Goal: Task Accomplishment & Management: Manage account settings

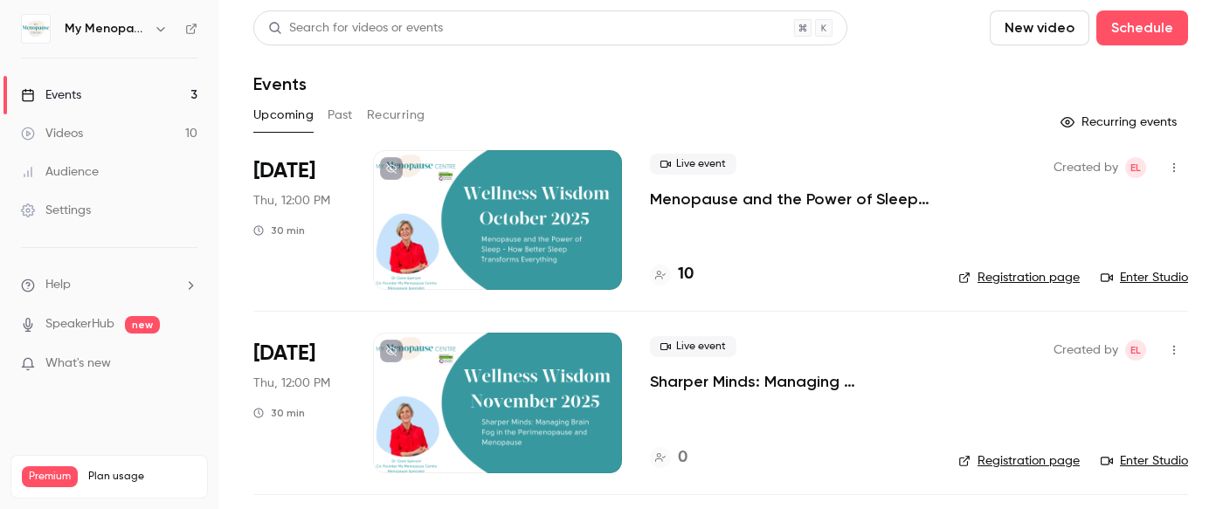
click at [159, 27] on icon "button" at bounding box center [161, 29] width 14 height 14
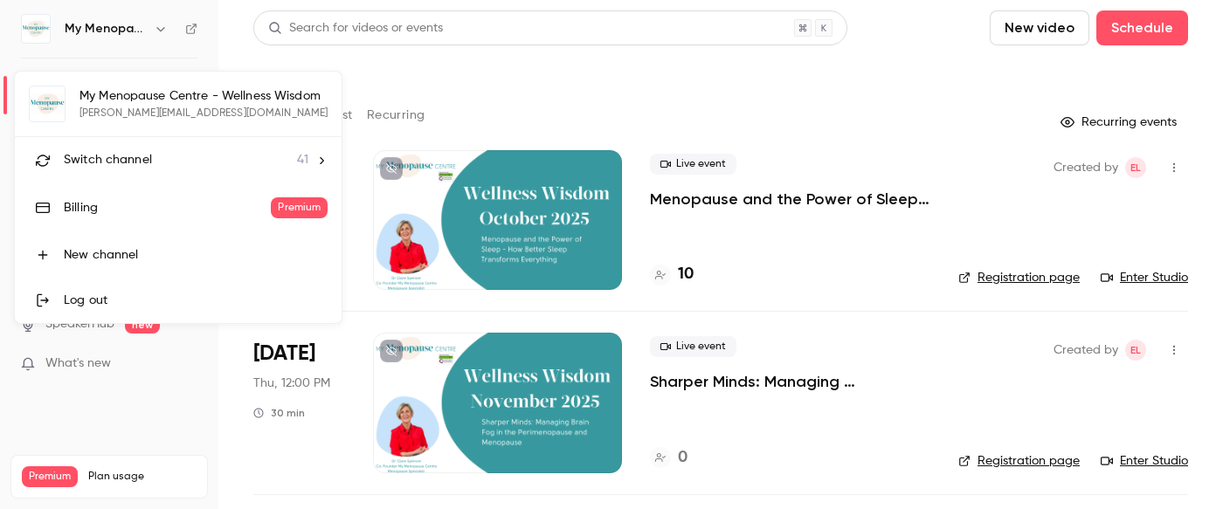
click at [128, 157] on span "Switch channel" at bounding box center [108, 160] width 88 height 18
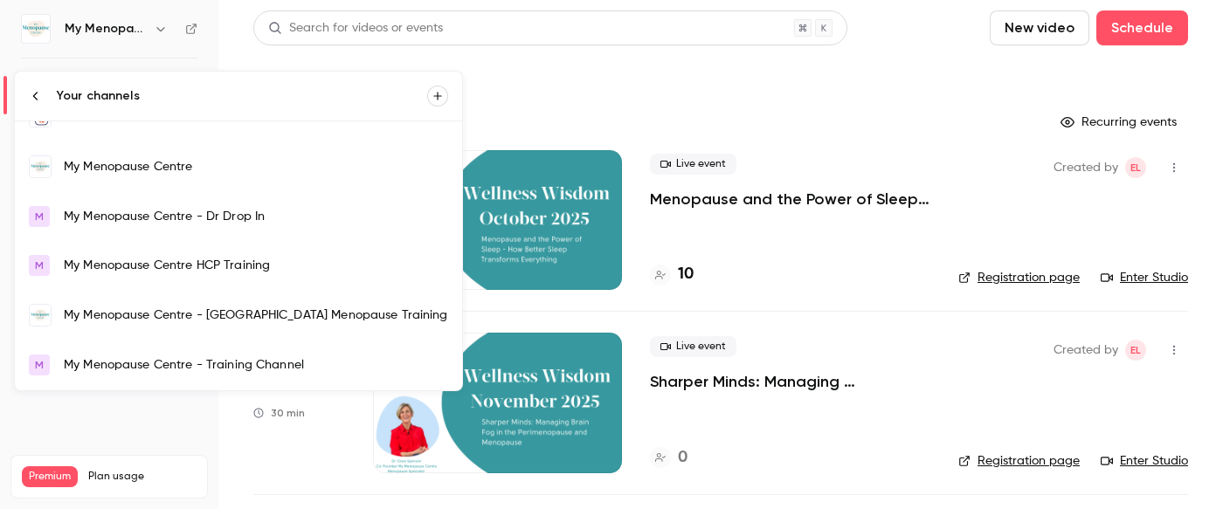
scroll to position [1231, 0]
click at [121, 160] on div "My Menopause Centre" at bounding box center [256, 164] width 384 height 17
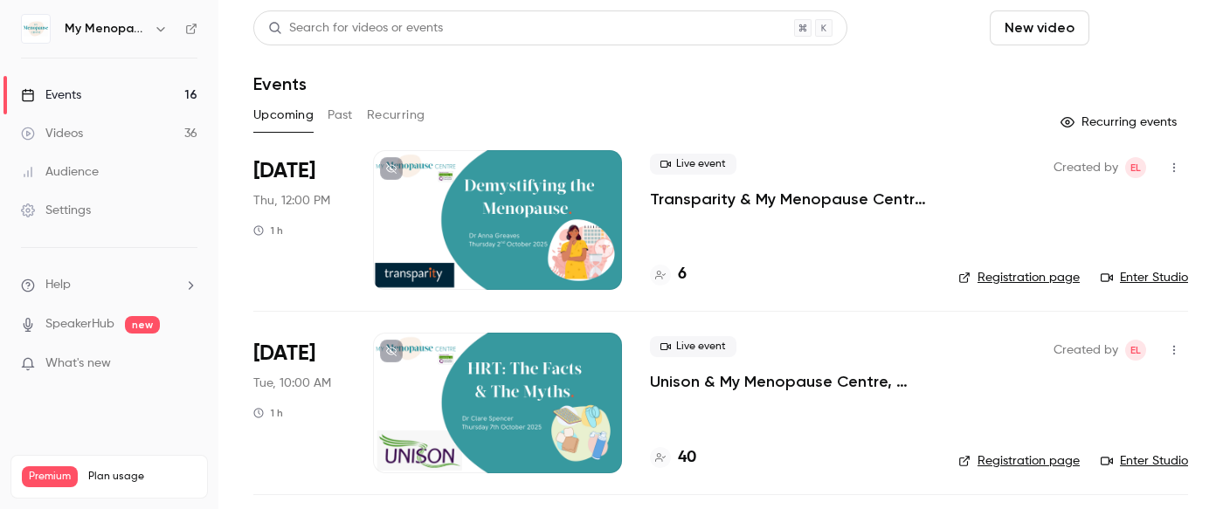
click at [1126, 28] on button "Schedule" at bounding box center [1143, 27] width 92 height 35
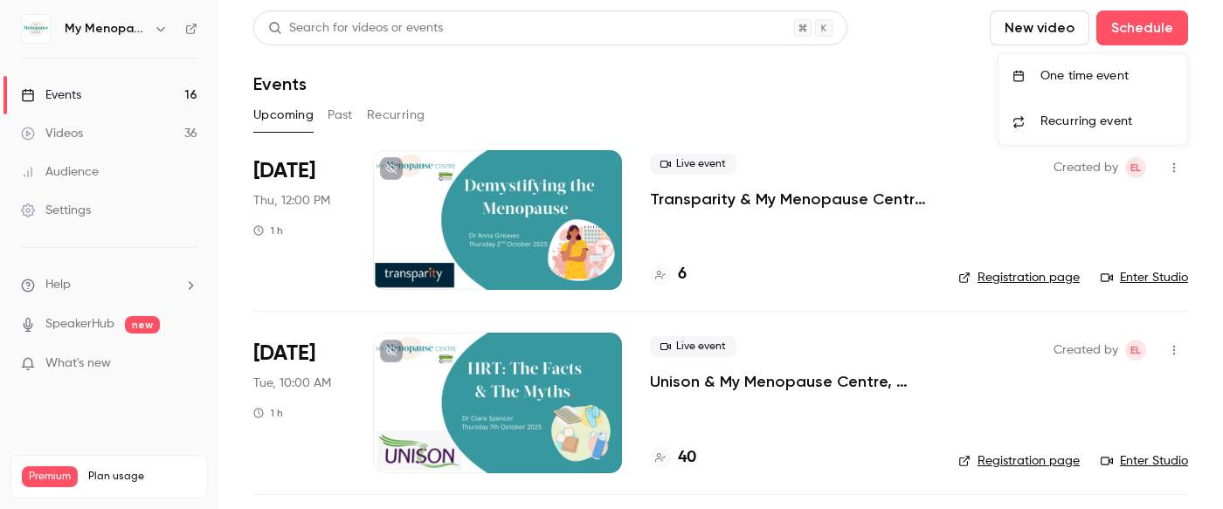
click at [1070, 70] on div "One time event" at bounding box center [1107, 75] width 133 height 17
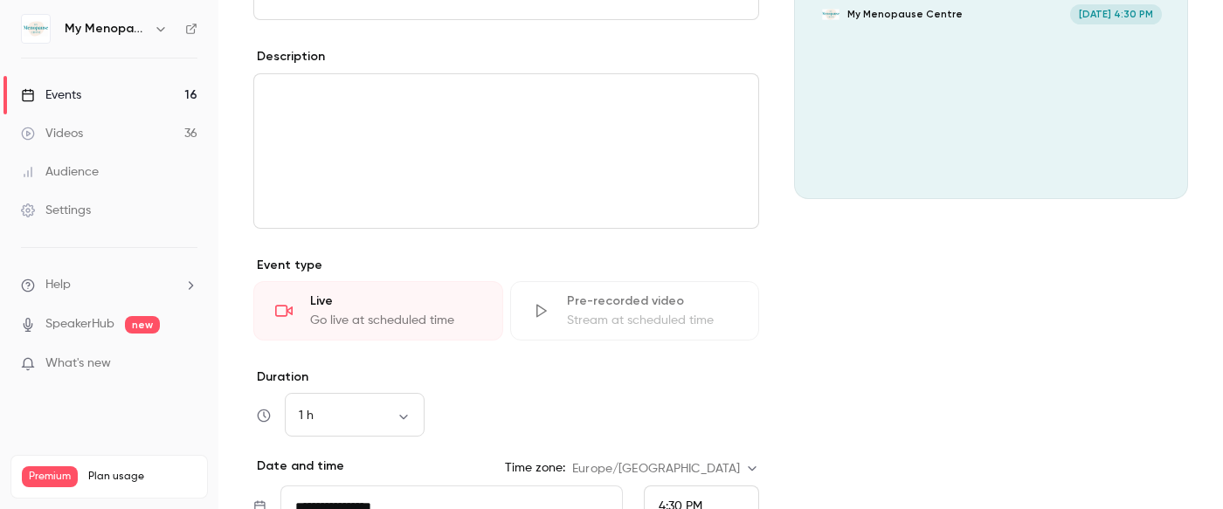
scroll to position [203, 0]
click at [1154, 161] on icon "Cover image" at bounding box center [1156, 166] width 19 height 14
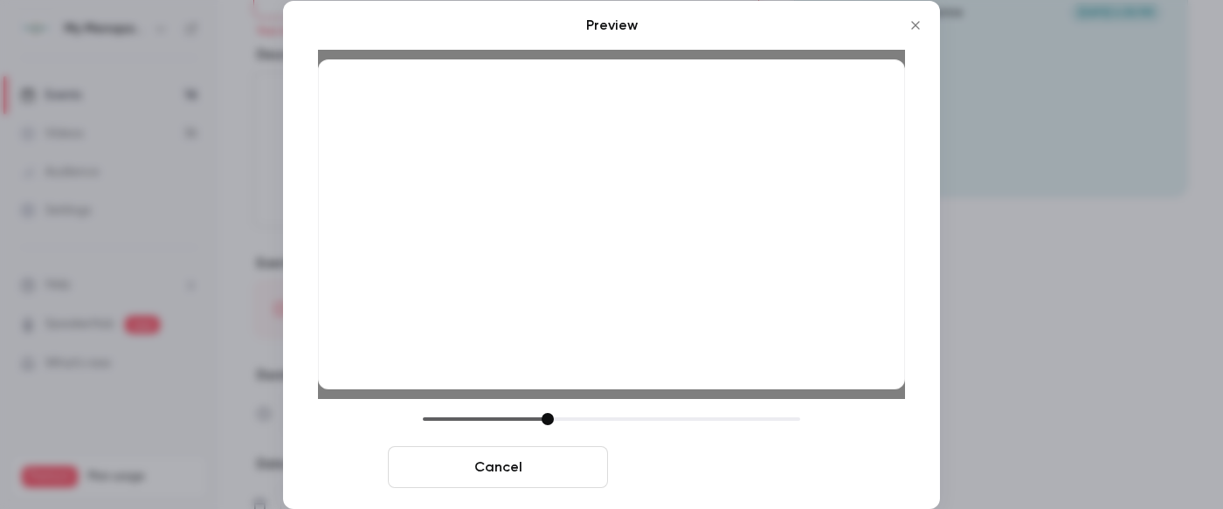
click at [727, 449] on button "Save cover" at bounding box center [725, 468] width 220 height 42
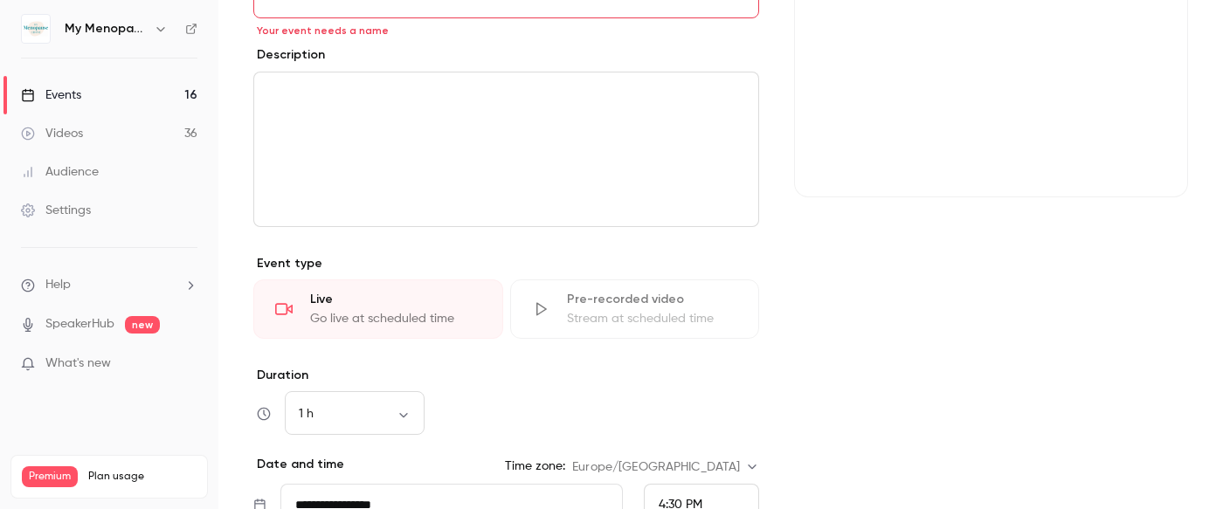
scroll to position [107, 0]
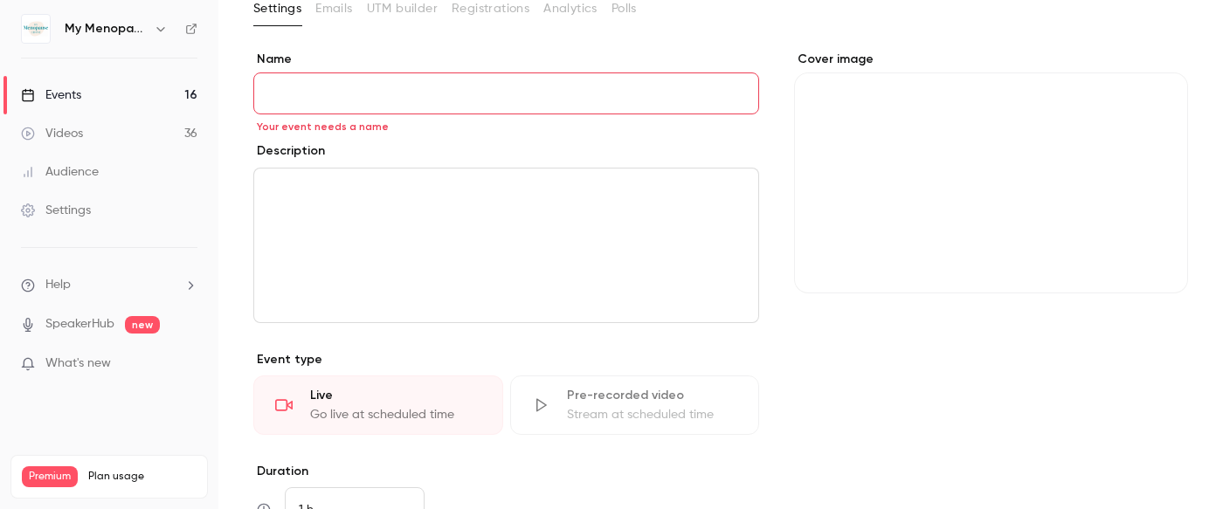
click at [303, 87] on input "Name" at bounding box center [506, 94] width 506 height 42
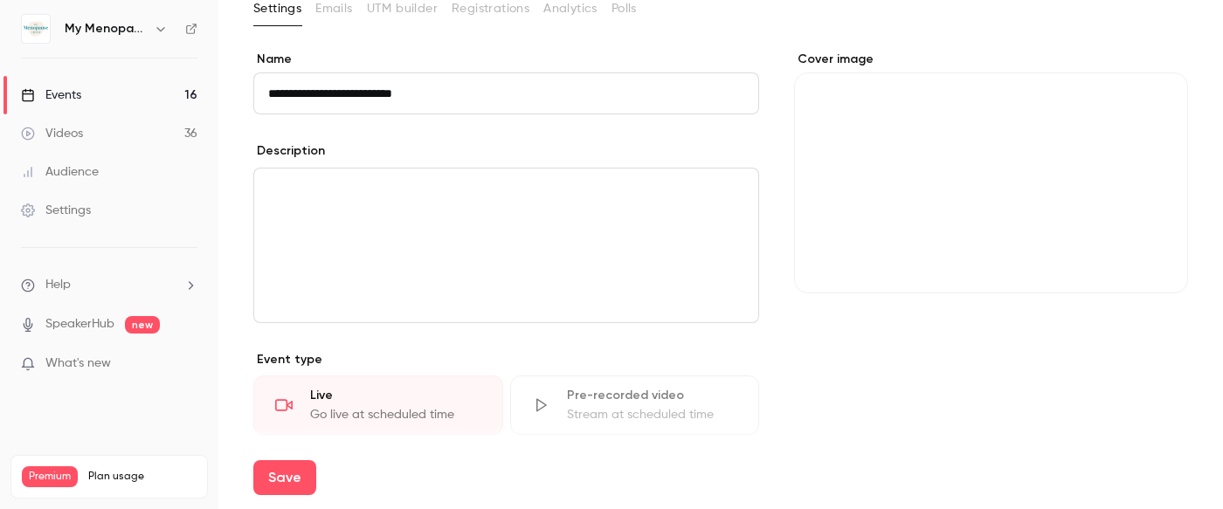
click at [336, 96] on input "**********" at bounding box center [506, 94] width 506 height 42
click at [461, 95] on input "**********" at bounding box center [506, 94] width 506 height 42
type input "**********"
click at [398, 179] on p "editor" at bounding box center [506, 189] width 476 height 21
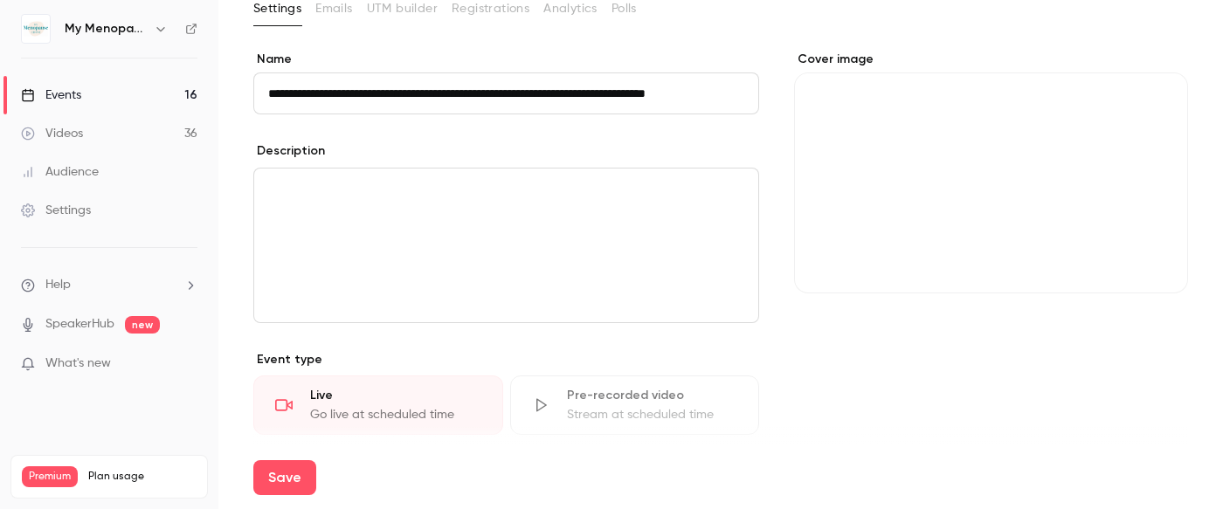
scroll to position [0, 0]
click at [284, 185] on p "editor" at bounding box center [506, 189] width 476 height 21
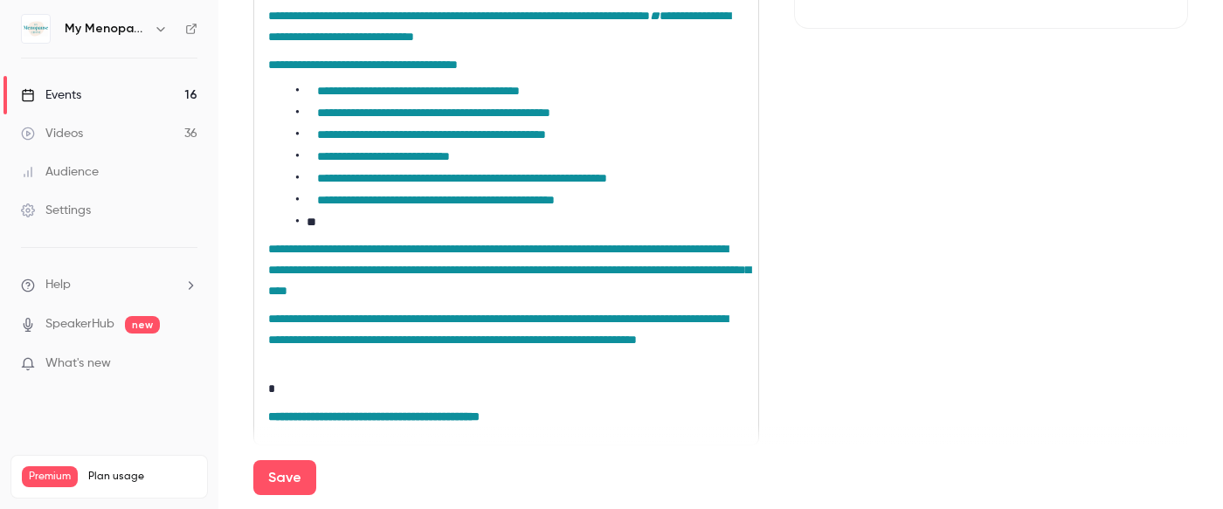
scroll to position [372, 0]
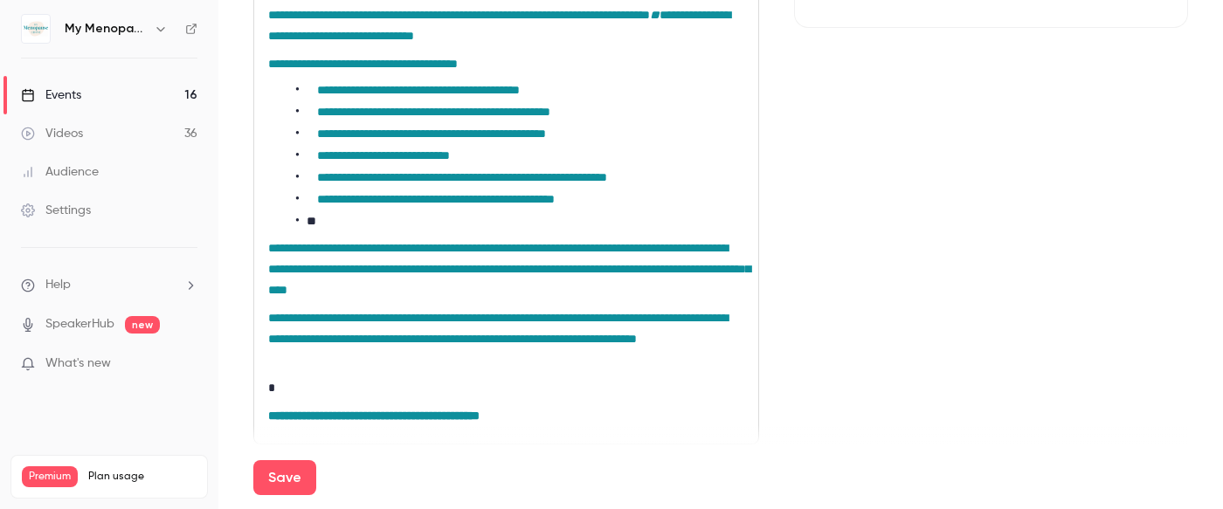
click at [358, 215] on li "*" at bounding box center [520, 221] width 448 height 18
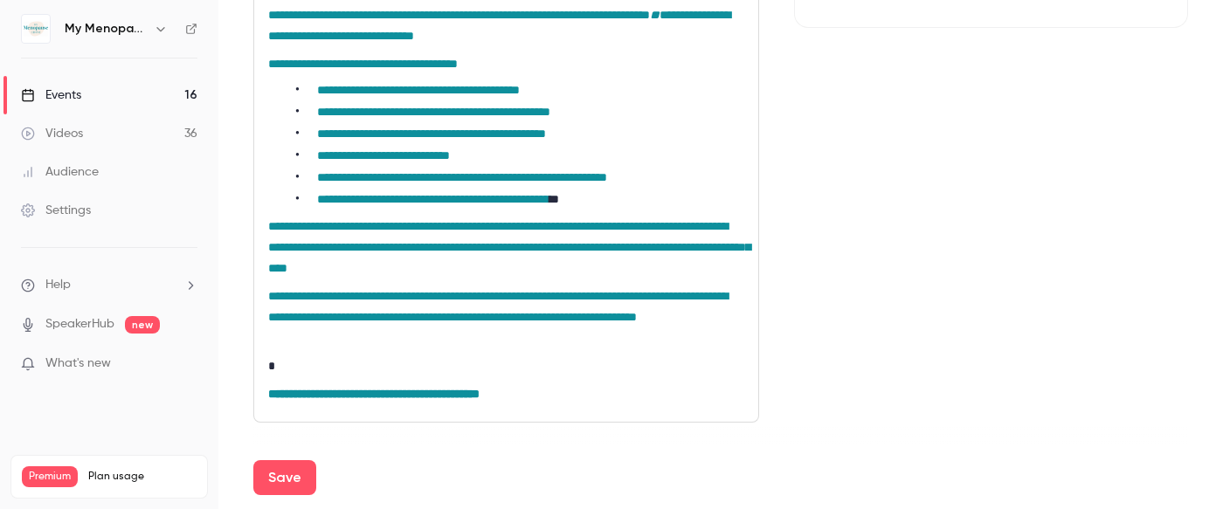
click at [344, 370] on p "*" at bounding box center [506, 366] width 476 height 21
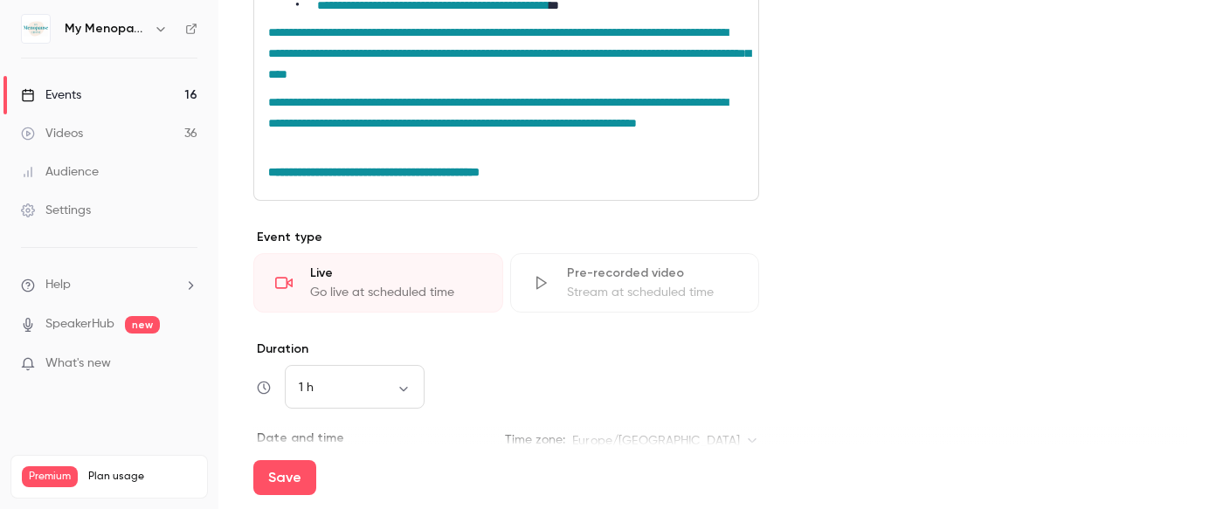
scroll to position [586, 0]
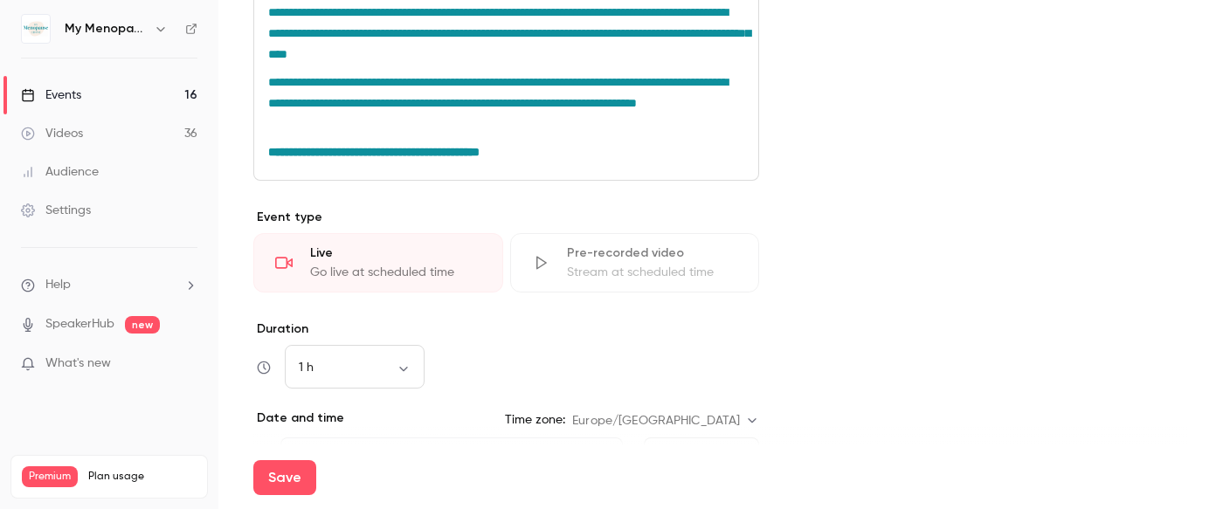
click at [559, 156] on p "**********" at bounding box center [506, 152] width 476 height 21
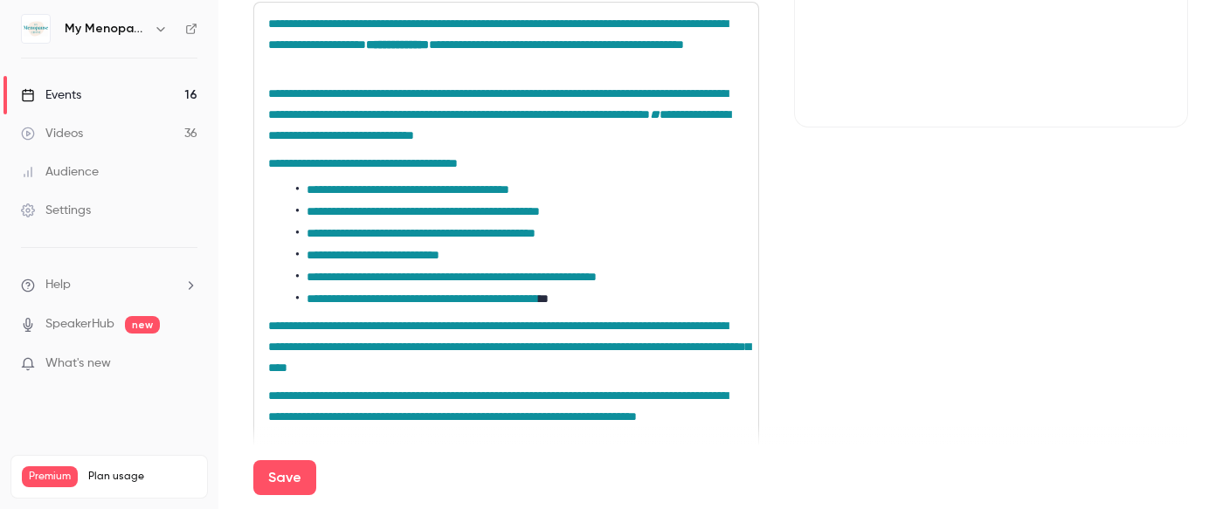
scroll to position [595, 0]
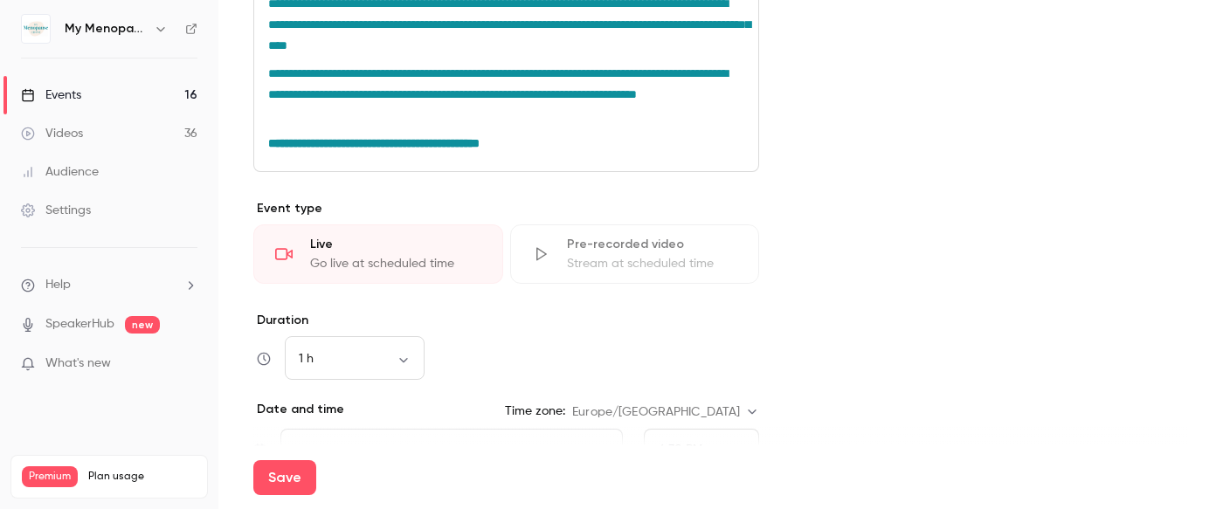
click at [565, 134] on p "**********" at bounding box center [506, 143] width 476 height 21
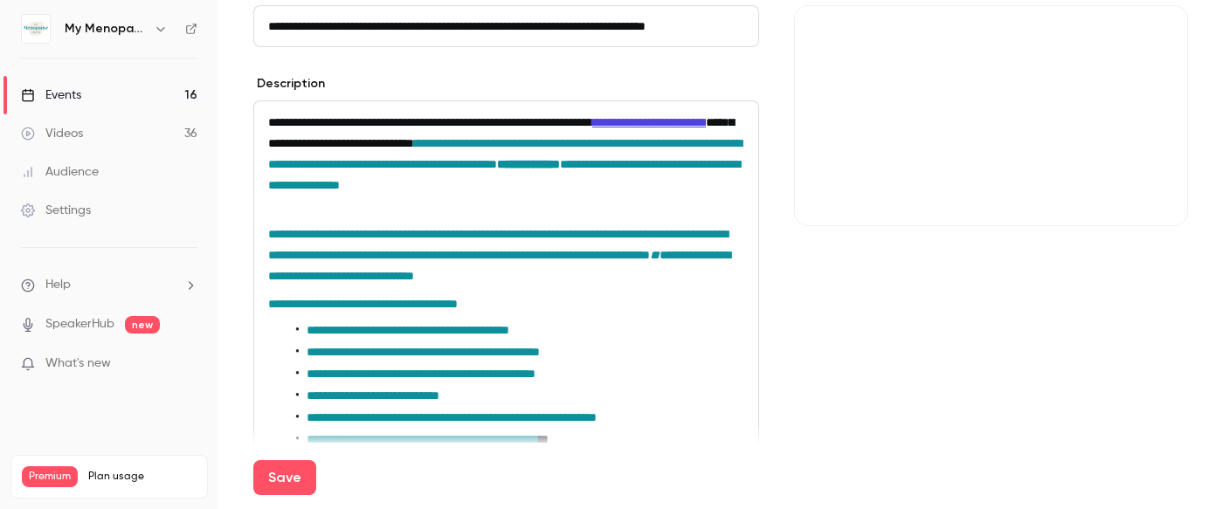
scroll to position [0, 0]
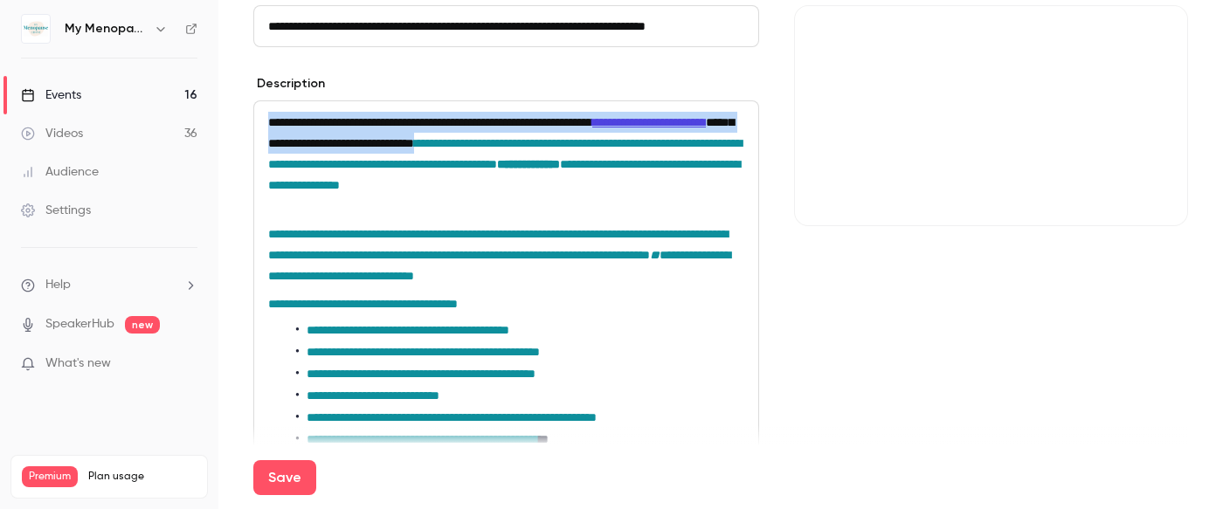
drag, startPoint x: 715, startPoint y: 142, endPoint x: 254, endPoint y: 121, distance: 461.0
click at [254, 121] on div "**********" at bounding box center [506, 367] width 504 height 533
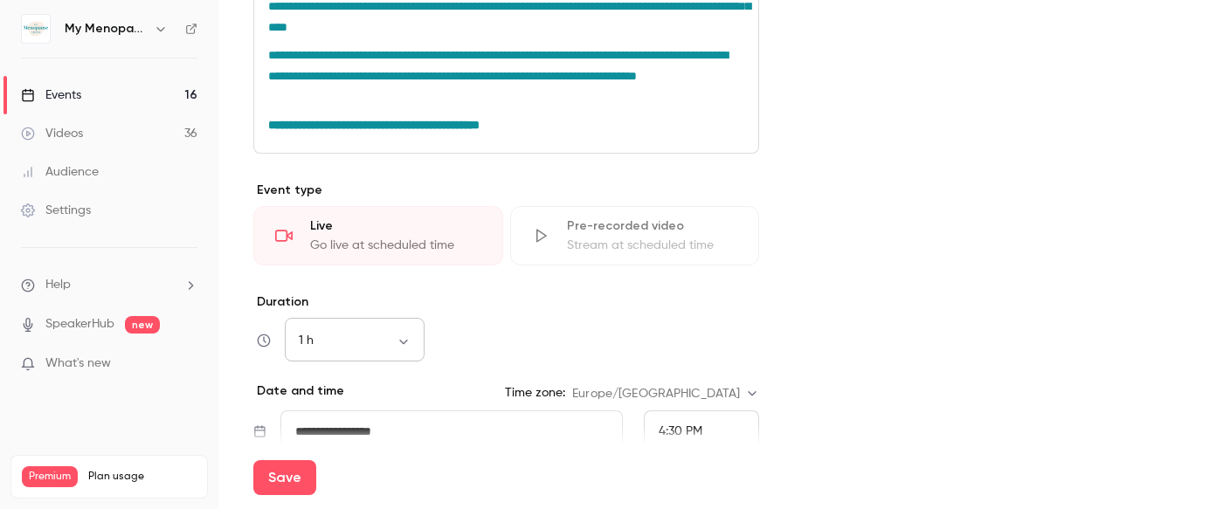
scroll to position [623, 0]
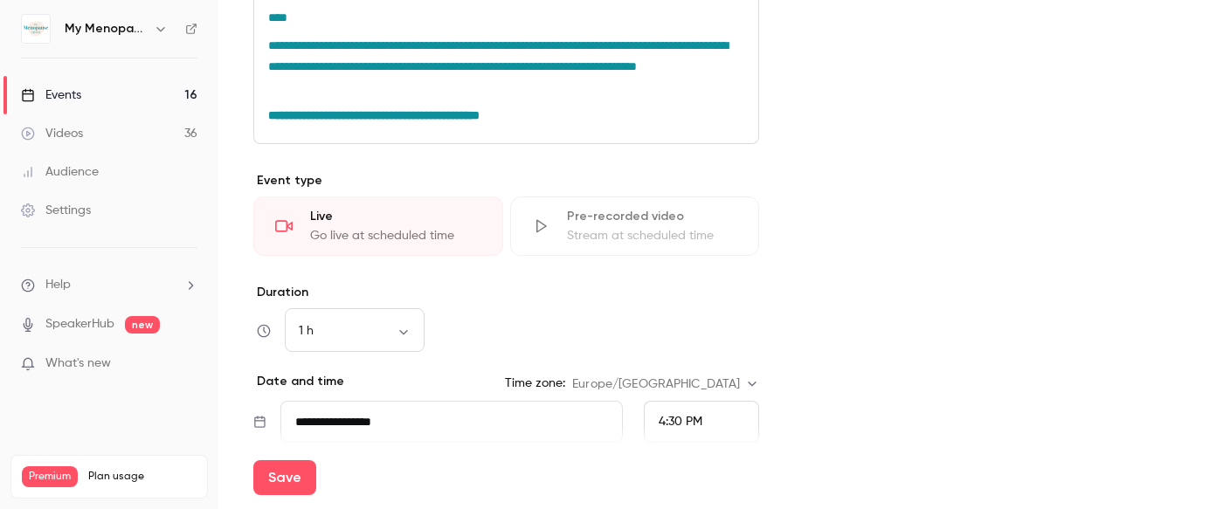
click at [556, 117] on p "**********" at bounding box center [506, 115] width 476 height 21
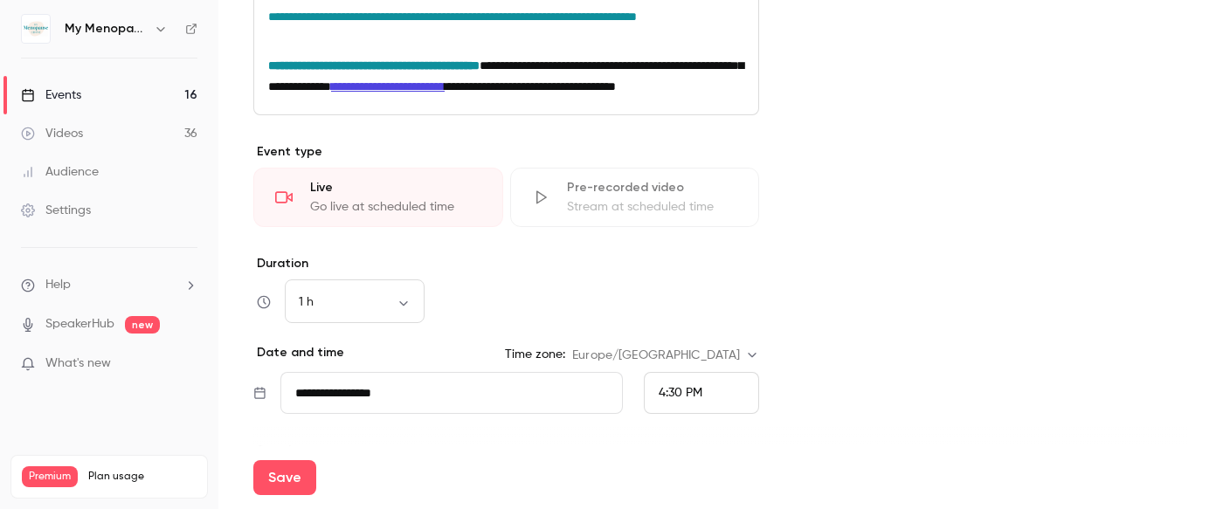
scroll to position [601, 0]
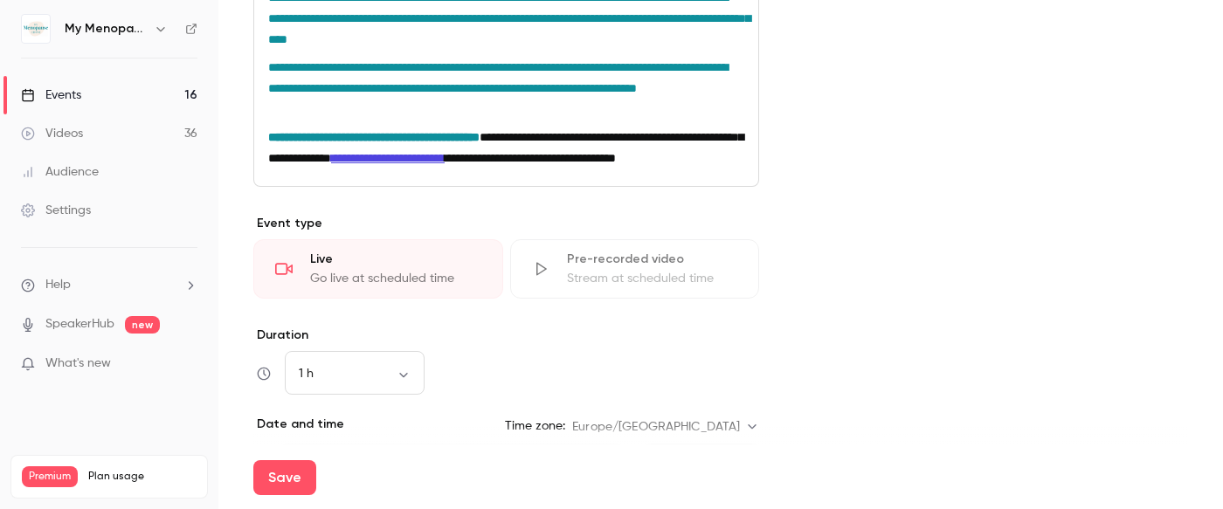
click at [544, 137] on span "**********" at bounding box center [505, 147] width 475 height 33
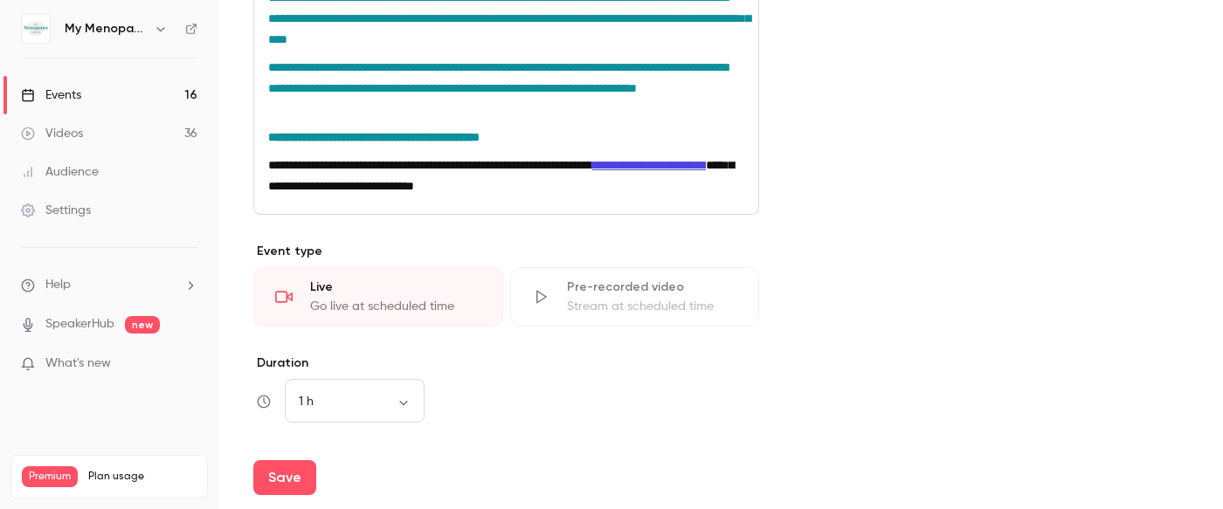
click at [576, 187] on span "**********" at bounding box center [501, 175] width 466 height 33
click at [551, 197] on p "**********" at bounding box center [506, 176] width 476 height 42
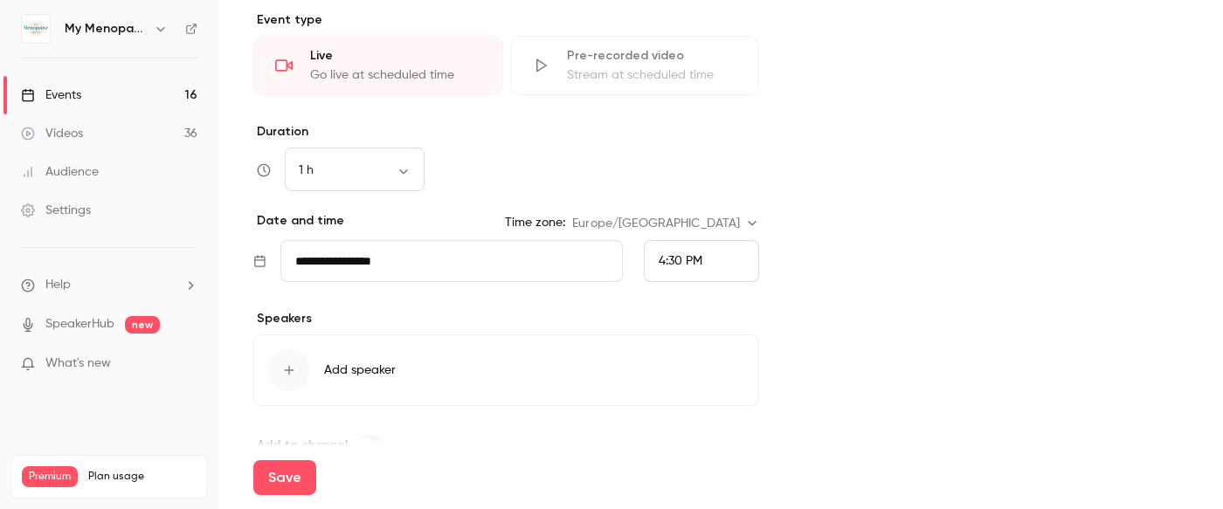
scroll to position [890, 0]
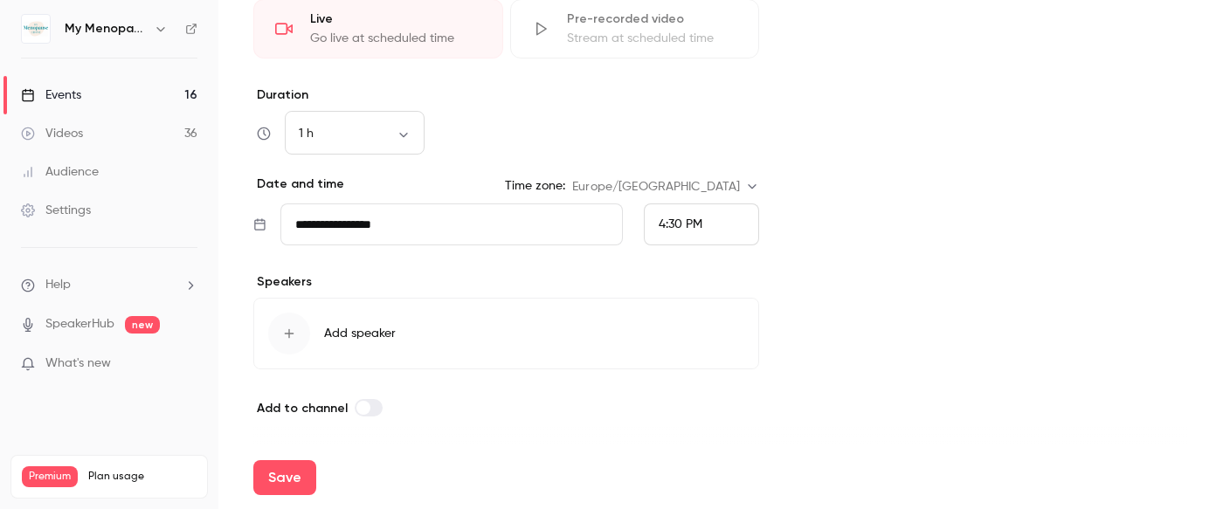
click at [421, 223] on input "**********" at bounding box center [452, 225] width 343 height 42
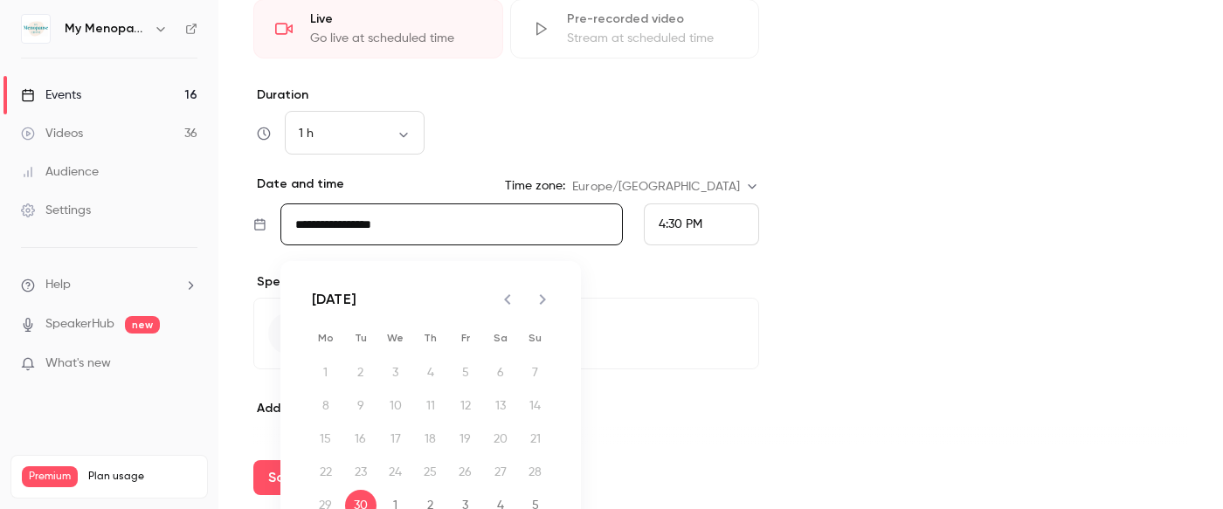
scroll to position [77, 0]
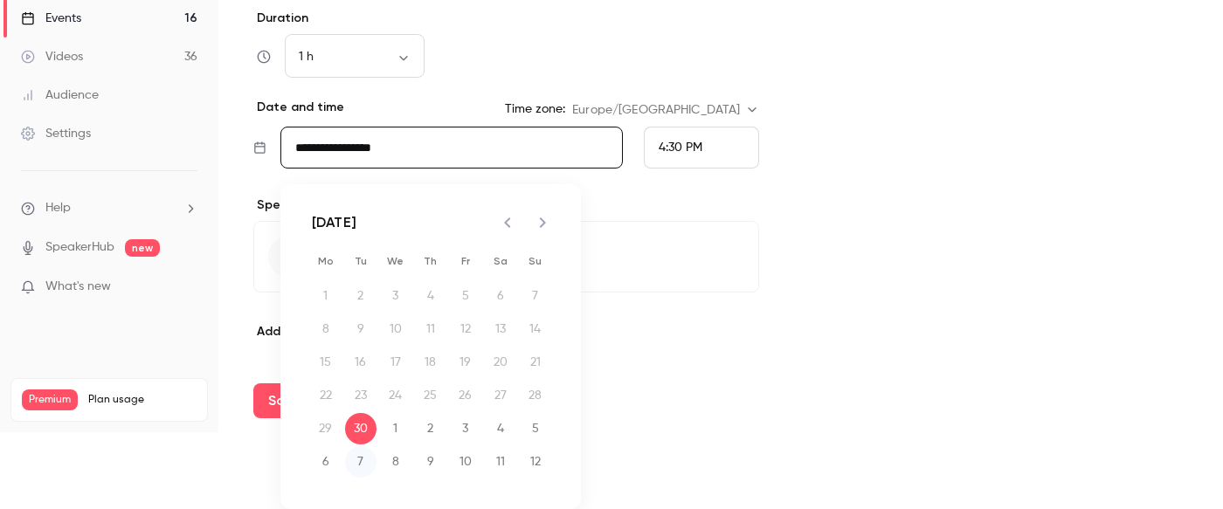
click at [354, 448] on button "7" at bounding box center [360, 462] width 31 height 31
type input "**********"
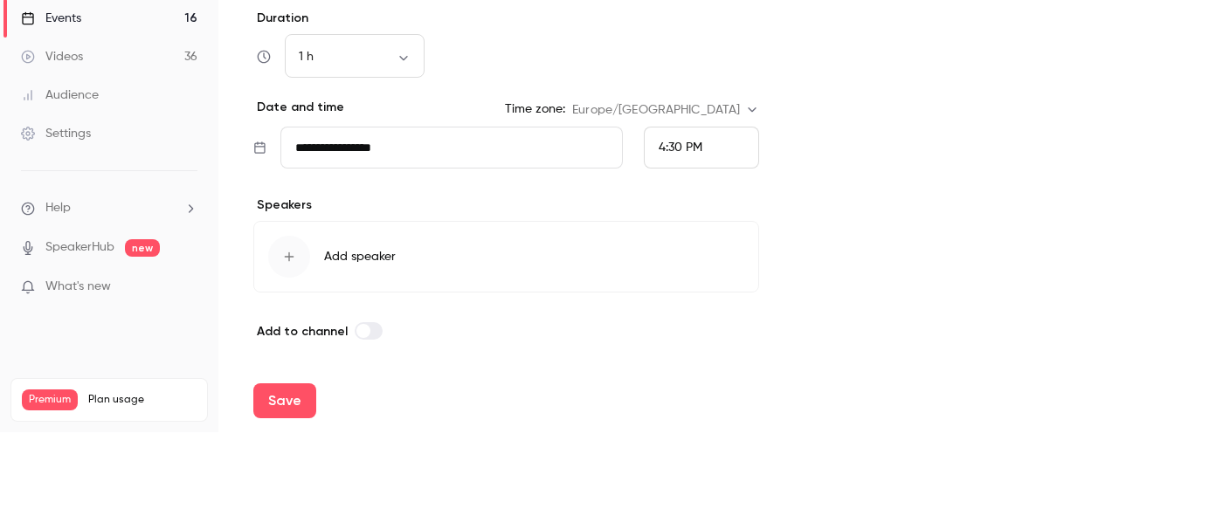
scroll to position [0, 0]
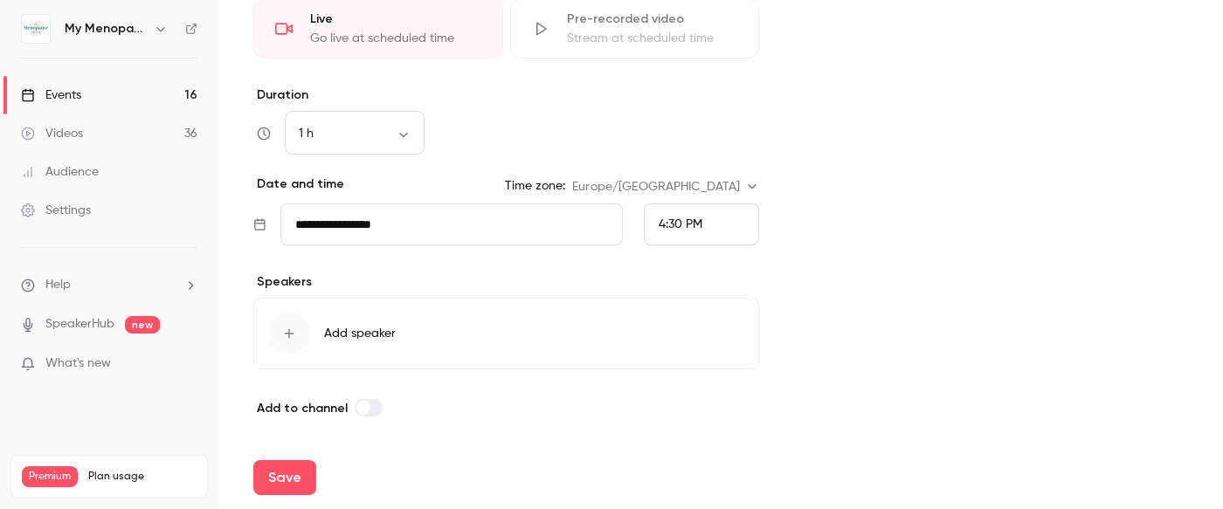
click at [708, 223] on div "4:30 PM" at bounding box center [701, 225] width 115 height 42
click at [682, 35] on span "1:00 PM" at bounding box center [681, 32] width 44 height 12
click at [348, 342] on span "Add speaker" at bounding box center [360, 333] width 72 height 17
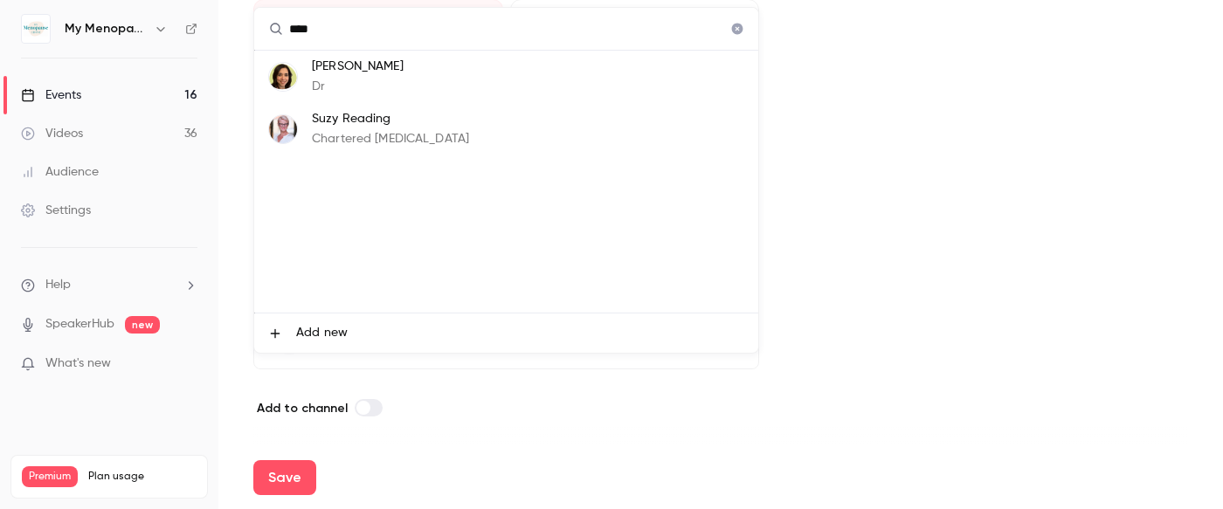
type input "****"
click at [325, 75] on div "Surya Gupta-Wright Dr" at bounding box center [358, 77] width 92 height 38
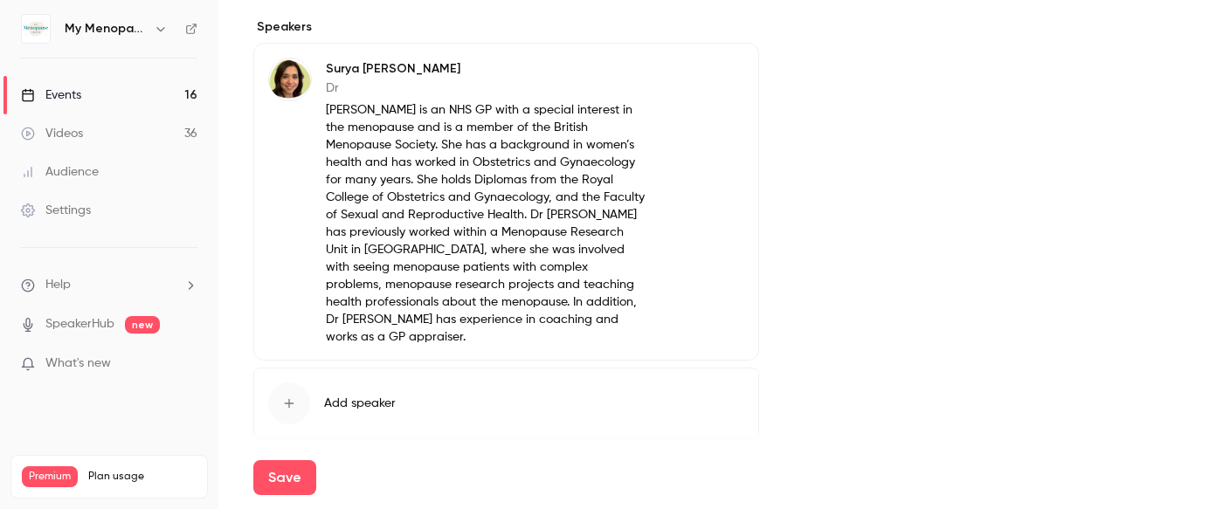
scroll to position [1198, 0]
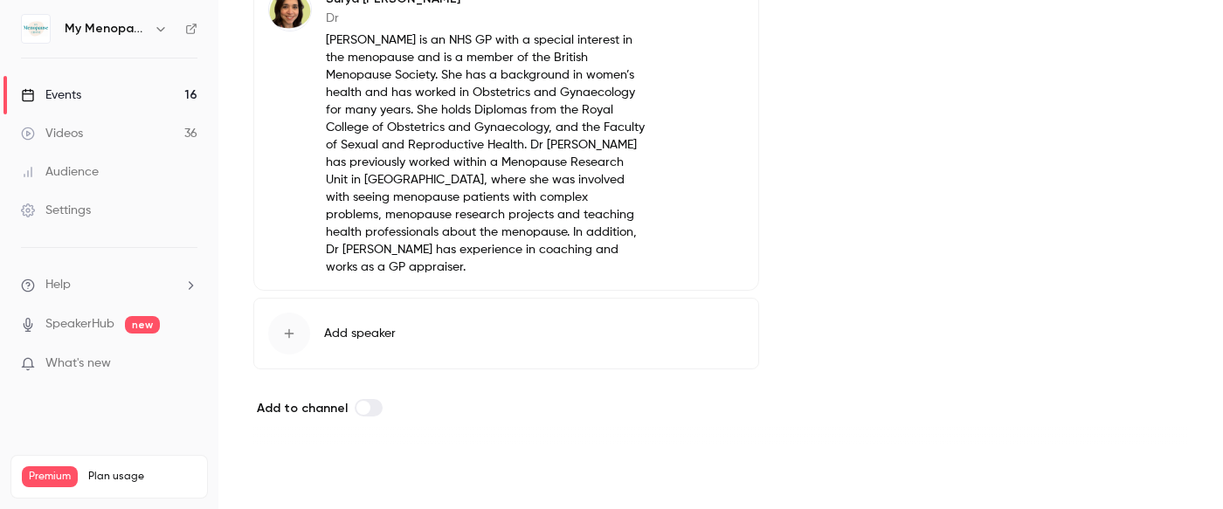
click at [279, 472] on button "Save" at bounding box center [284, 478] width 63 height 35
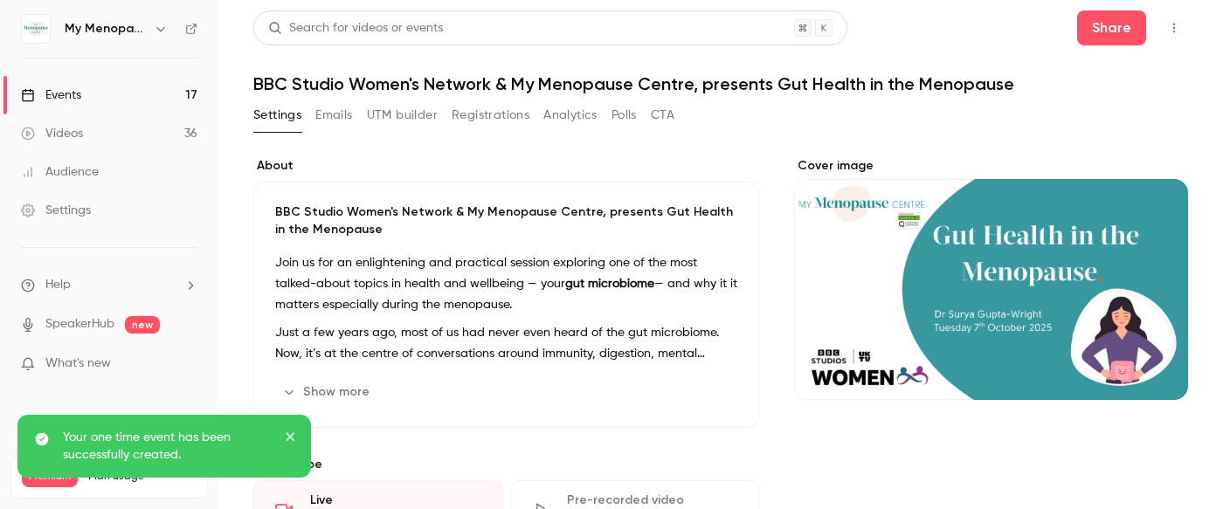
click at [44, 93] on div "Events" at bounding box center [51, 95] width 60 height 17
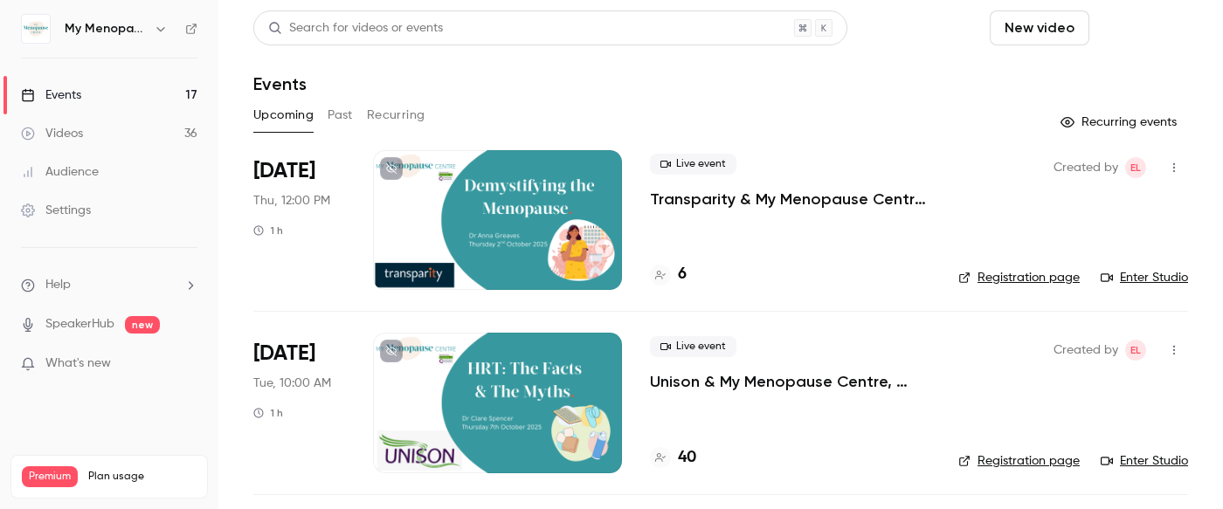
click at [1139, 24] on button "Schedule" at bounding box center [1143, 27] width 92 height 35
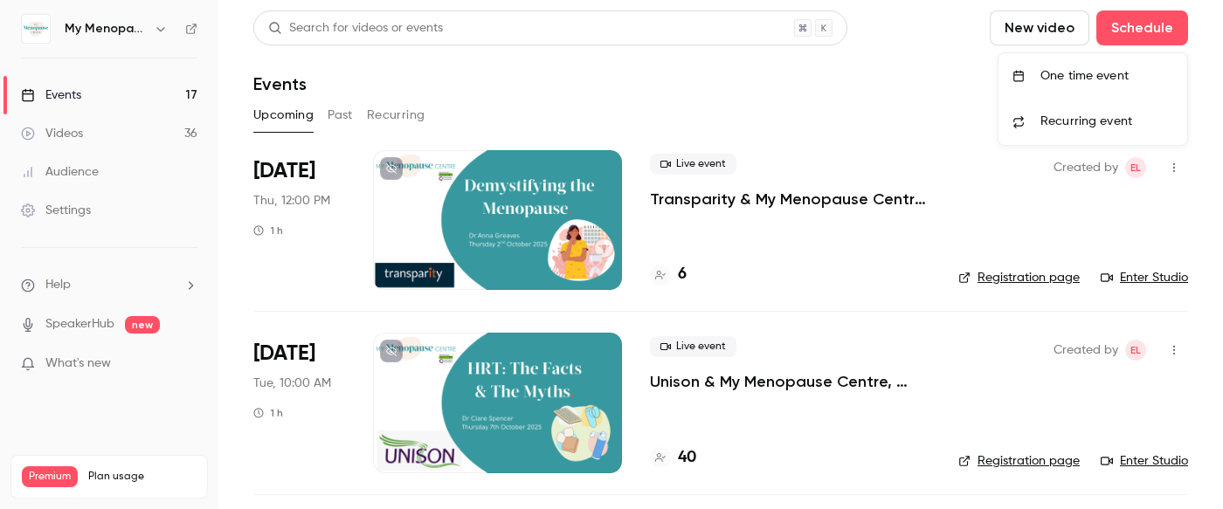
click at [1065, 75] on div "One time event" at bounding box center [1107, 75] width 133 height 17
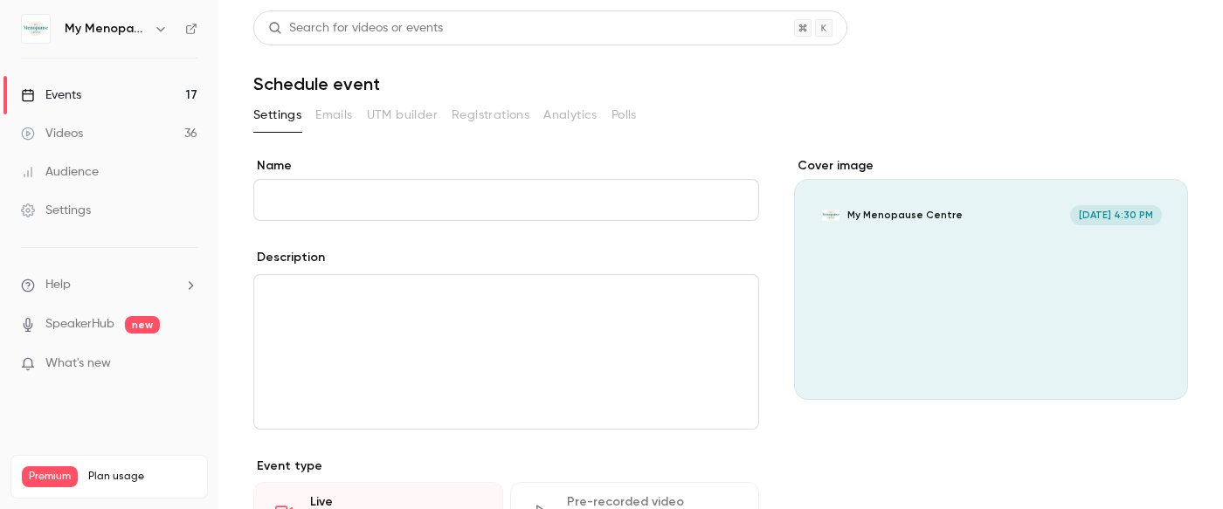
click at [425, 204] on input "Name" at bounding box center [506, 200] width 506 height 42
click at [1160, 370] on icon "Cover image" at bounding box center [1156, 369] width 19 height 14
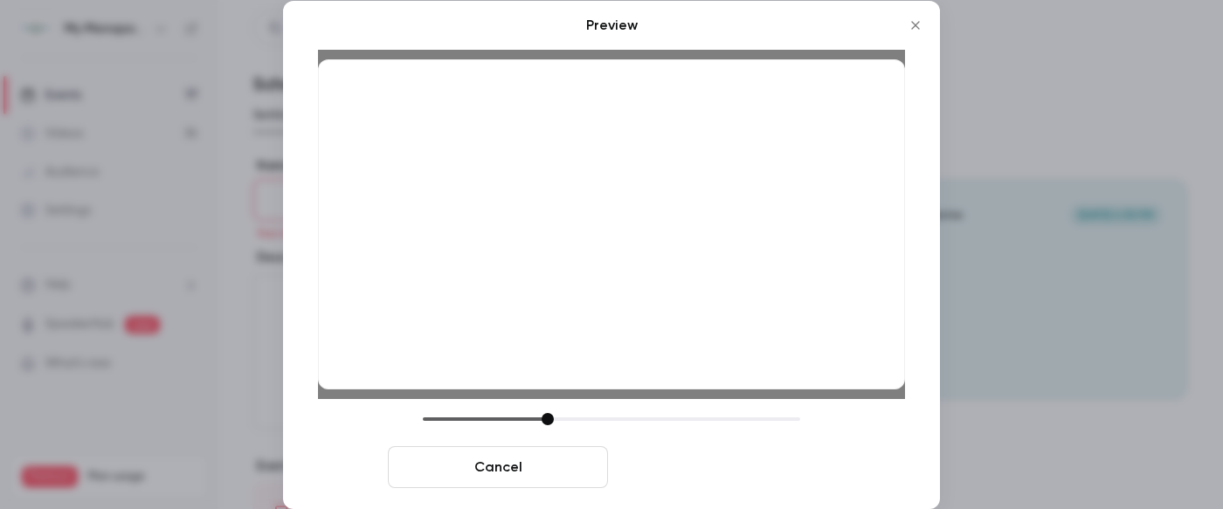
click at [732, 464] on button "Save cover" at bounding box center [725, 468] width 220 height 42
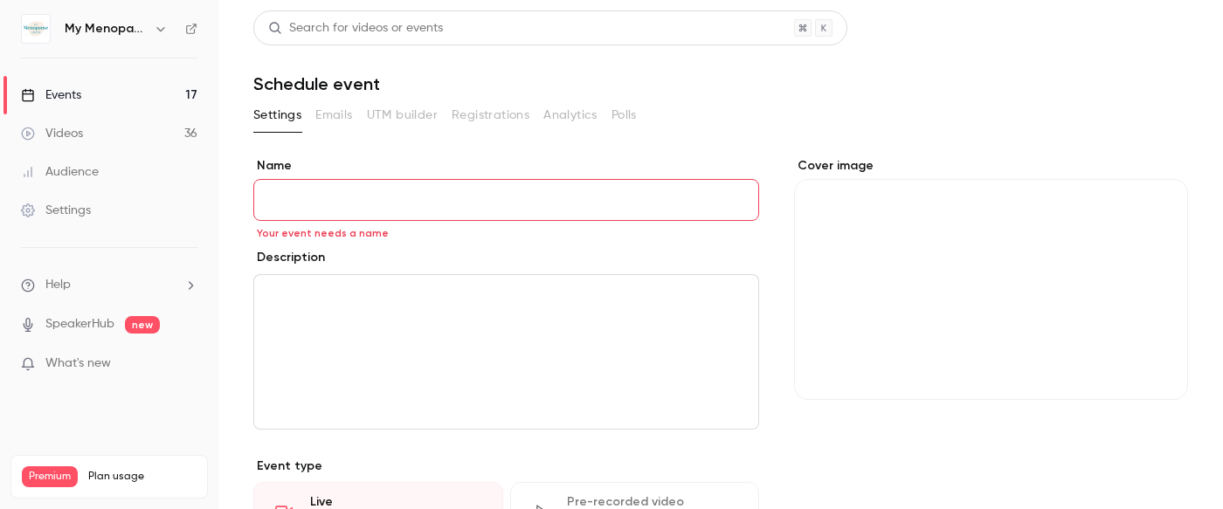
click at [366, 196] on input "Name" at bounding box center [506, 200] width 506 height 42
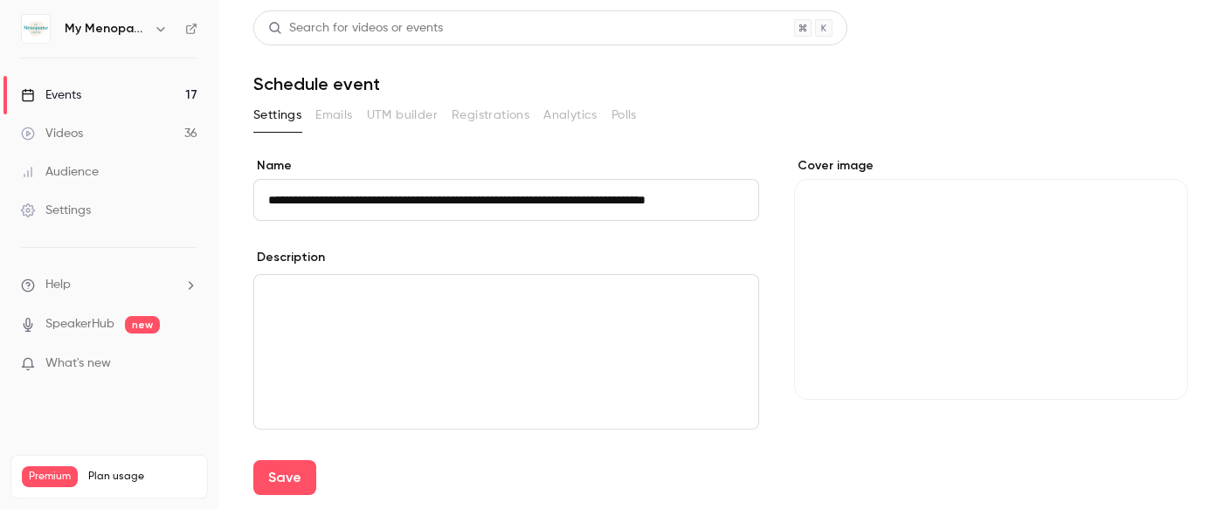
scroll to position [0, 126]
drag, startPoint x: 683, startPoint y: 200, endPoint x: 741, endPoint y: 202, distance: 57.7
click at [741, 202] on input "**********" at bounding box center [506, 200] width 506 height 42
type input "**********"
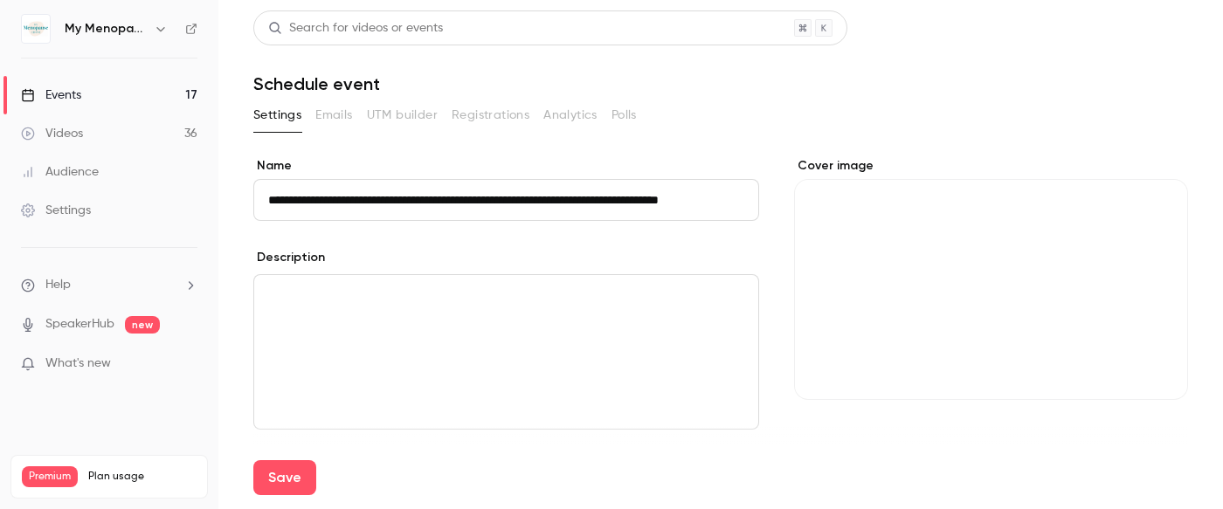
click at [546, 281] on div "editor" at bounding box center [506, 352] width 504 height 154
click at [428, 299] on p "editor" at bounding box center [506, 296] width 476 height 21
click at [282, 297] on p "editor" at bounding box center [506, 296] width 476 height 21
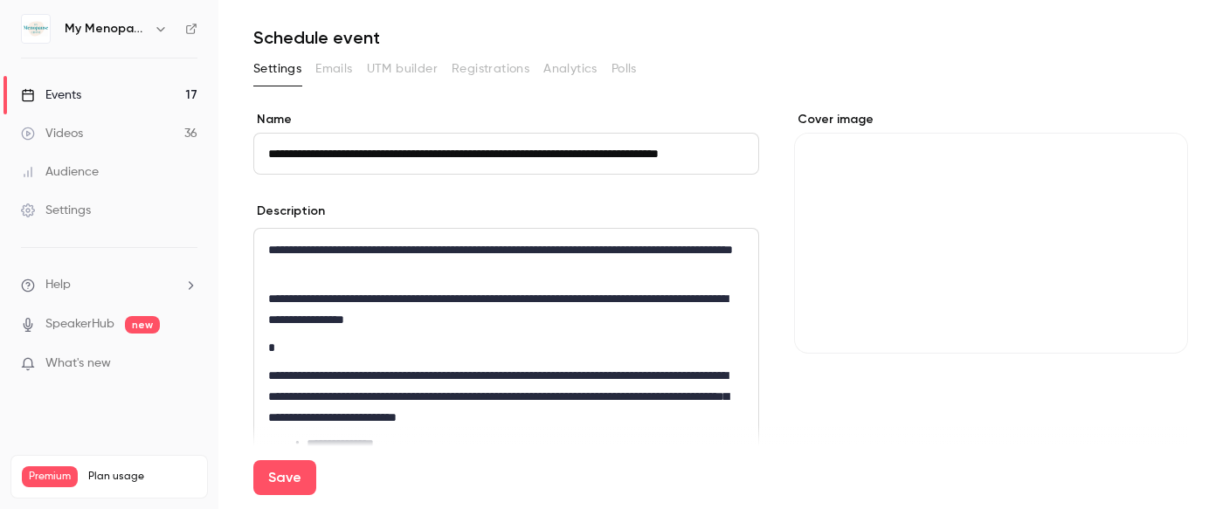
scroll to position [50, 0]
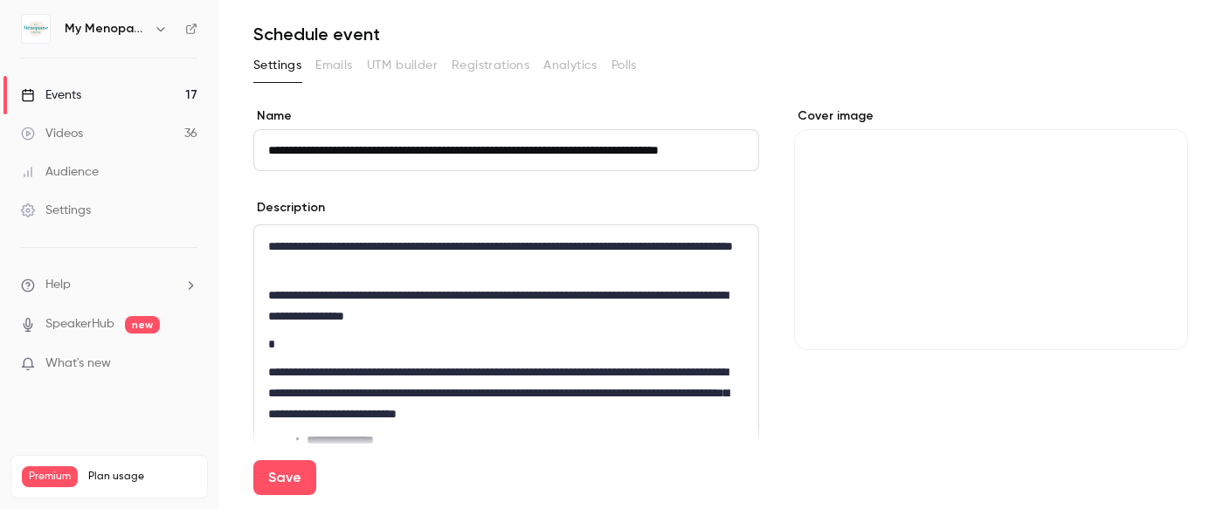
click at [352, 353] on p "*" at bounding box center [506, 344] width 476 height 21
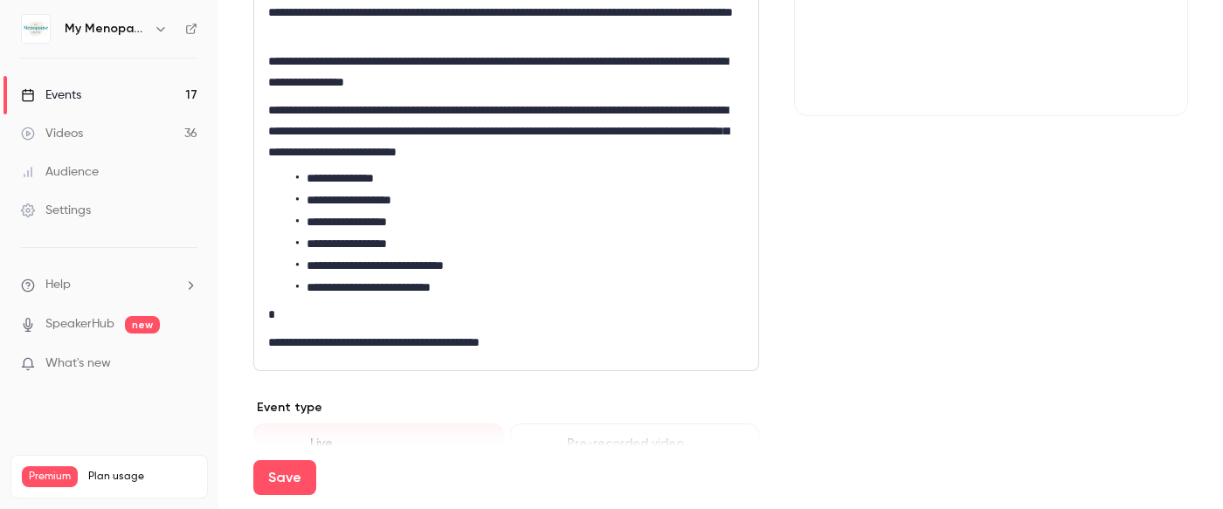
scroll to position [291, 0]
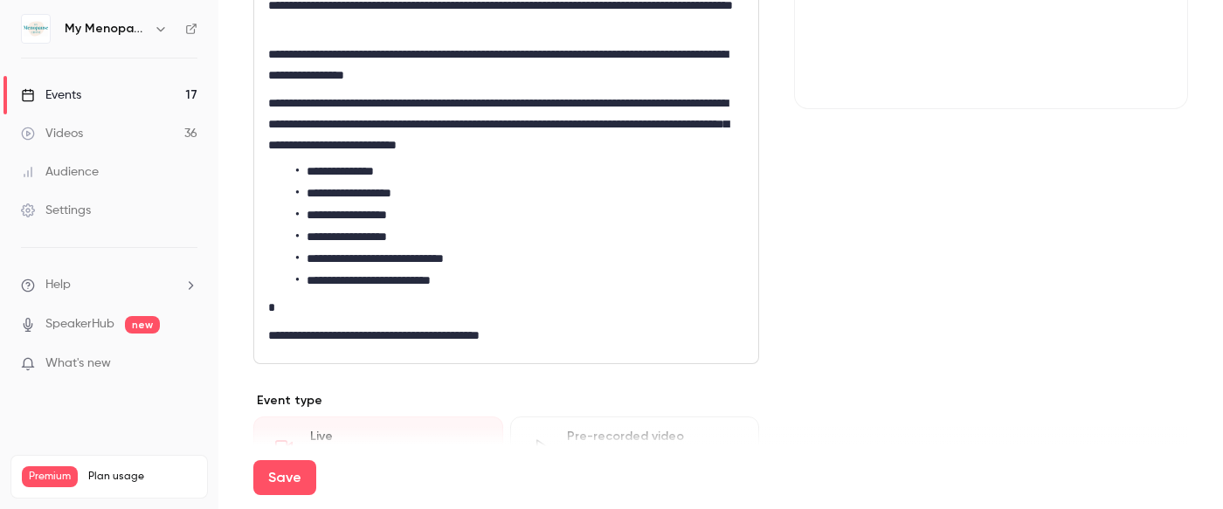
click at [564, 338] on p "**********" at bounding box center [506, 335] width 476 height 21
click at [278, 364] on p "editor" at bounding box center [506, 363] width 476 height 21
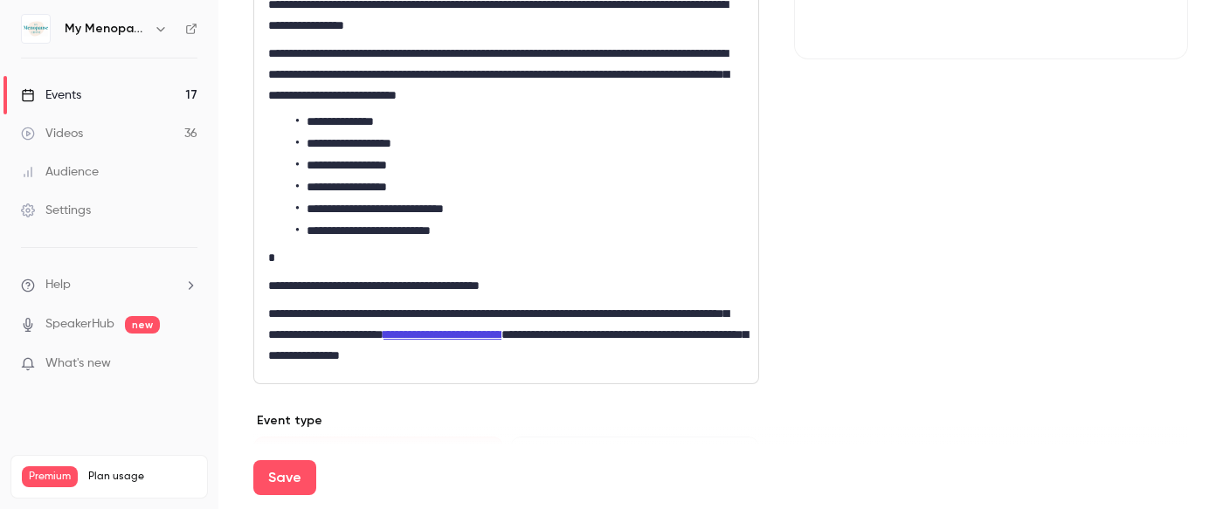
scroll to position [342, 0]
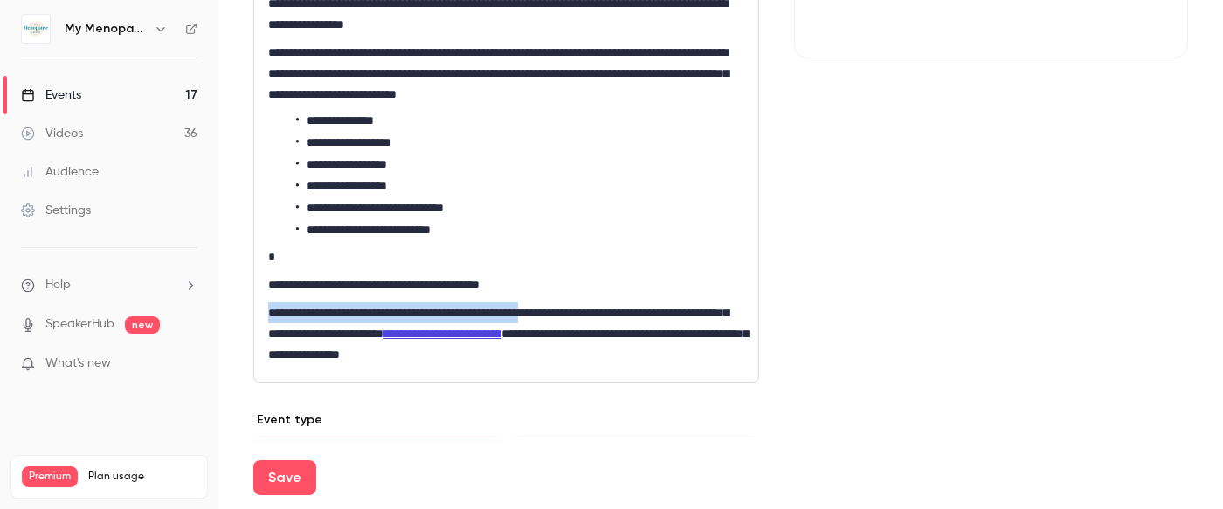
drag, startPoint x: 570, startPoint y: 314, endPoint x: 267, endPoint y: 316, distance: 303.2
click at [267, 316] on div "**********" at bounding box center [506, 158] width 504 height 449
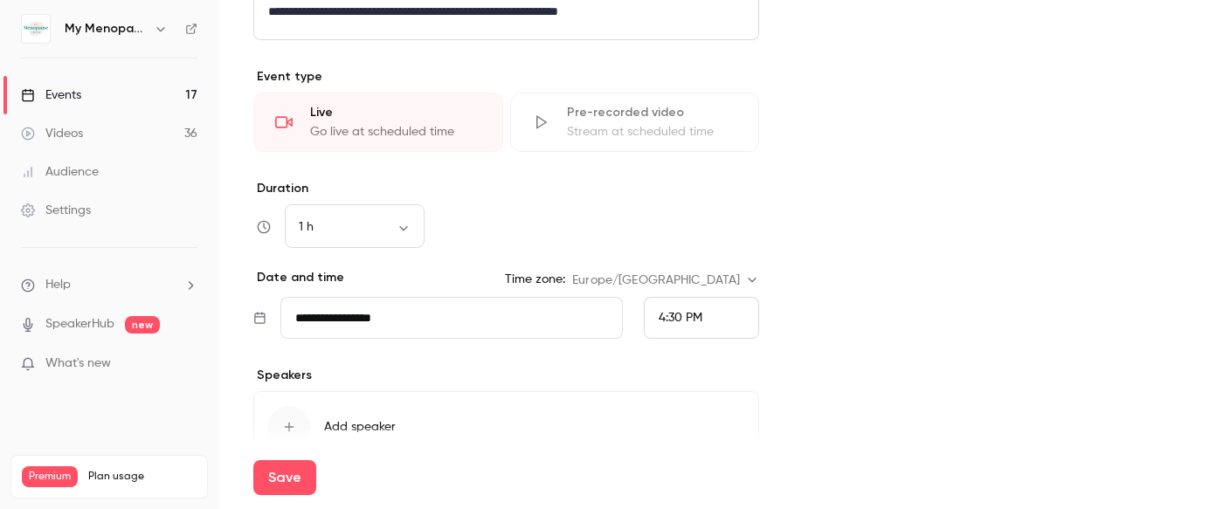
scroll to position [686, 0]
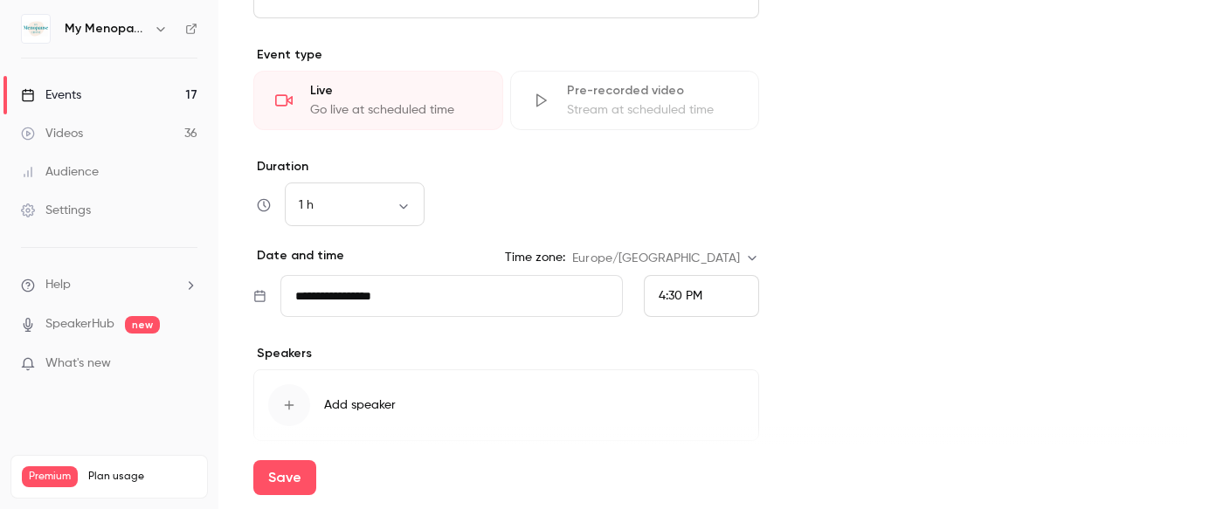
click at [409, 316] on input "**********" at bounding box center [452, 296] width 343 height 42
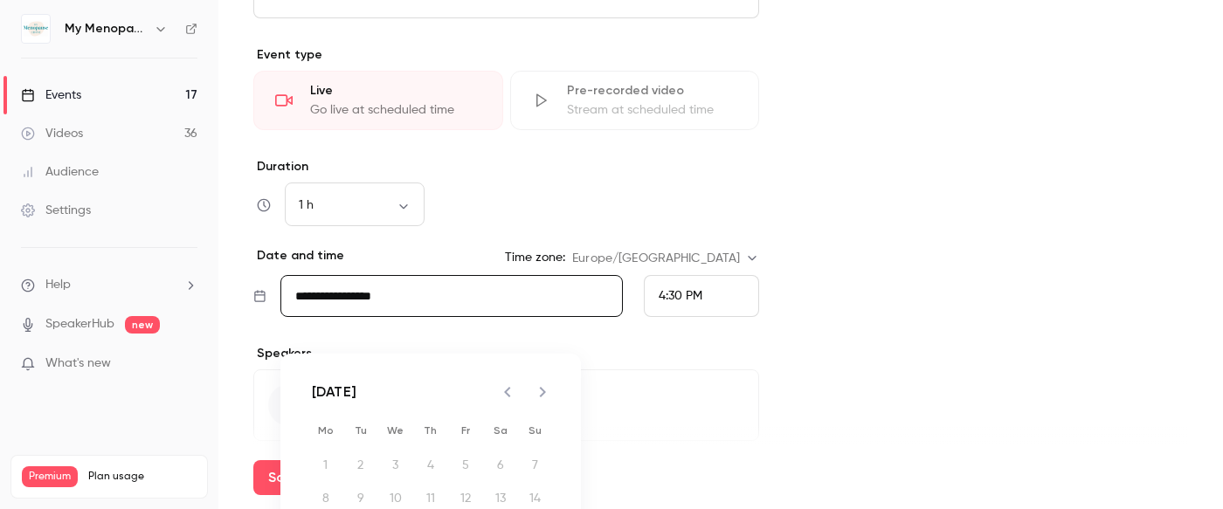
click at [544, 388] on icon "Next month" at bounding box center [542, 392] width 21 height 21
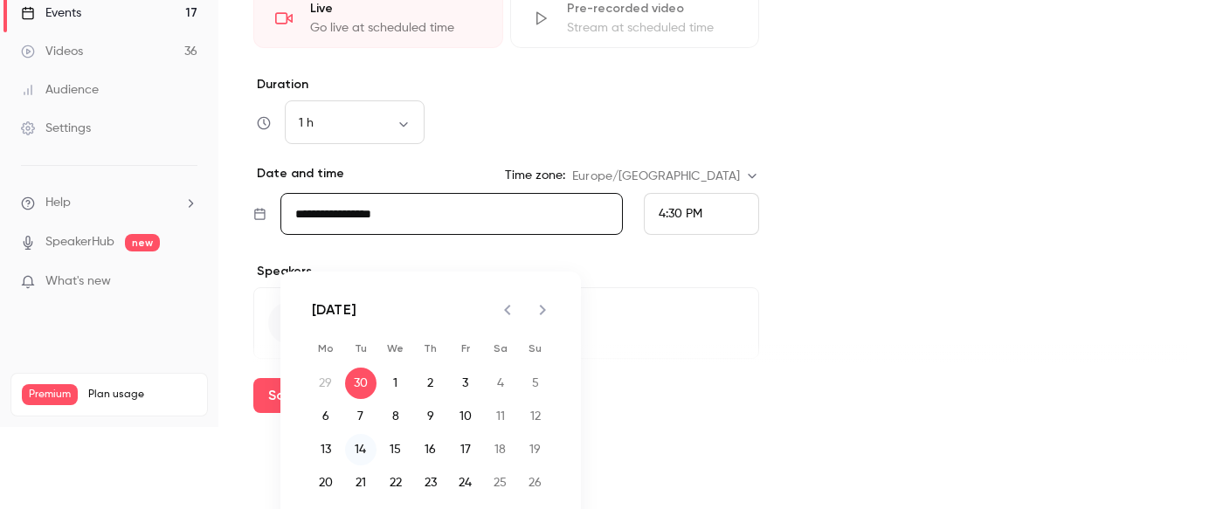
scroll to position [84, 0]
click at [358, 447] on button "14" at bounding box center [360, 448] width 31 height 31
type input "**********"
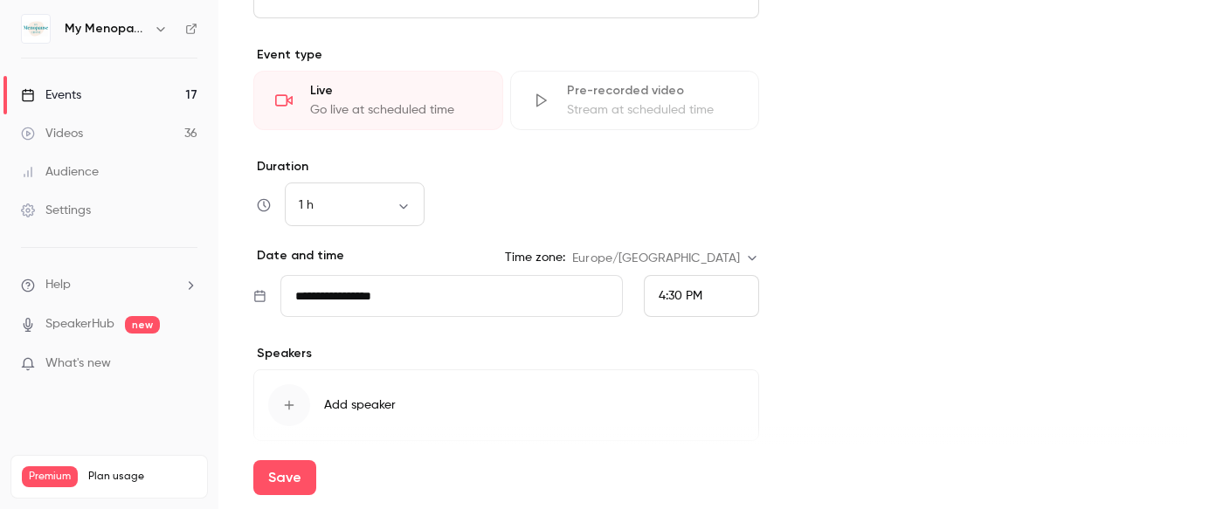
scroll to position [0, 0]
click at [682, 302] on span "4:30 PM" at bounding box center [681, 296] width 44 height 12
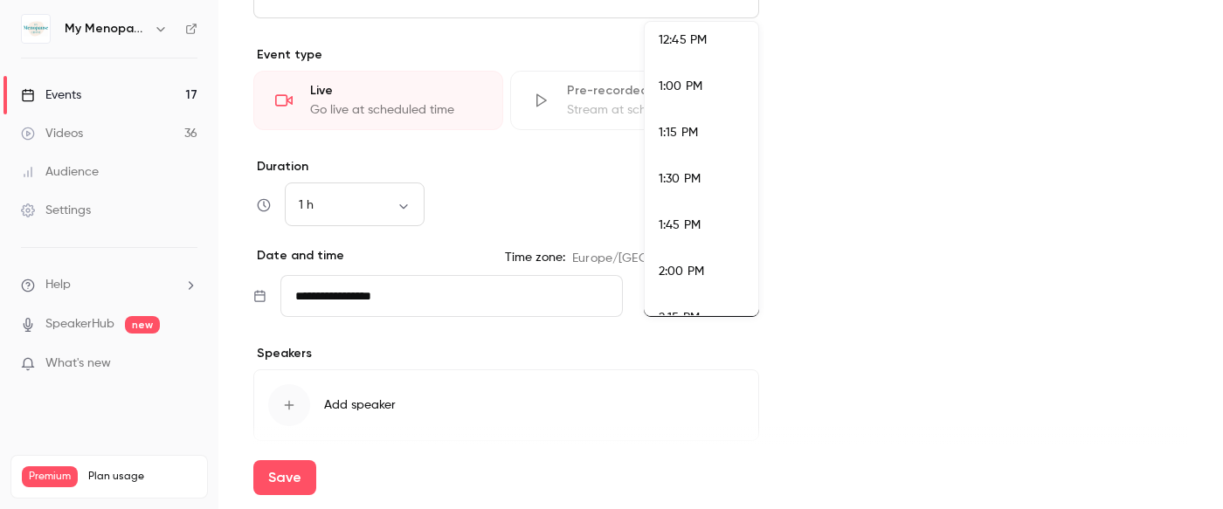
click at [680, 173] on span "1:30 PM" at bounding box center [680, 179] width 42 height 12
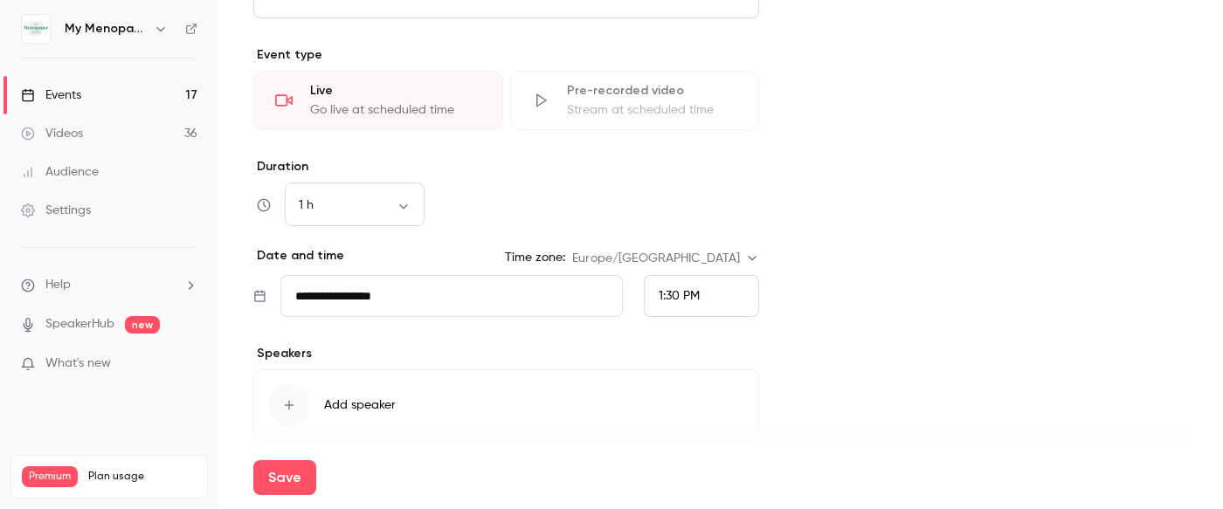
scroll to position [779, 0]
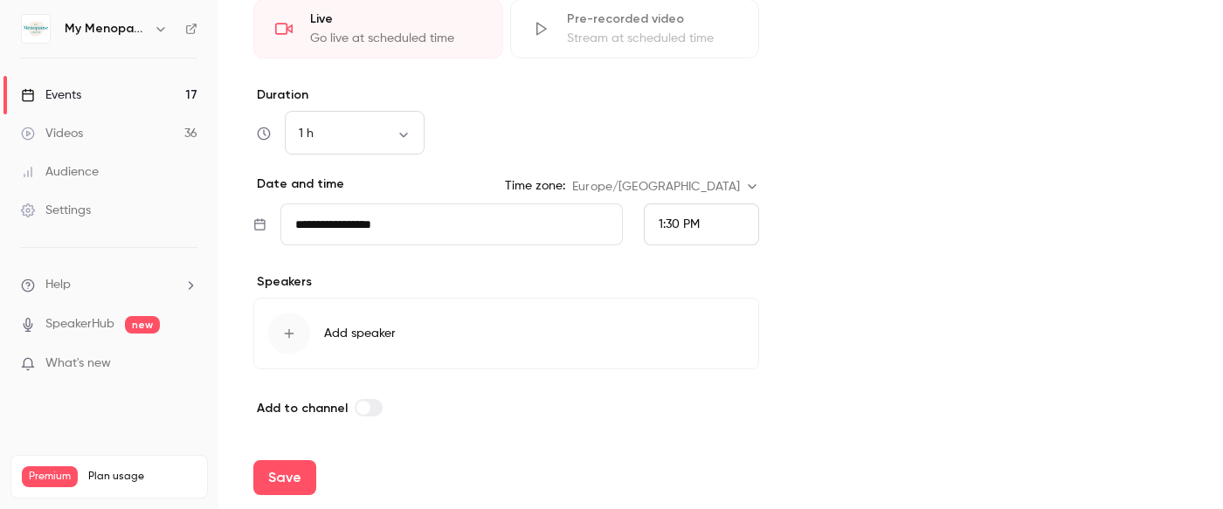
click at [336, 330] on span "Add speaker" at bounding box center [360, 333] width 72 height 17
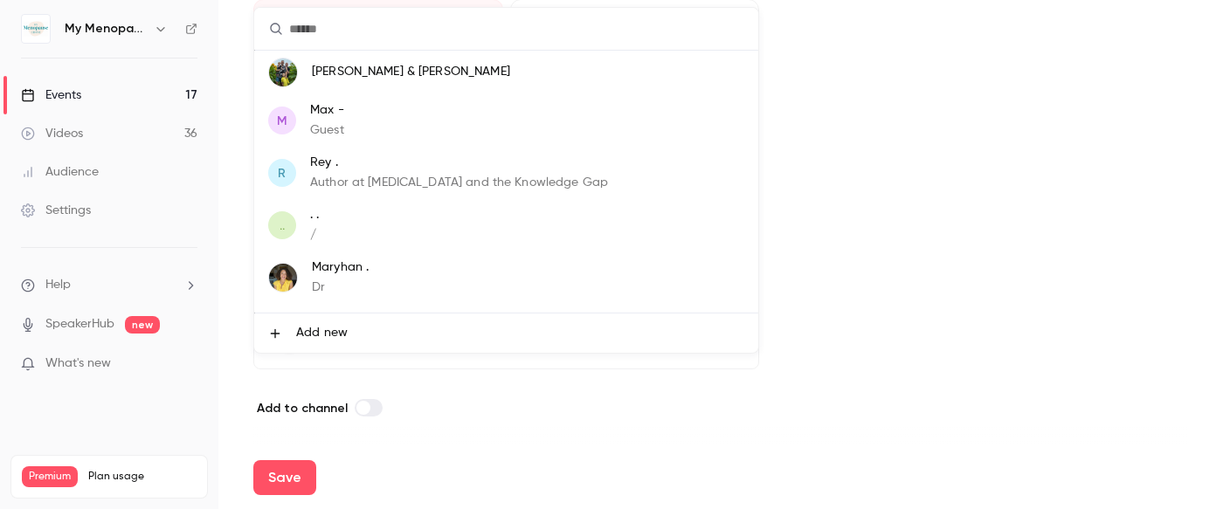
click at [330, 24] on input "text" at bounding box center [506, 29] width 504 height 42
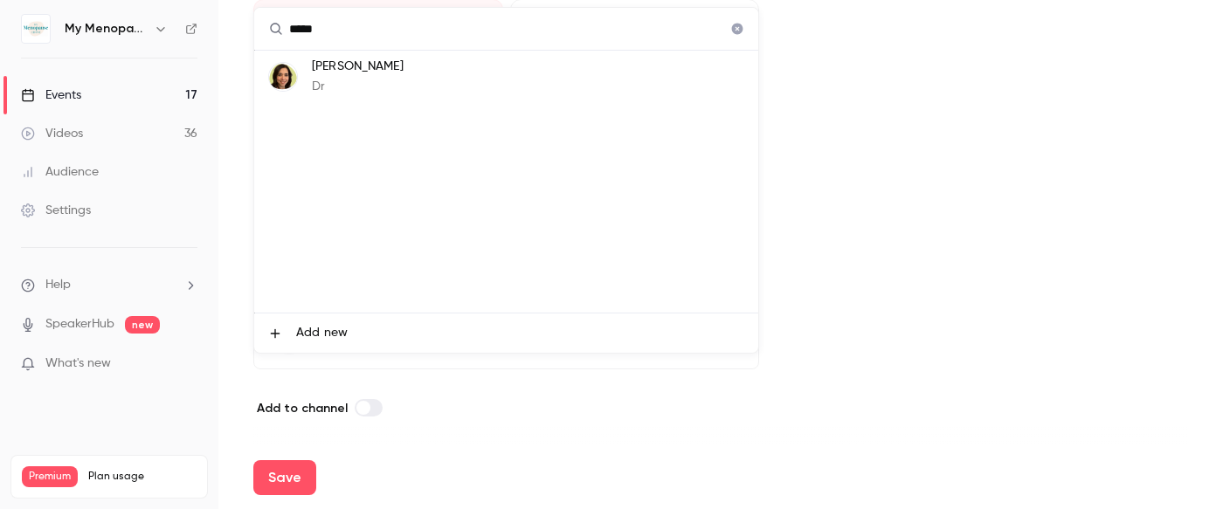
type input "*****"
click at [336, 67] on p "Surya Gupta-Wright" at bounding box center [358, 67] width 92 height 18
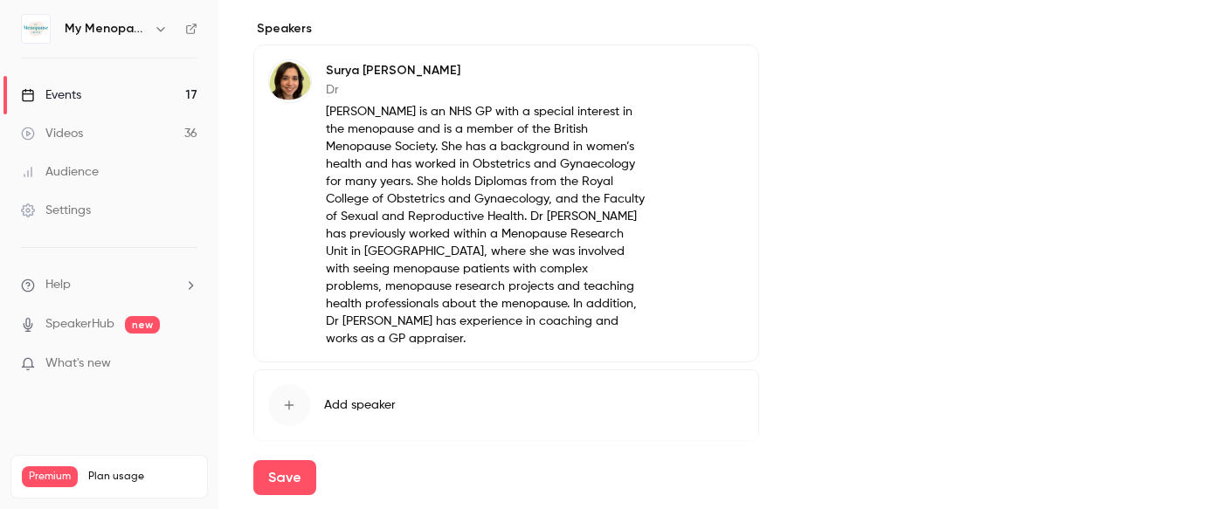
scroll to position [1086, 0]
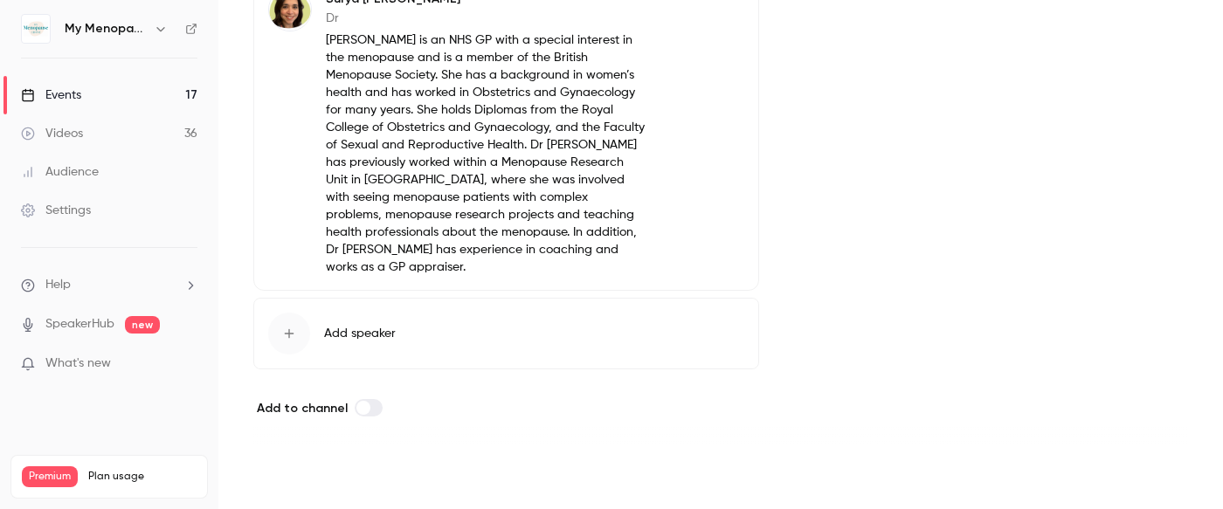
click at [281, 474] on button "Save" at bounding box center [284, 478] width 63 height 35
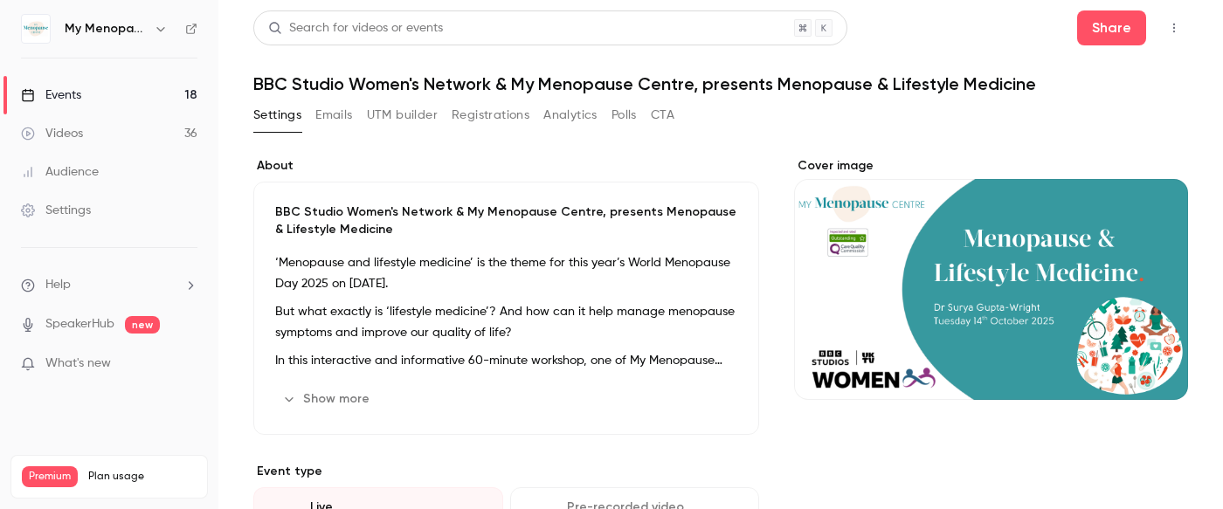
click at [59, 94] on div "Events" at bounding box center [51, 95] width 60 height 17
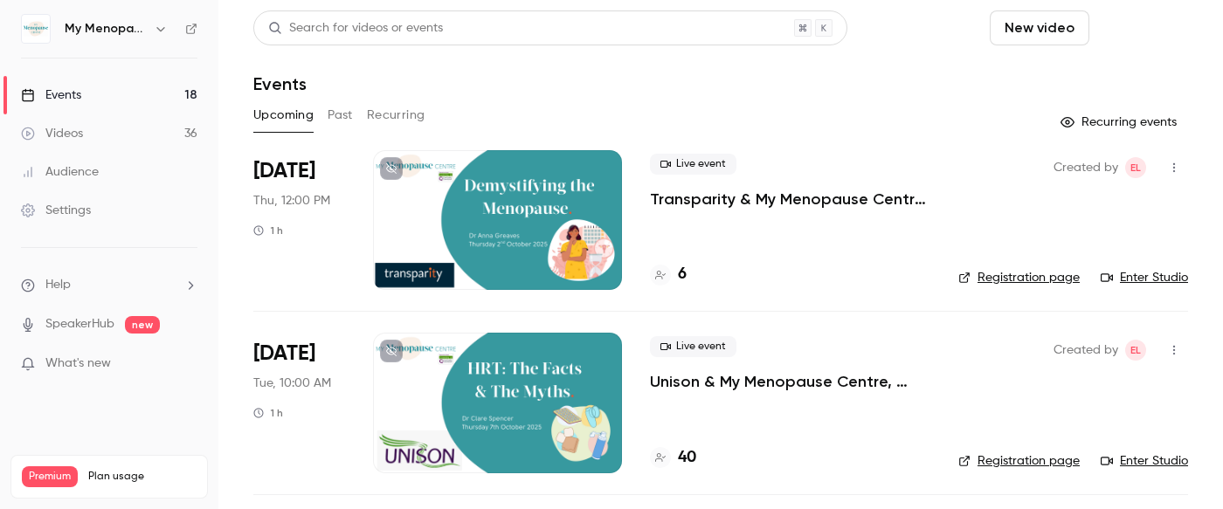
click at [1148, 31] on button "Schedule" at bounding box center [1143, 27] width 92 height 35
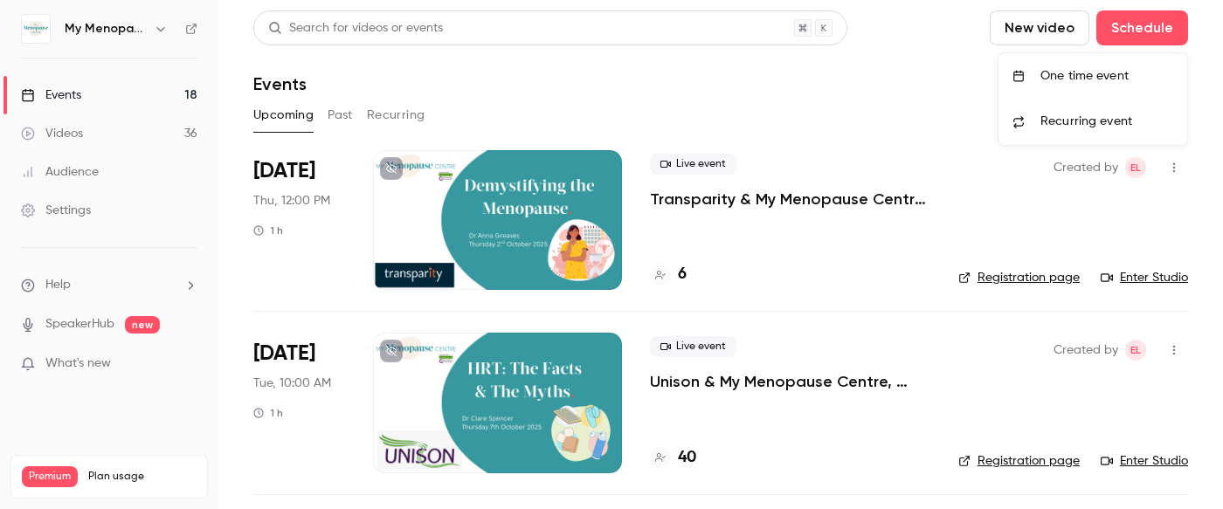
click at [1064, 75] on div "One time event" at bounding box center [1107, 75] width 133 height 17
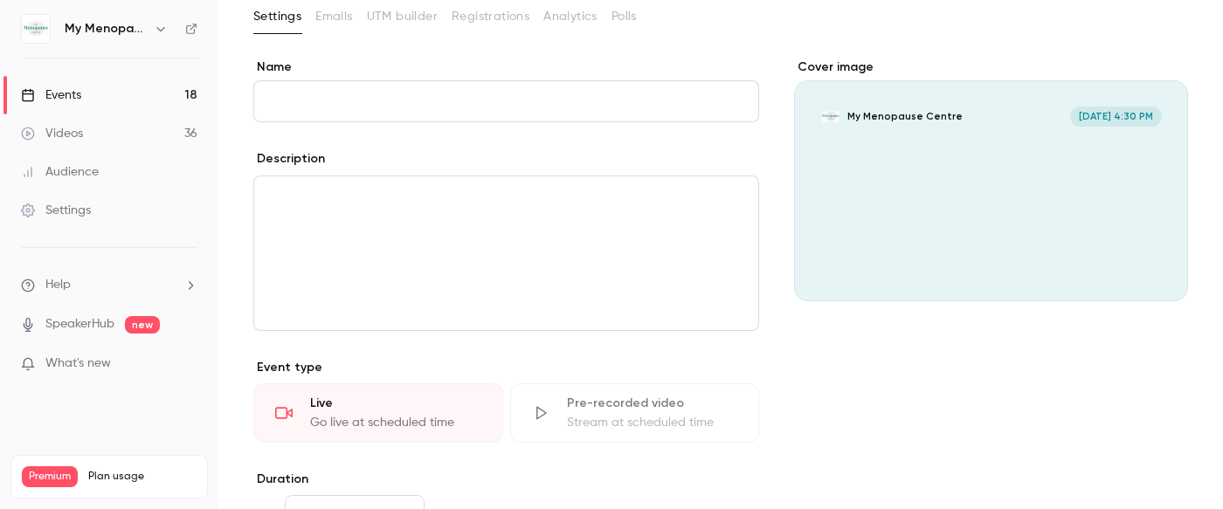
scroll to position [90, 0]
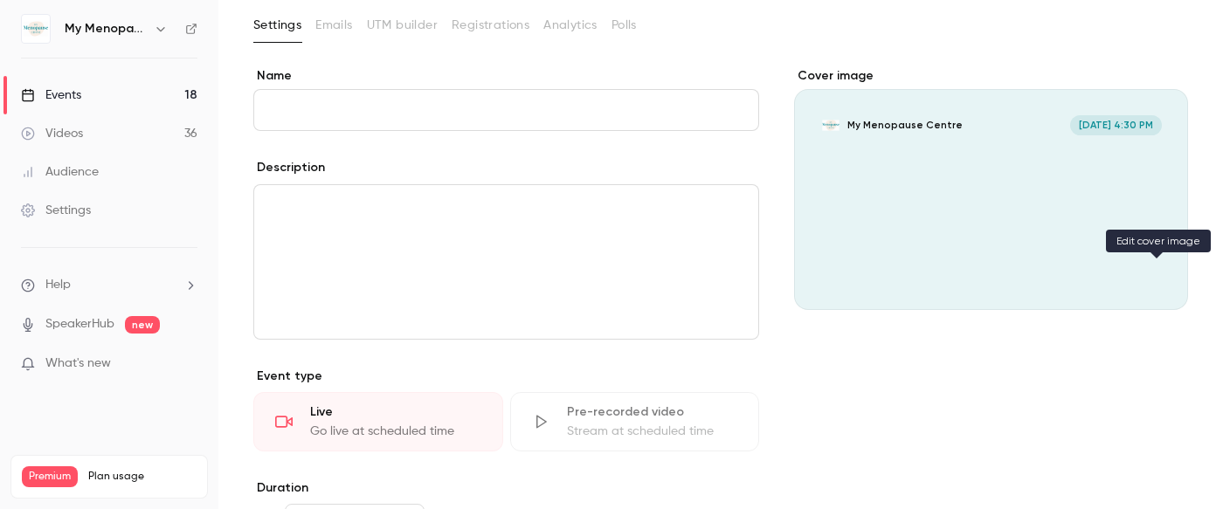
click at [1153, 280] on icon "Cover image" at bounding box center [1156, 279] width 11 height 11
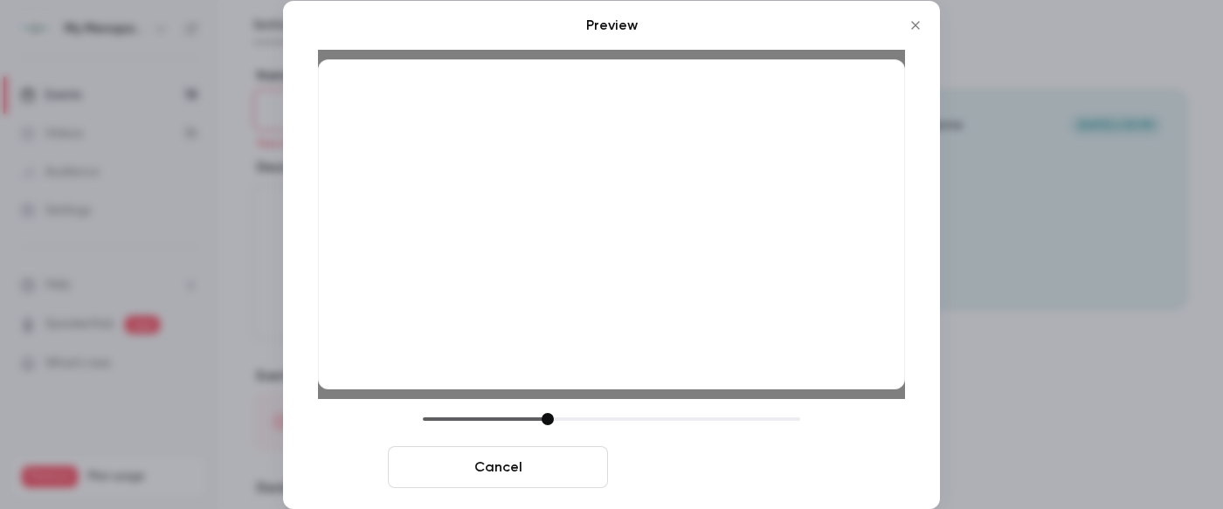
click at [726, 465] on button "Save cover" at bounding box center [725, 468] width 220 height 42
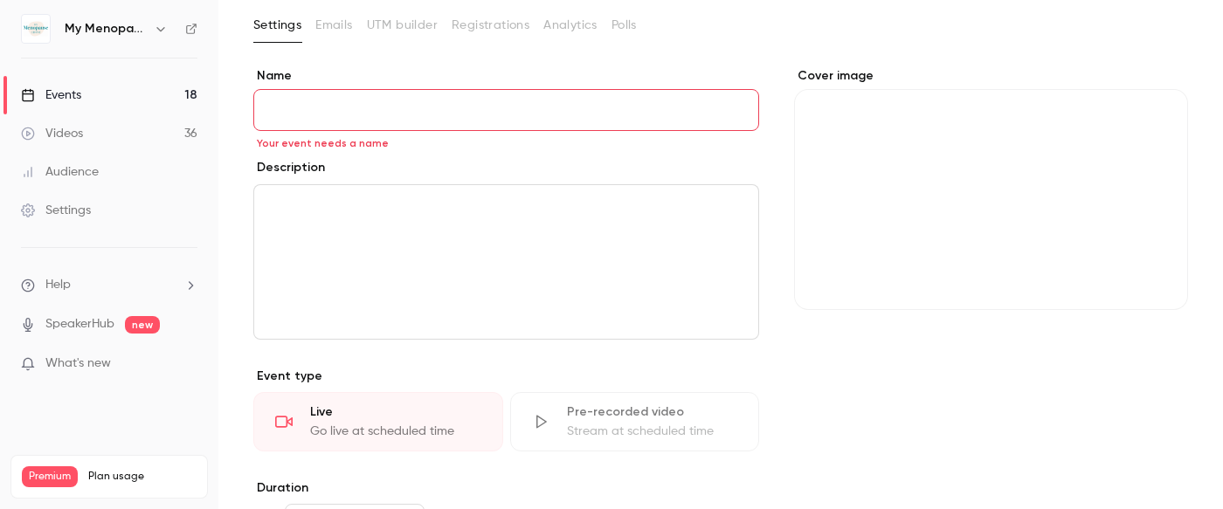
click at [385, 105] on input "Name" at bounding box center [506, 110] width 506 height 42
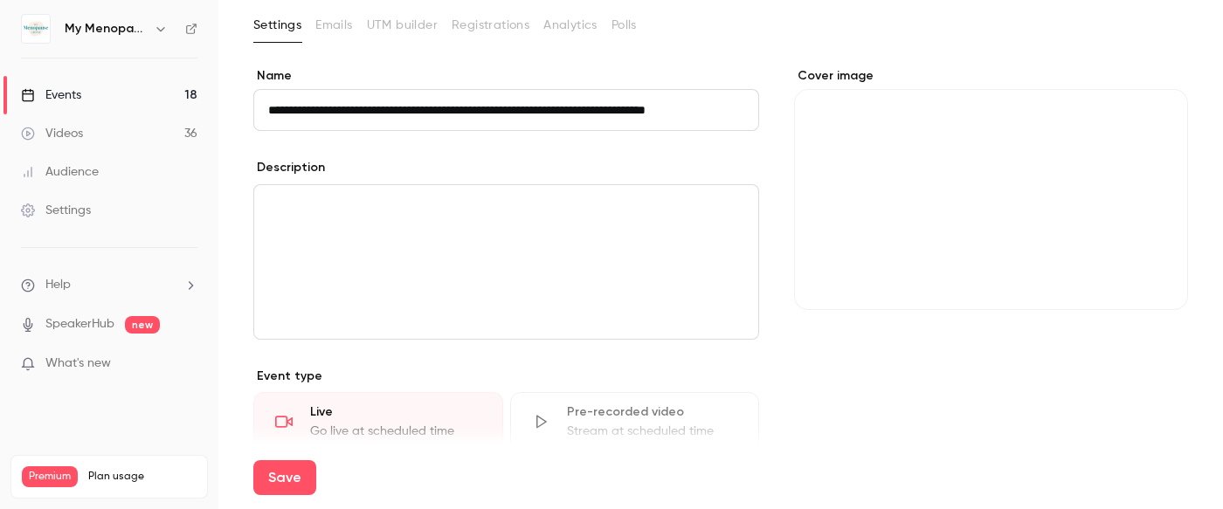
click at [522, 114] on input "**********" at bounding box center [506, 110] width 506 height 42
drag, startPoint x: 684, startPoint y: 110, endPoint x: 757, endPoint y: 112, distance: 72.5
click at [757, 112] on input "**********" at bounding box center [506, 110] width 506 height 42
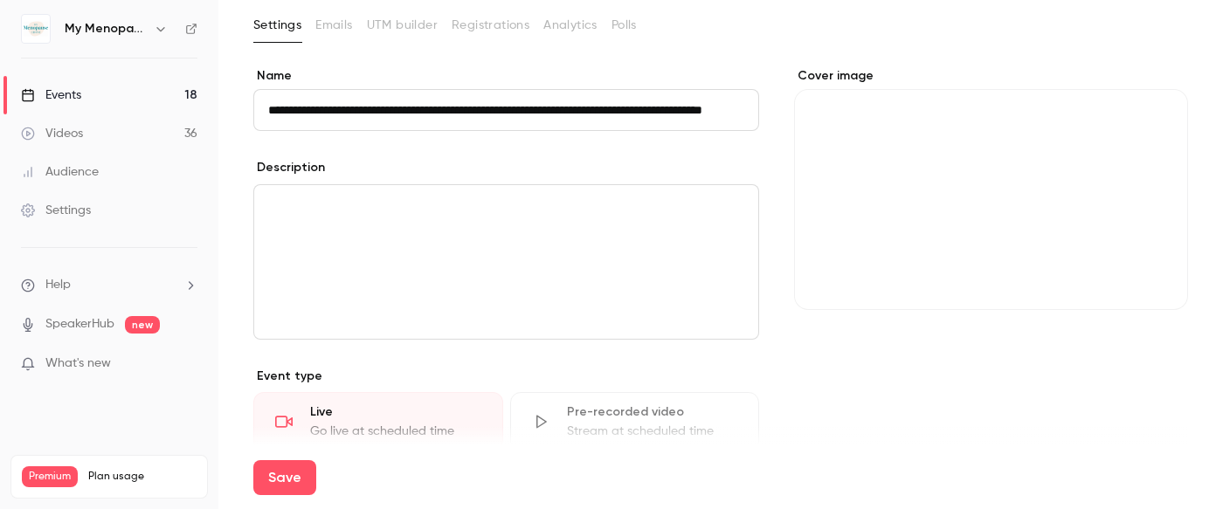
type input "**********"
click at [618, 202] on p "editor" at bounding box center [506, 206] width 476 height 21
click at [345, 211] on p "editor" at bounding box center [506, 206] width 476 height 21
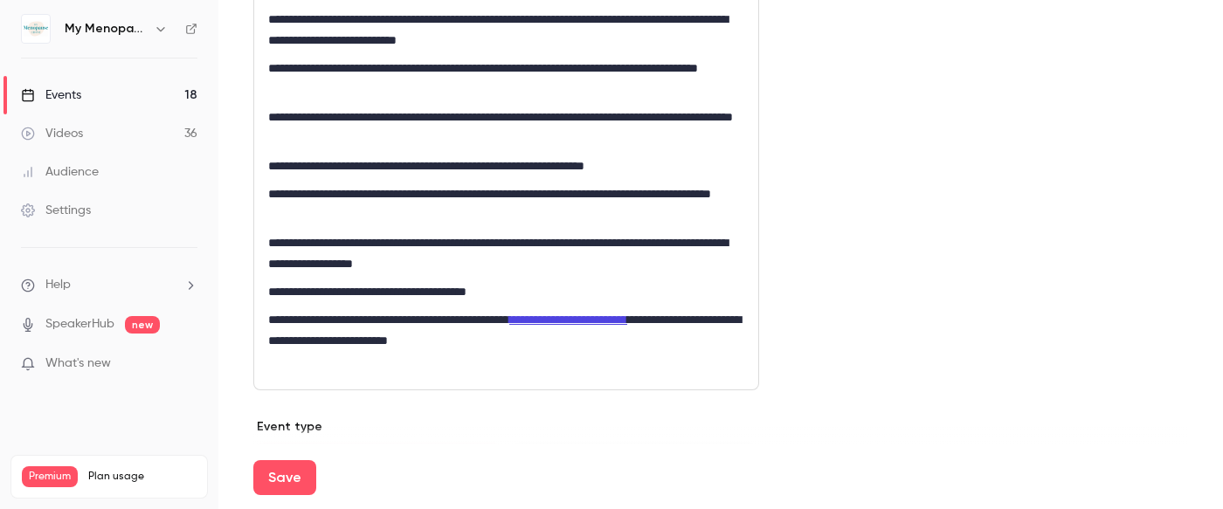
scroll to position [717, 0]
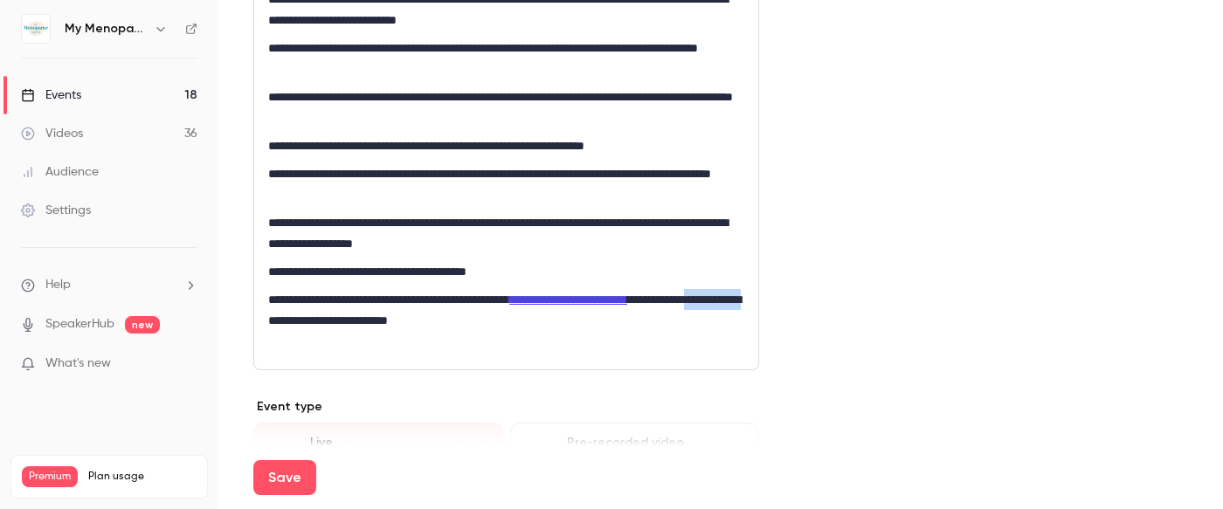
drag, startPoint x: 608, startPoint y: 320, endPoint x: 528, endPoint y: 321, distance: 80.4
click at [528, 321] on p "**********" at bounding box center [506, 320] width 476 height 63
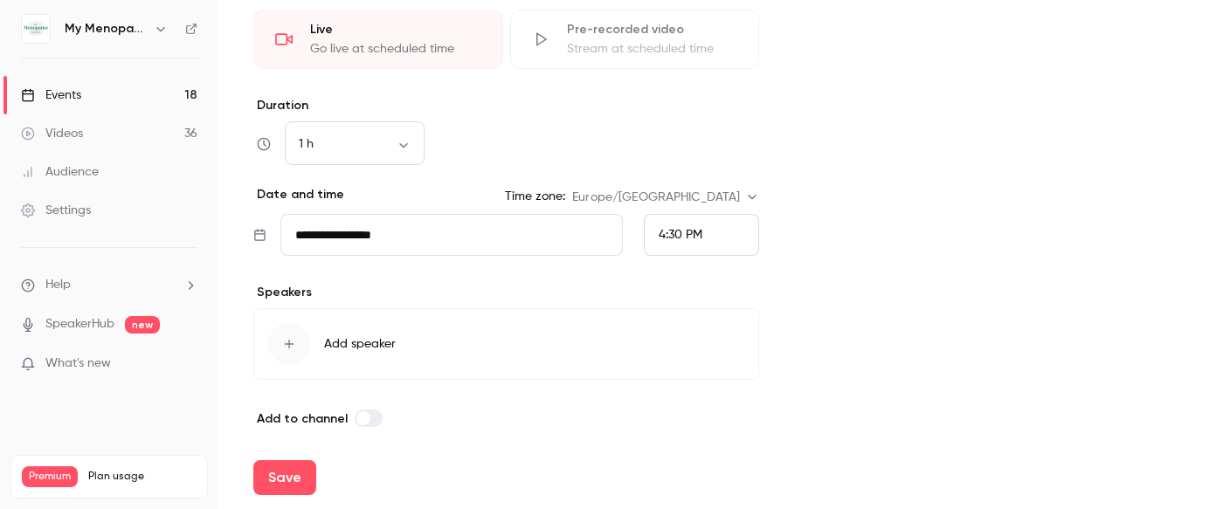
scroll to position [1119, 0]
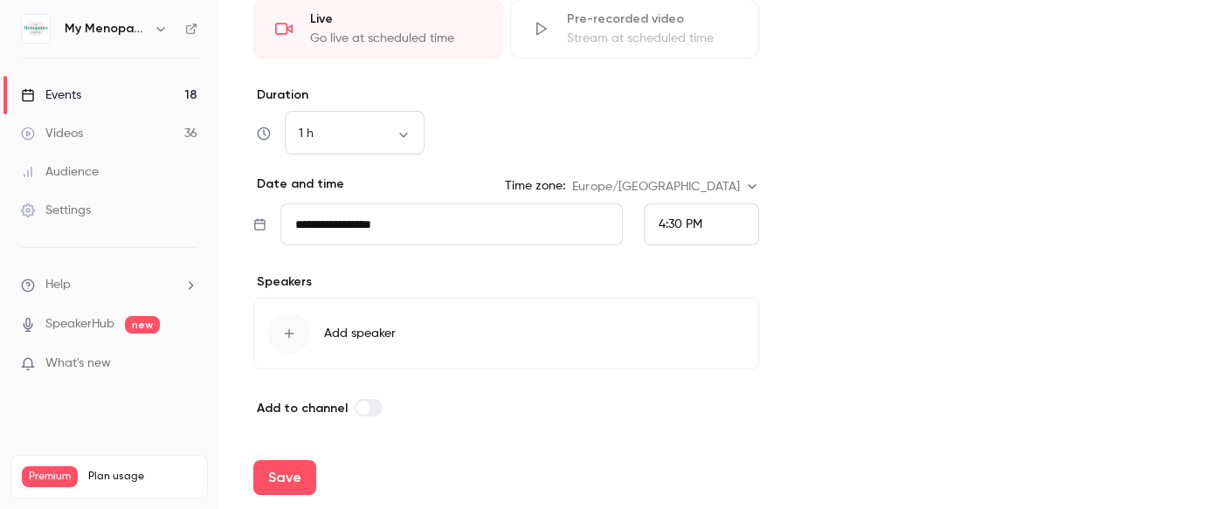
click at [405, 220] on input "**********" at bounding box center [452, 225] width 343 height 42
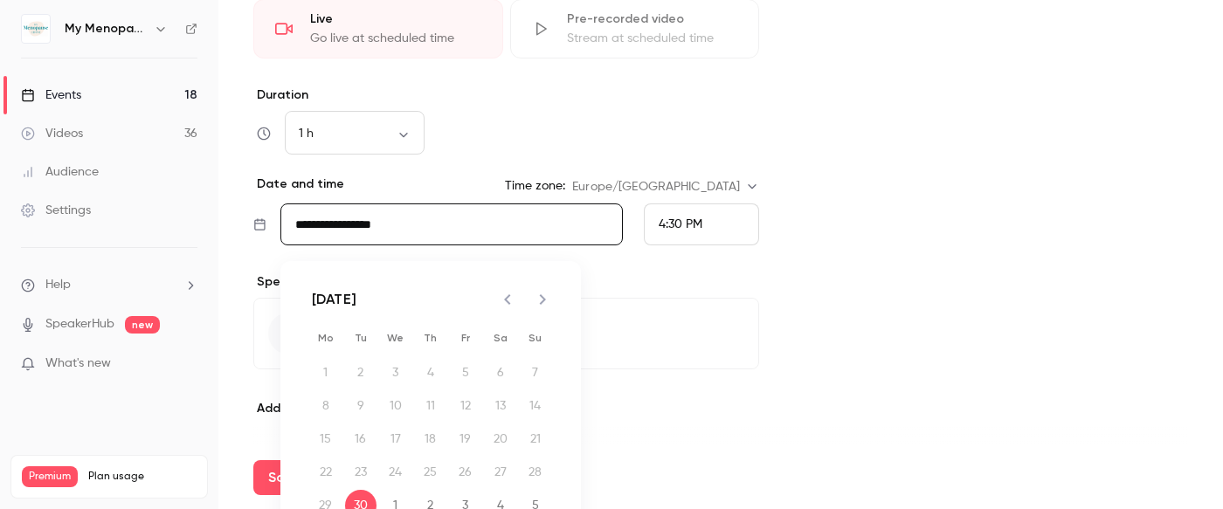
click at [540, 299] on icon "Next month" at bounding box center [542, 299] width 21 height 21
click at [430, 470] on button "23" at bounding box center [430, 472] width 31 height 31
type input "**********"
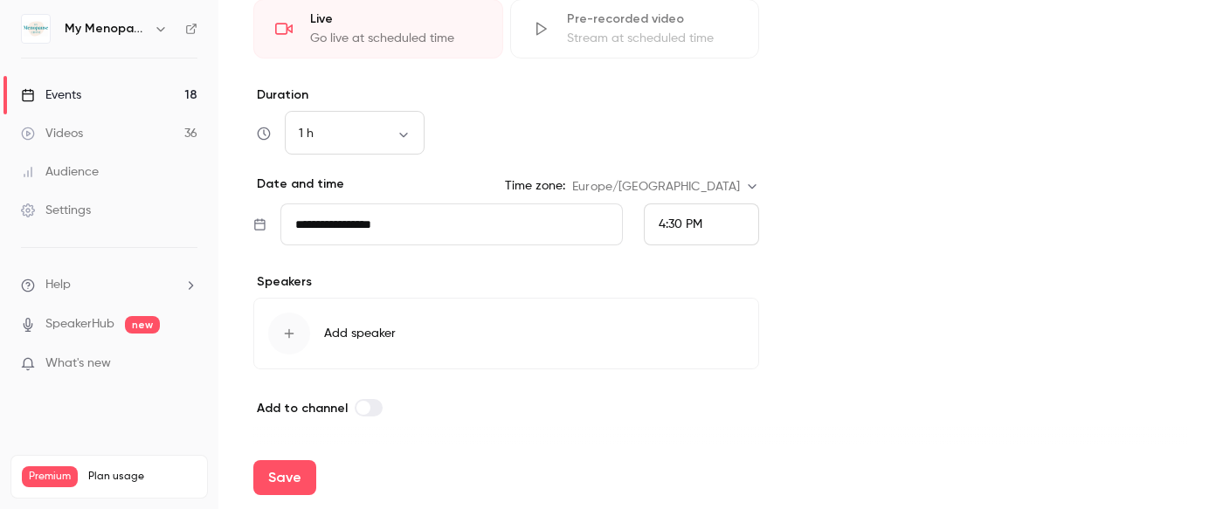
click at [676, 218] on span "4:30 PM" at bounding box center [681, 224] width 44 height 12
click at [682, 104] on span "1:30 PM" at bounding box center [680, 107] width 42 height 12
click at [338, 332] on span "Add speaker" at bounding box center [360, 333] width 72 height 17
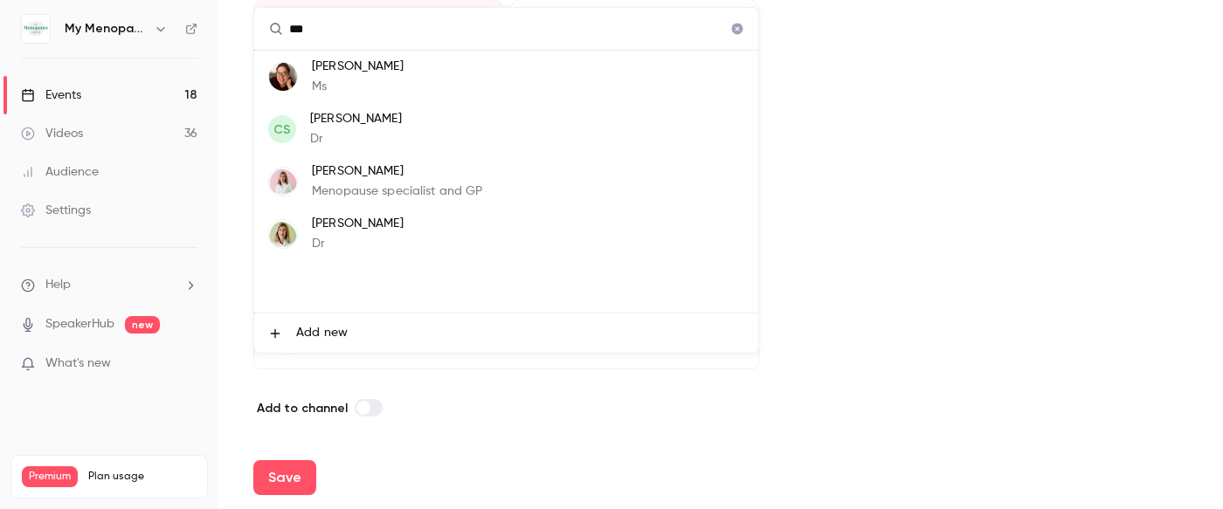
type input "***"
click at [340, 172] on p "Dr Clare Spencer" at bounding box center [397, 172] width 171 height 18
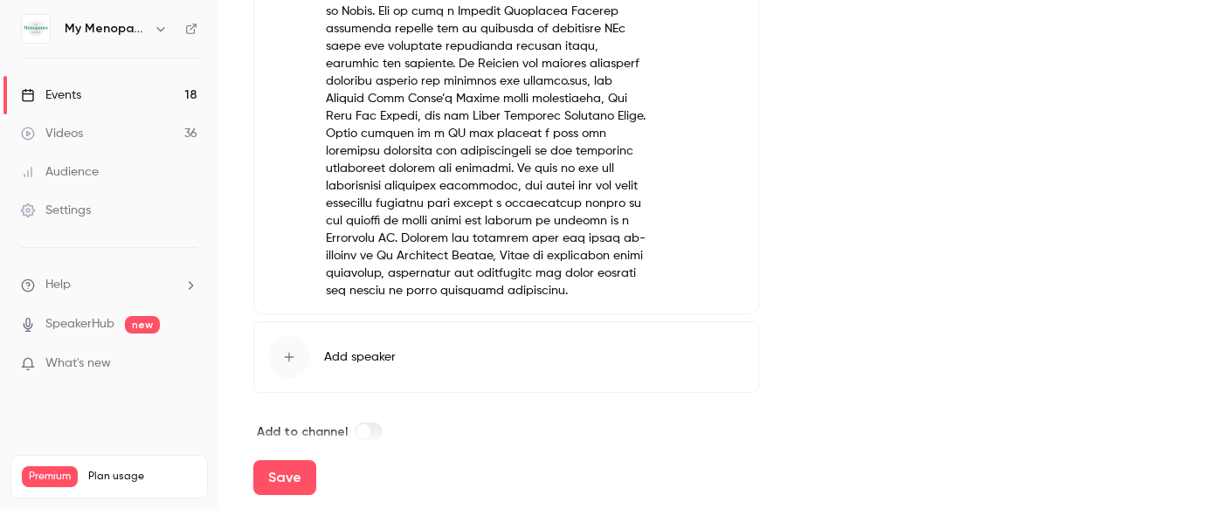
scroll to position [1672, 0]
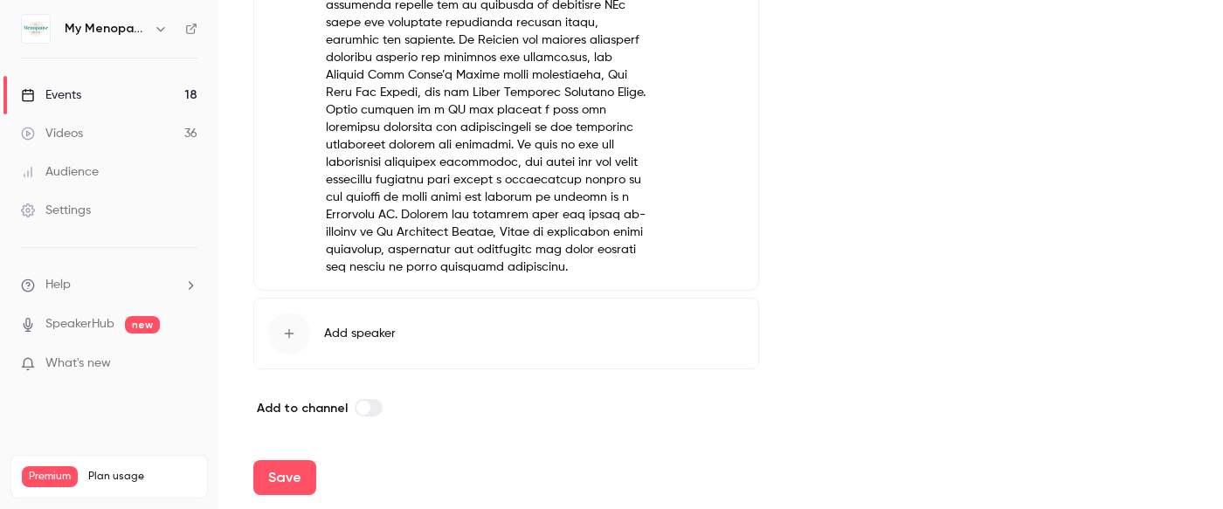
click at [285, 331] on icon "button" at bounding box center [289, 334] width 14 height 14
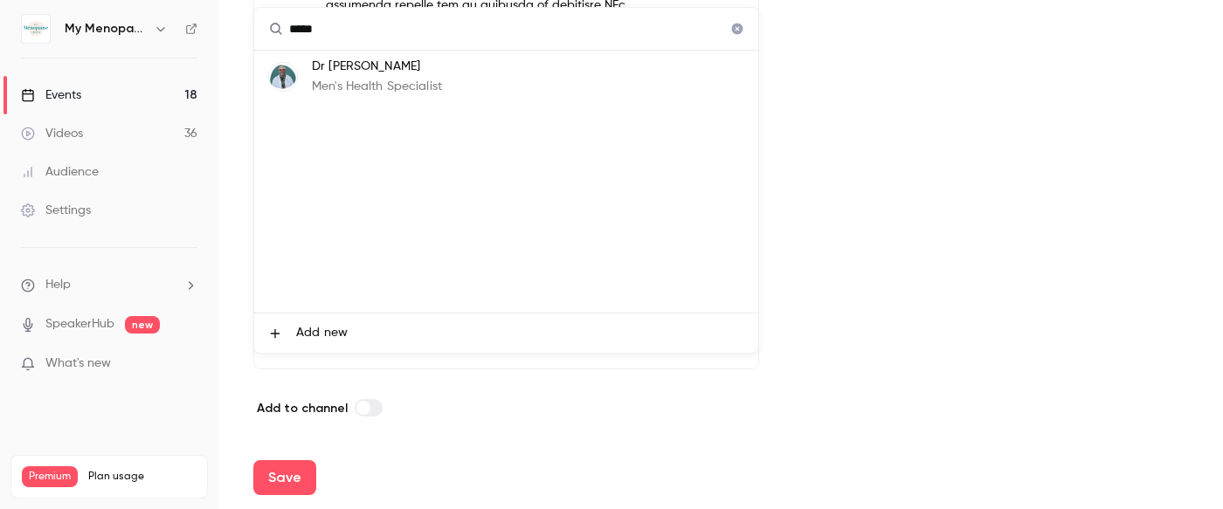
type input "*****"
click at [334, 80] on p "Men's Health Specialist" at bounding box center [377, 87] width 130 height 18
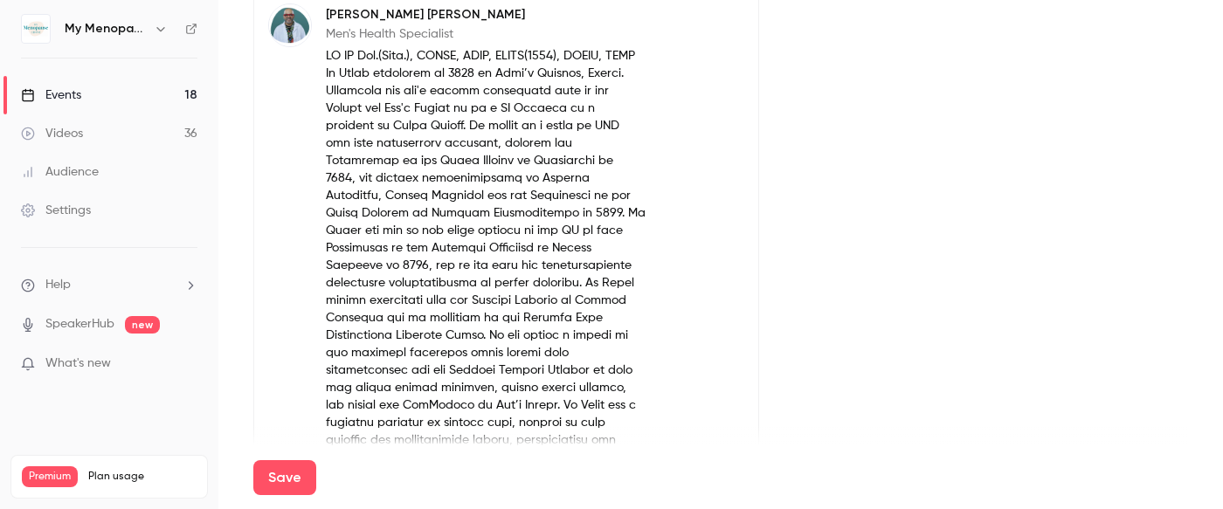
scroll to position [2189, 0]
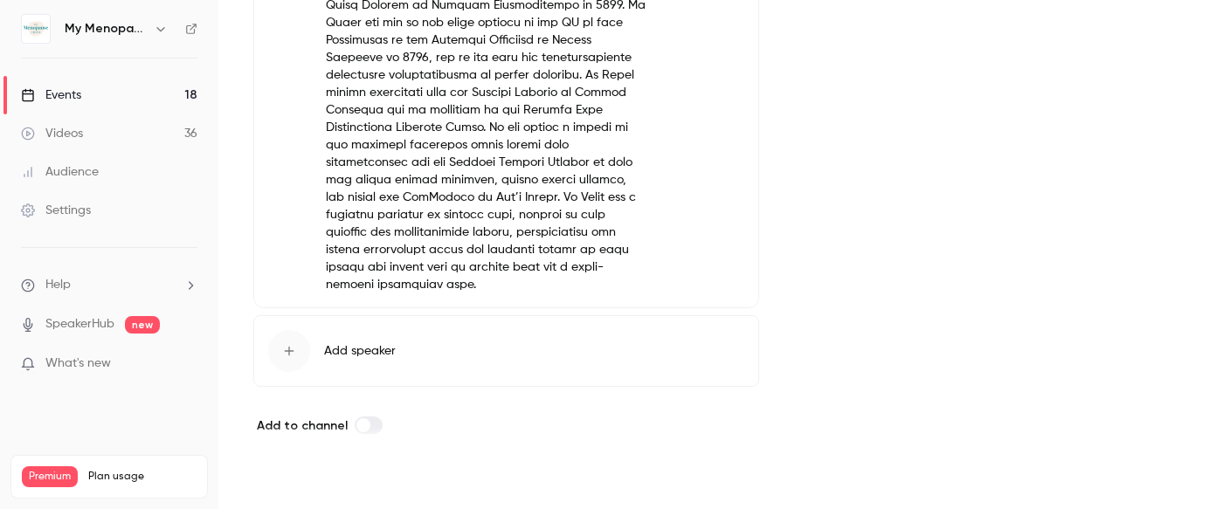
click at [279, 476] on button "Save" at bounding box center [284, 478] width 63 height 35
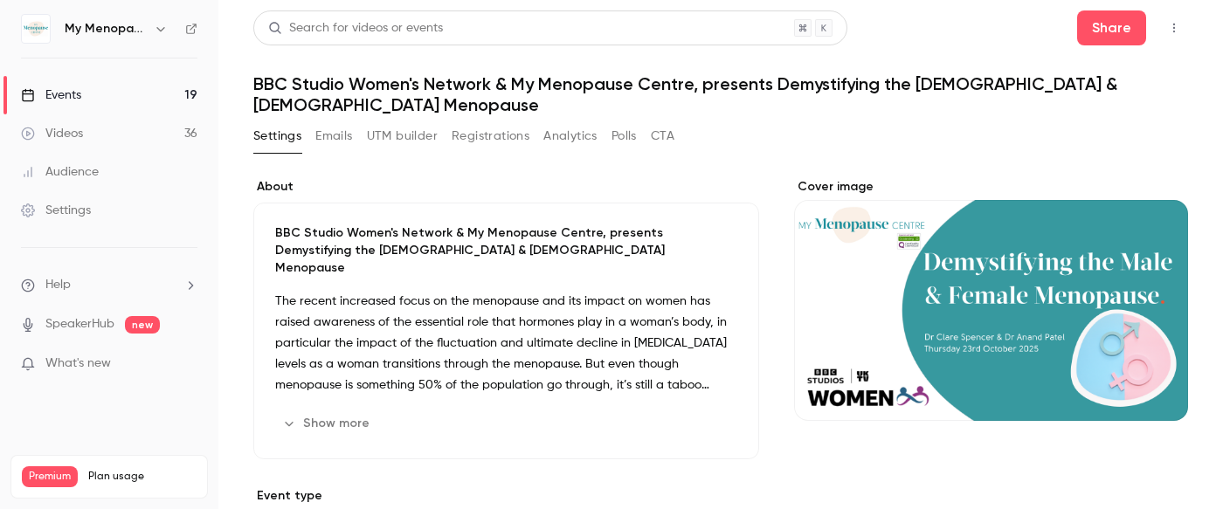
click at [65, 94] on div "Events" at bounding box center [51, 95] width 60 height 17
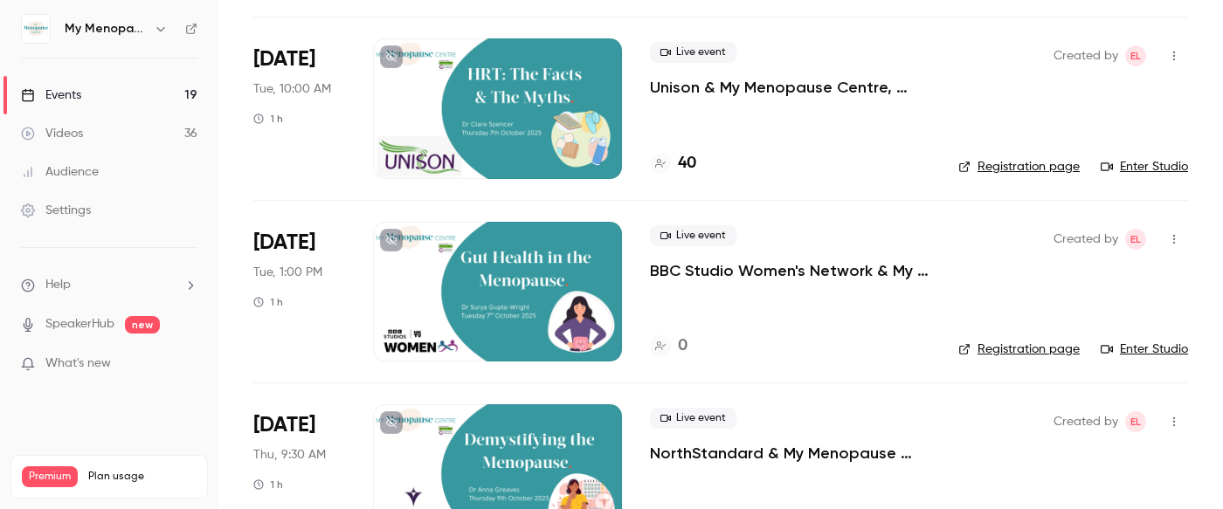
scroll to position [297, 0]
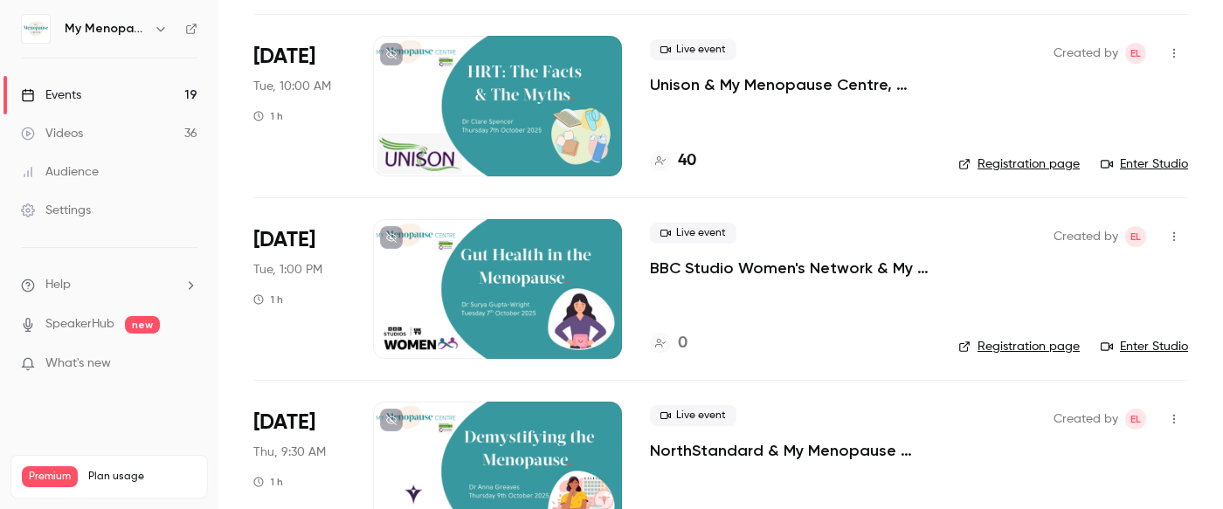
click at [520, 287] on div at bounding box center [497, 289] width 249 height 140
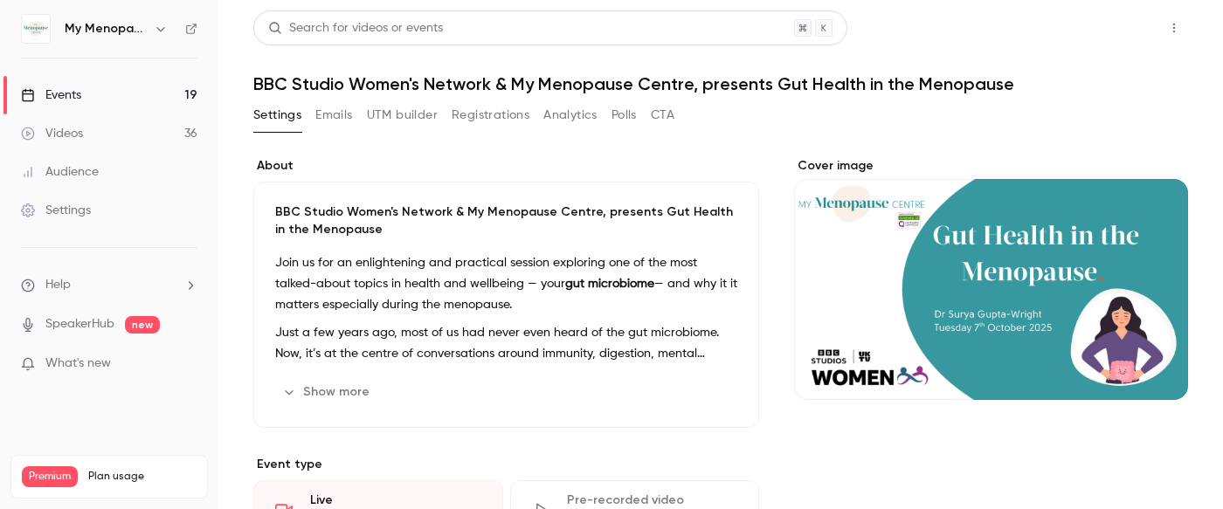
click at [1101, 23] on button "Share" at bounding box center [1111, 27] width 69 height 35
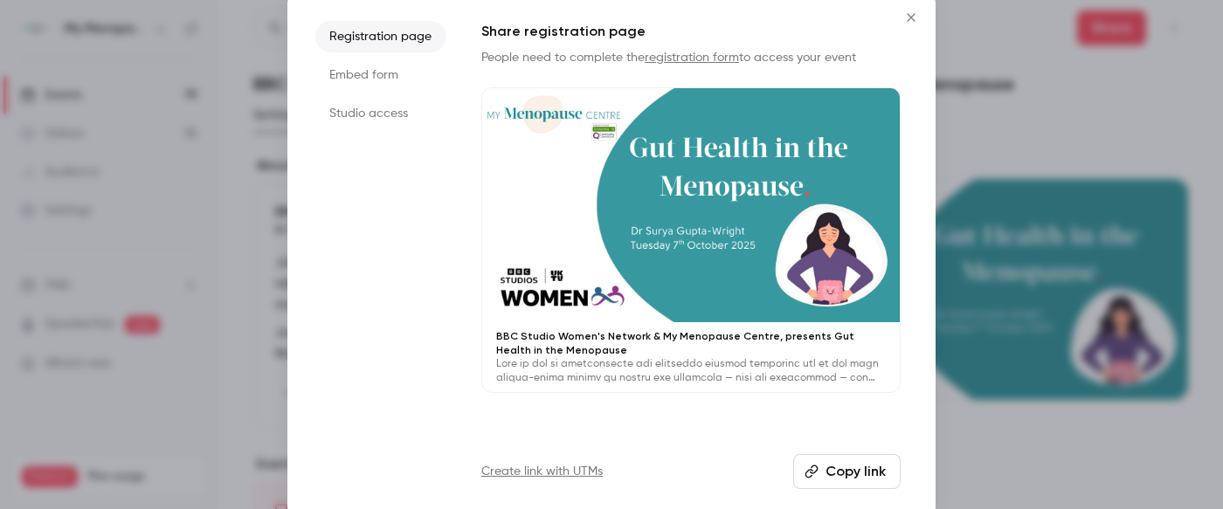
click at [836, 474] on button "Copy link" at bounding box center [846, 471] width 107 height 35
click at [912, 17] on icon "Close" at bounding box center [911, 17] width 21 height 14
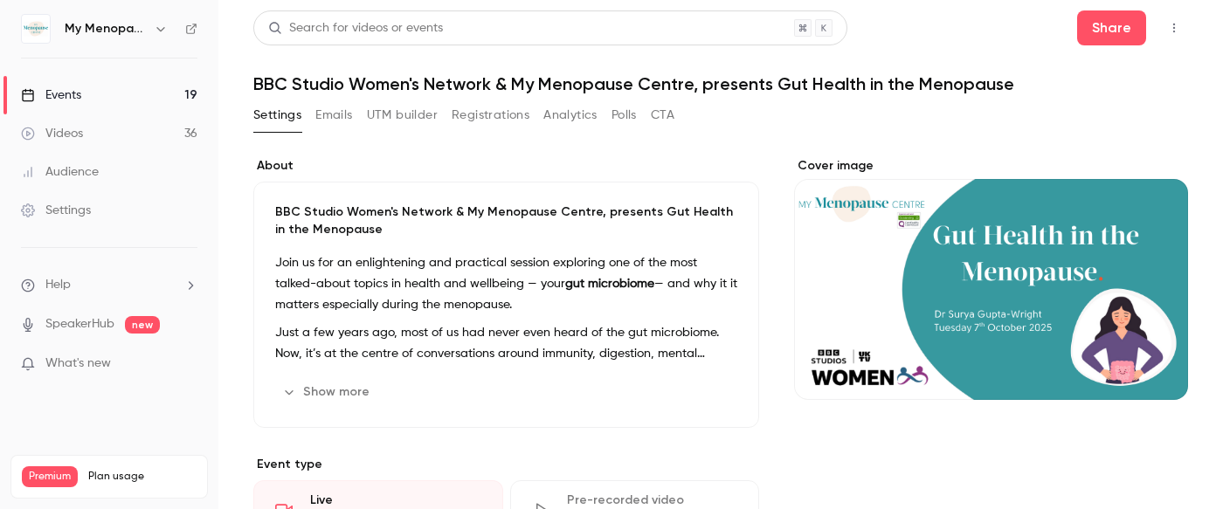
click at [46, 94] on div "Events" at bounding box center [51, 95] width 60 height 17
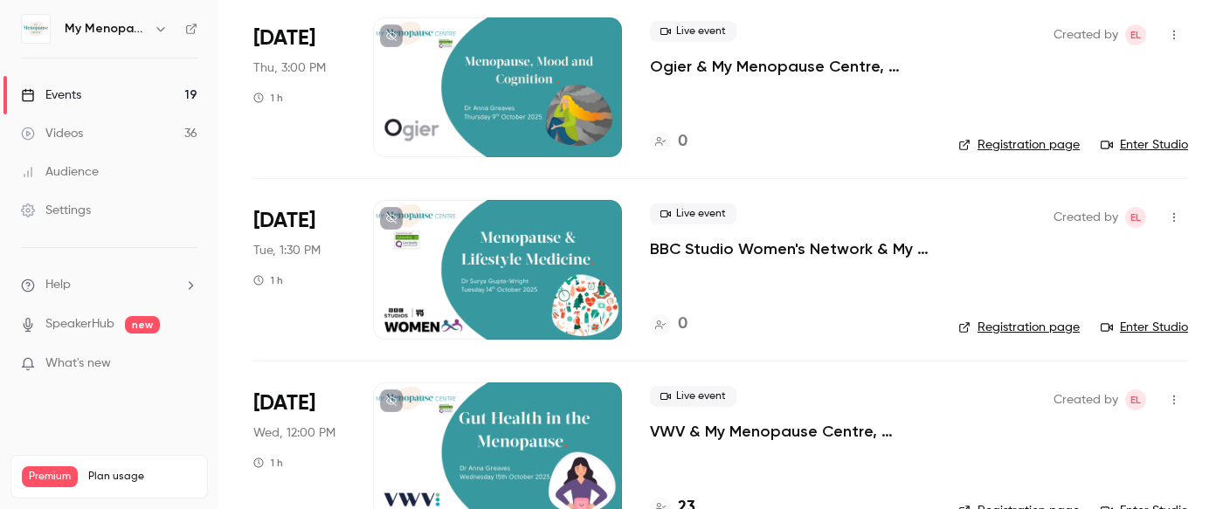
scroll to position [1097, 0]
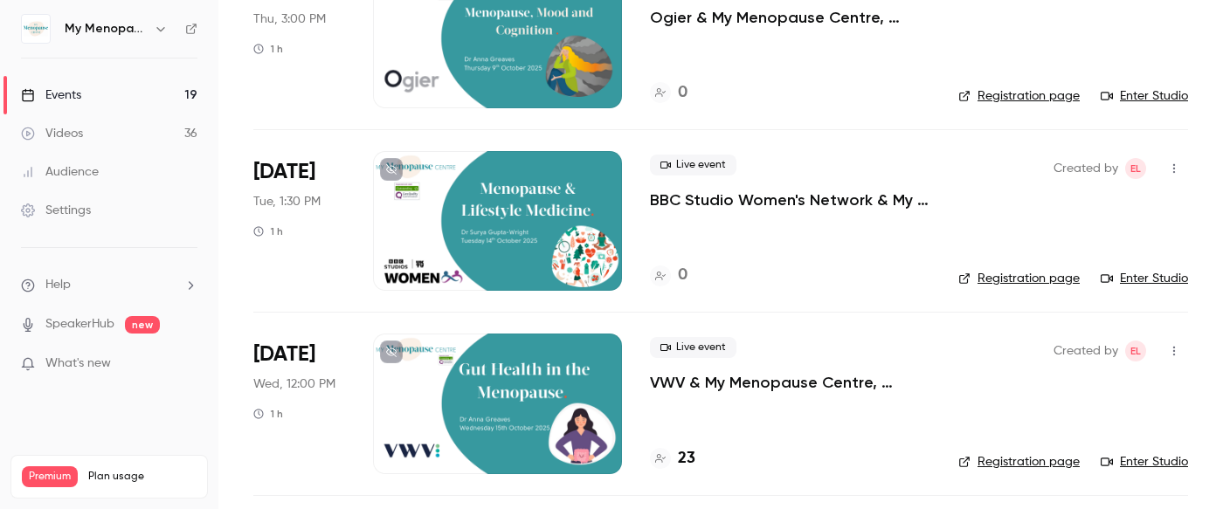
click at [550, 225] on div at bounding box center [497, 221] width 249 height 140
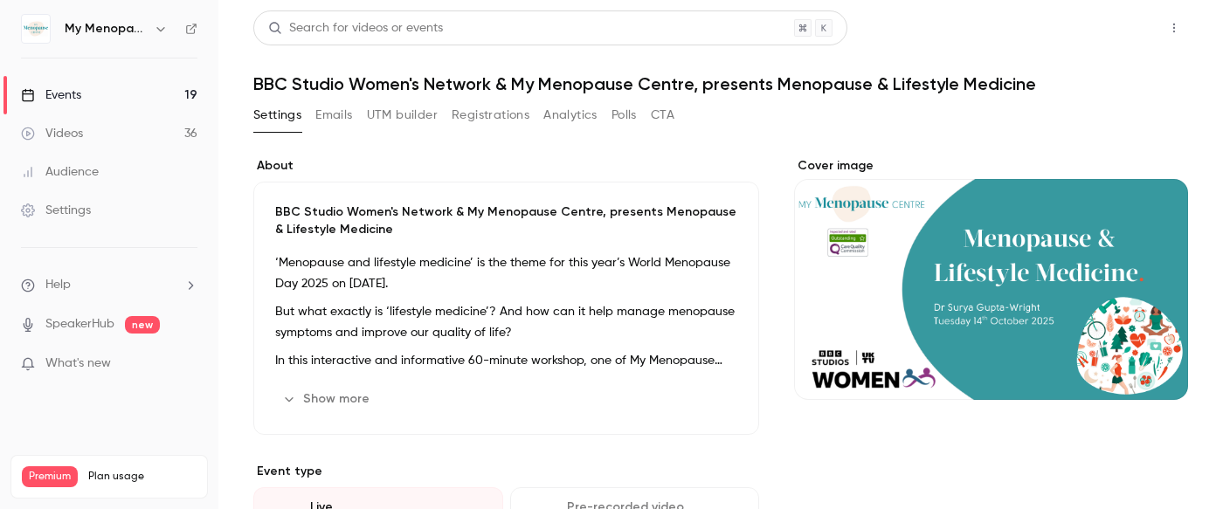
click at [1118, 29] on button "Share" at bounding box center [1111, 27] width 69 height 35
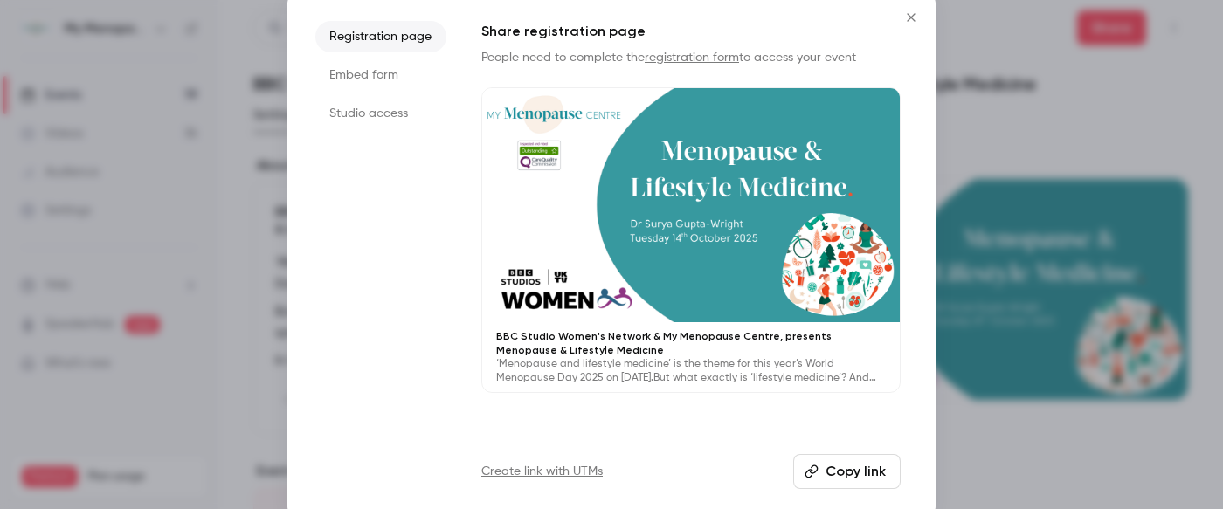
click at [856, 469] on button "Copy link" at bounding box center [846, 471] width 107 height 35
click at [909, 13] on icon "Close" at bounding box center [911, 17] width 21 height 14
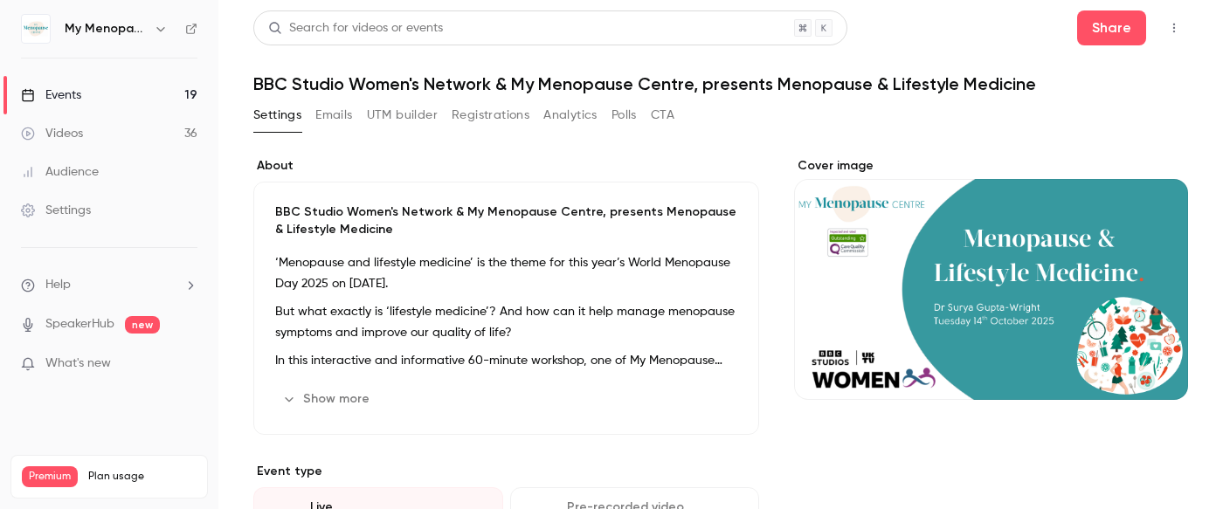
click at [66, 94] on div "Events" at bounding box center [51, 95] width 60 height 17
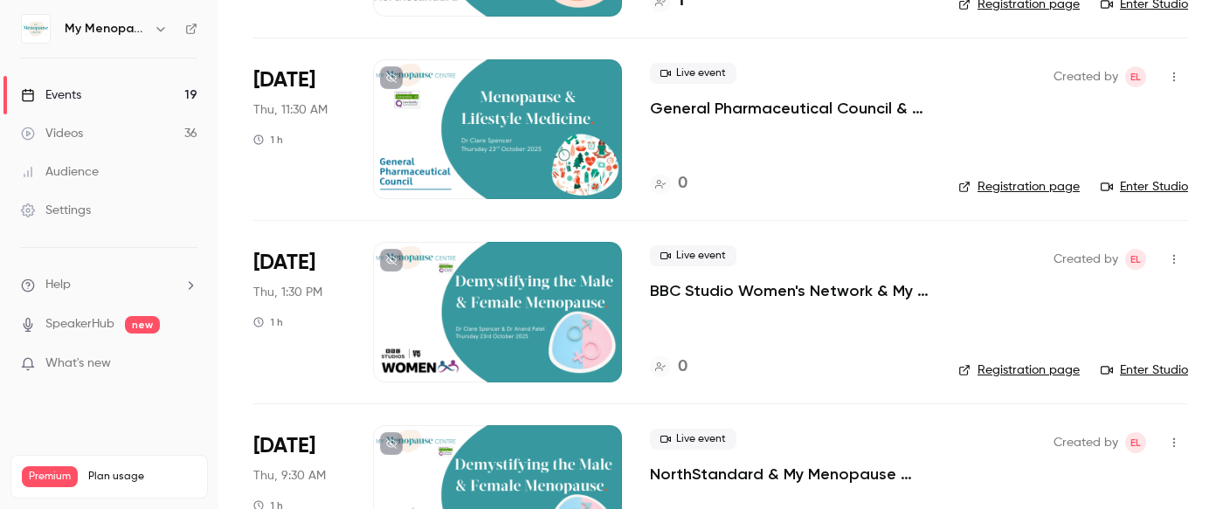
scroll to position [3021, 0]
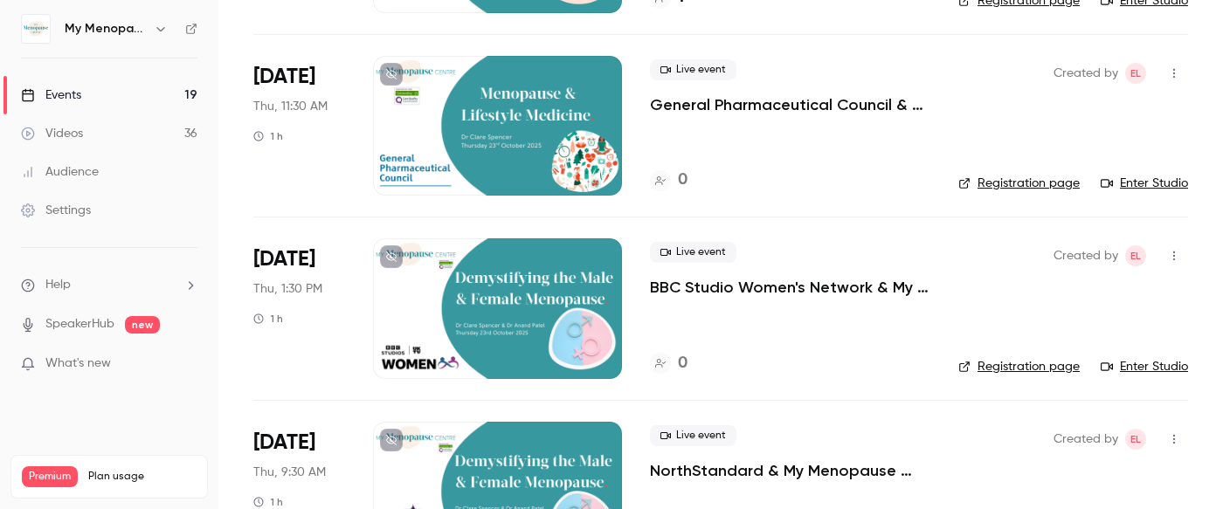
click at [506, 311] on div at bounding box center [497, 309] width 249 height 140
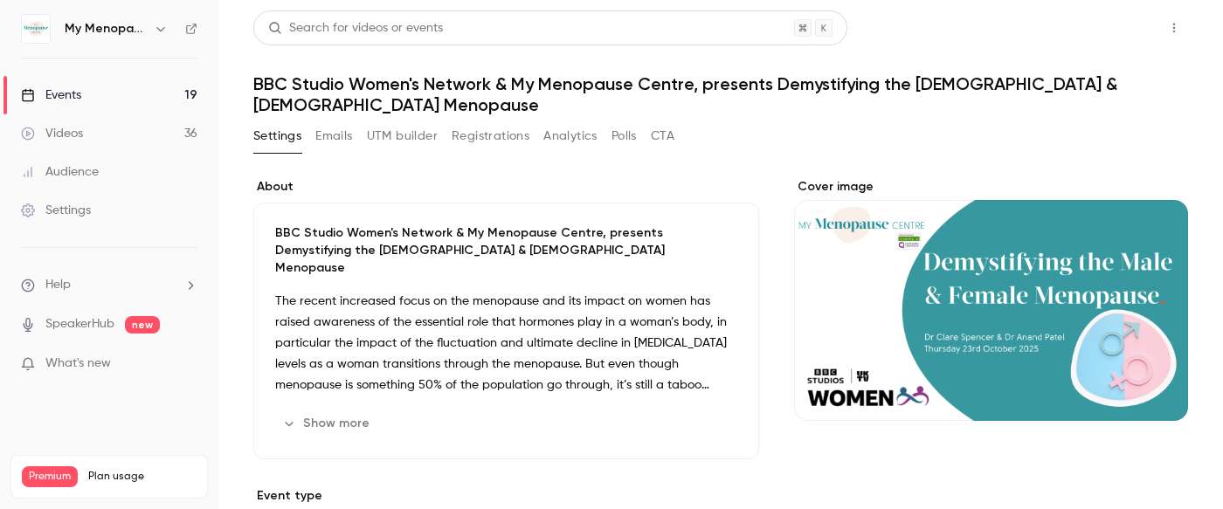
click at [1105, 30] on button "Share" at bounding box center [1111, 27] width 69 height 35
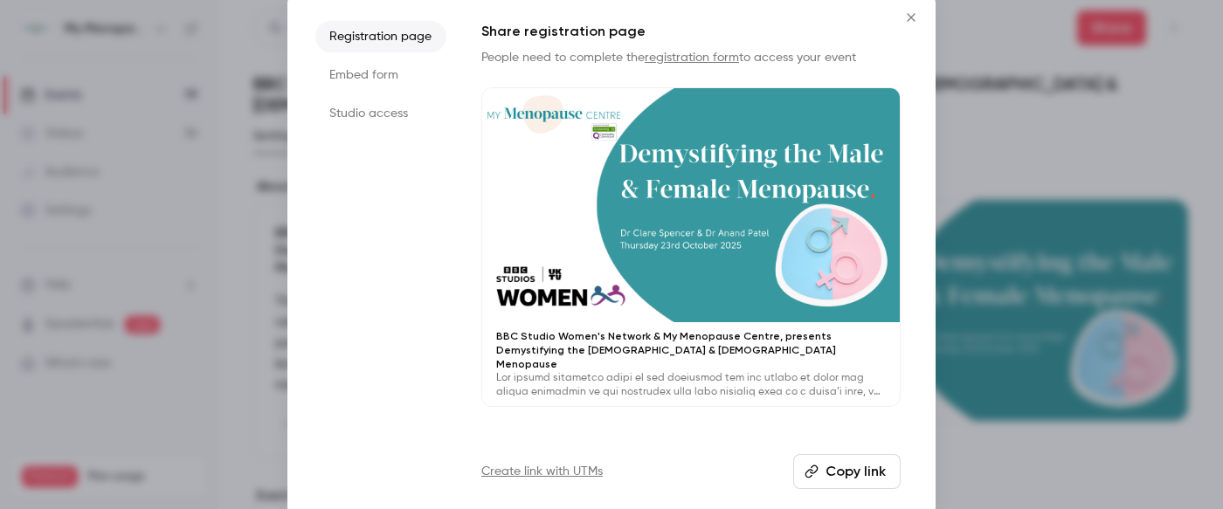
click at [845, 463] on button "Copy link" at bounding box center [846, 471] width 107 height 35
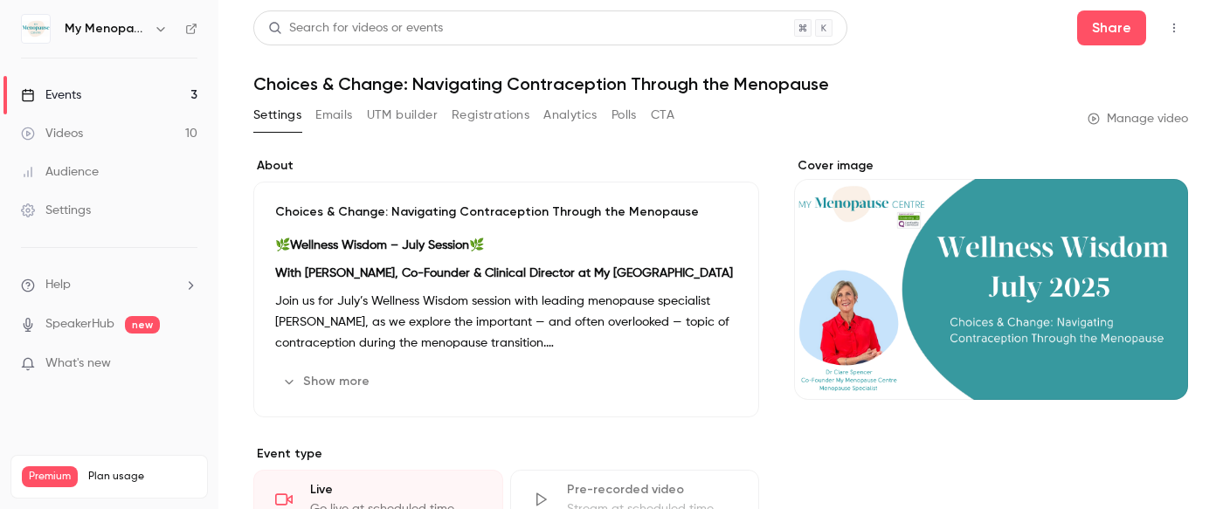
click at [158, 28] on icon "button" at bounding box center [160, 29] width 8 height 4
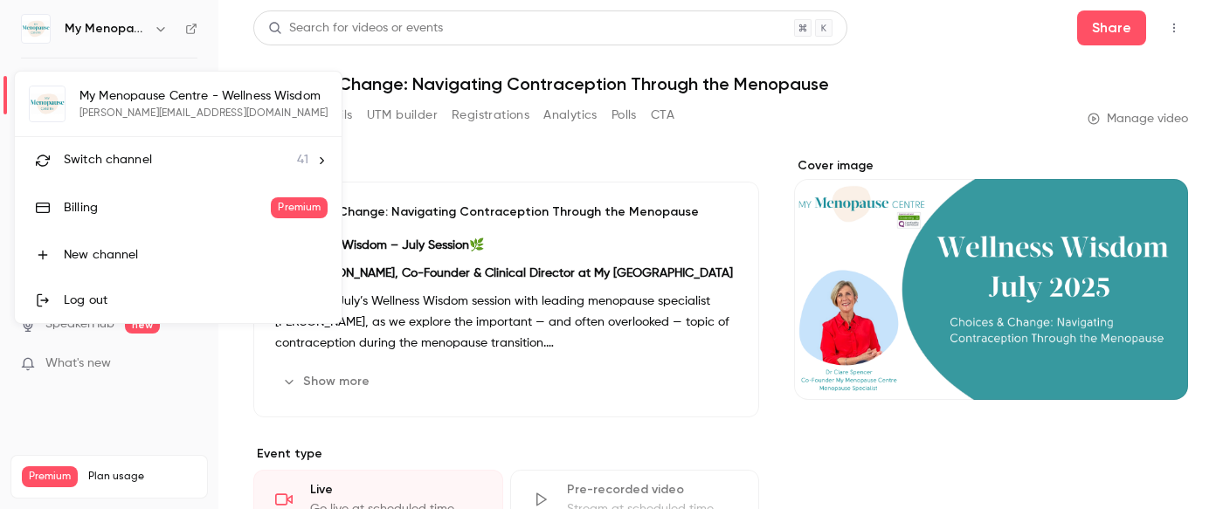
click at [128, 154] on span "Switch channel" at bounding box center [108, 160] width 88 height 18
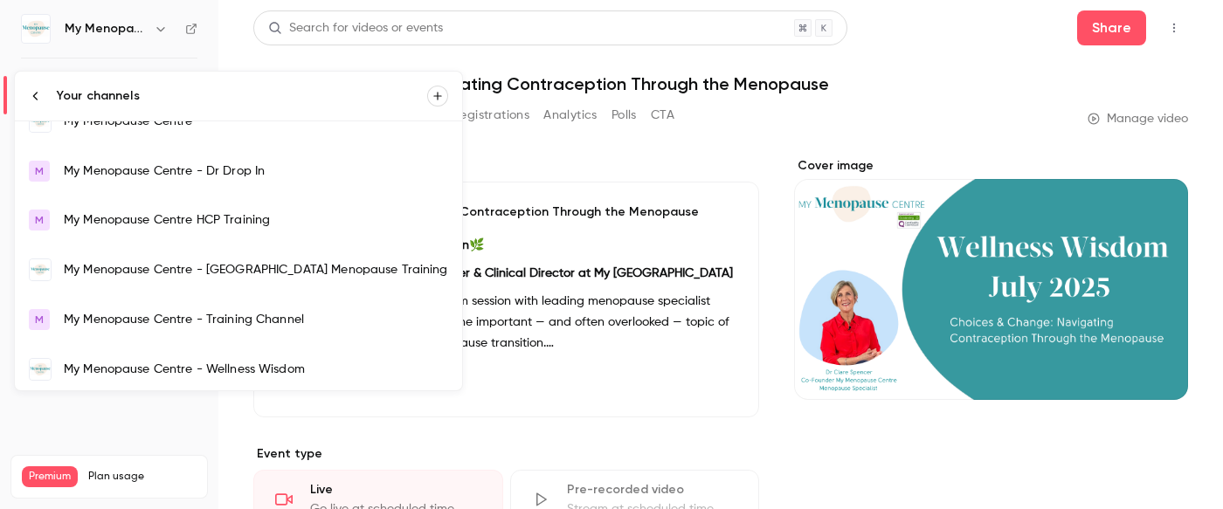
scroll to position [1269, 0]
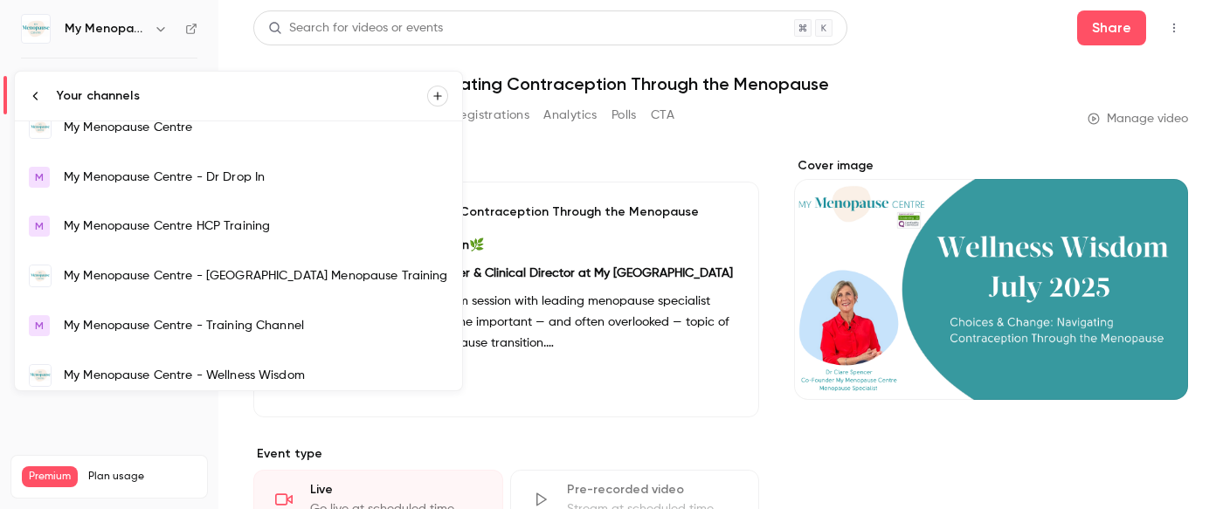
click at [123, 127] on div "My Menopause Centre" at bounding box center [256, 127] width 384 height 17
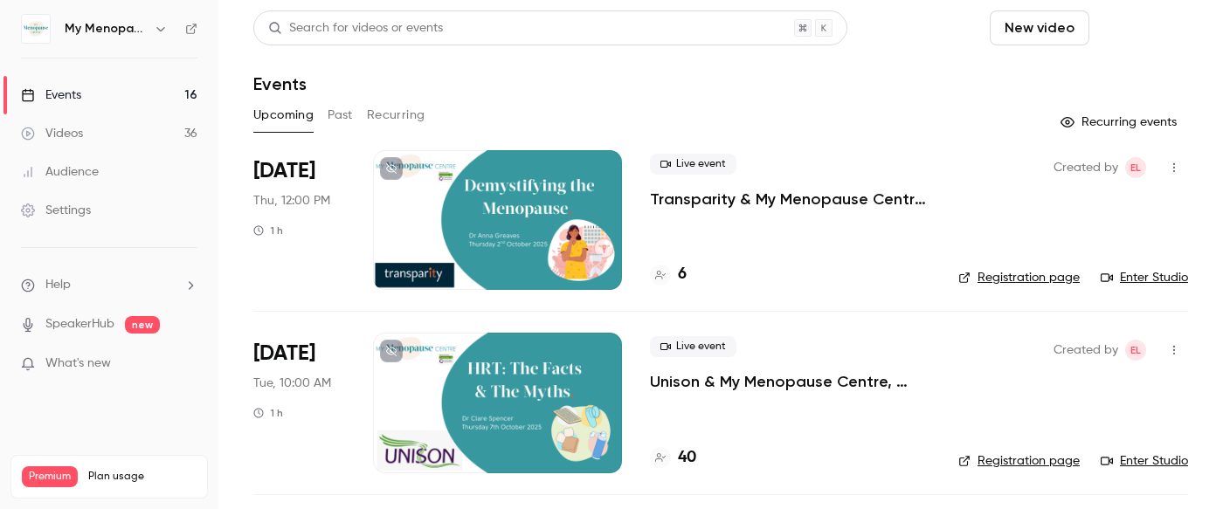
click at [1131, 28] on button "Schedule" at bounding box center [1143, 27] width 92 height 35
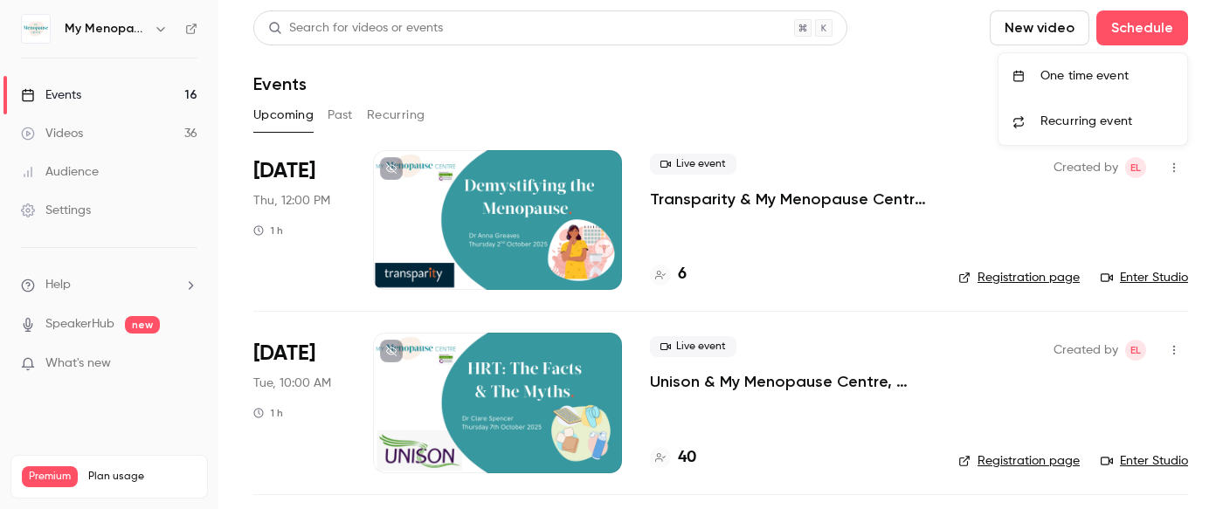
click at [738, 244] on div at bounding box center [611, 254] width 1223 height 509
click at [341, 118] on button "Past" at bounding box center [340, 115] width 25 height 28
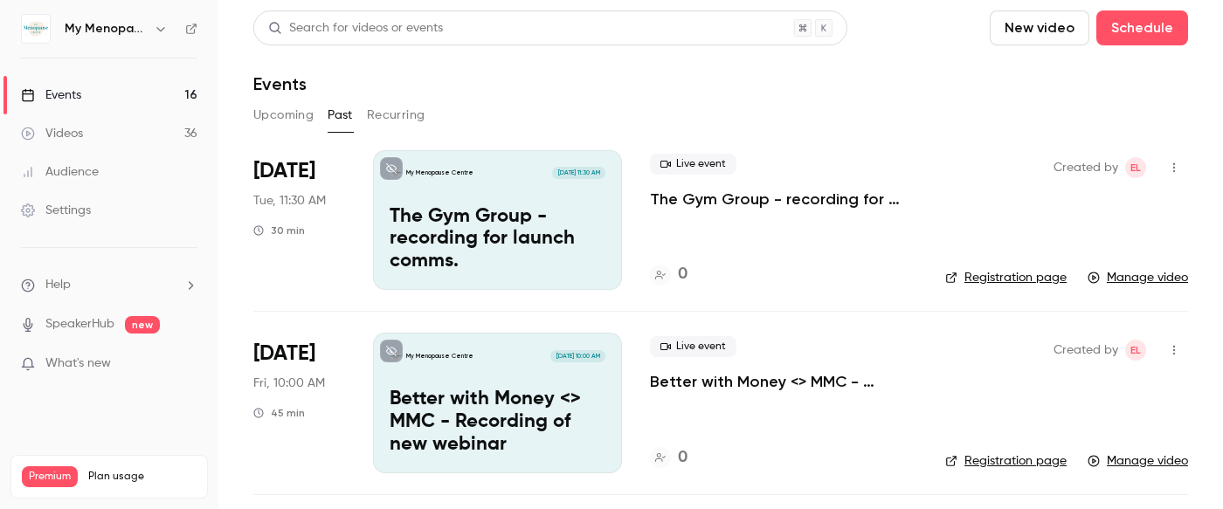
click at [277, 110] on button "Upcoming" at bounding box center [283, 115] width 60 height 28
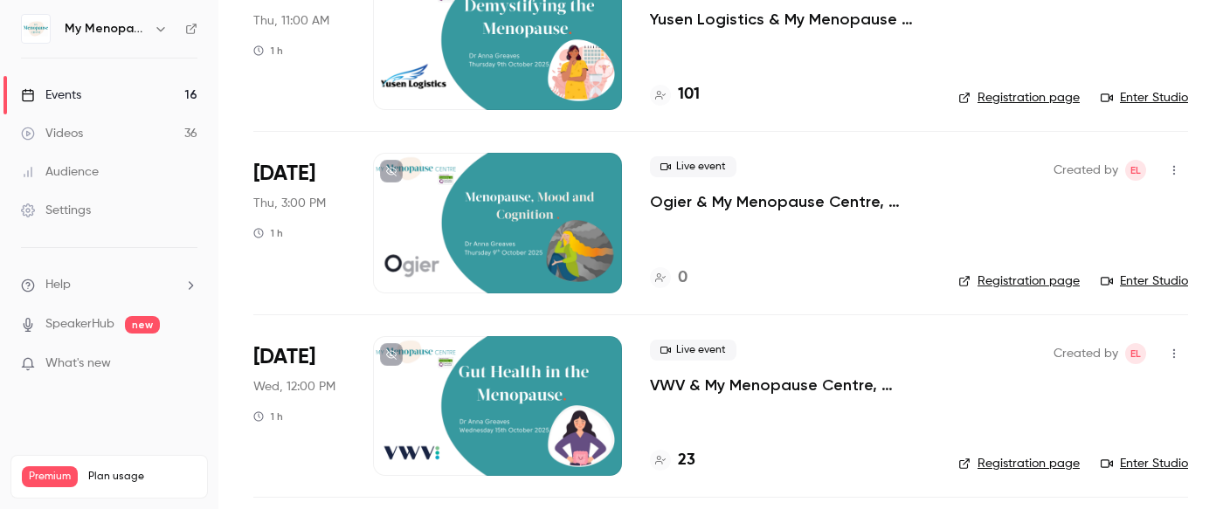
scroll to position [583, 0]
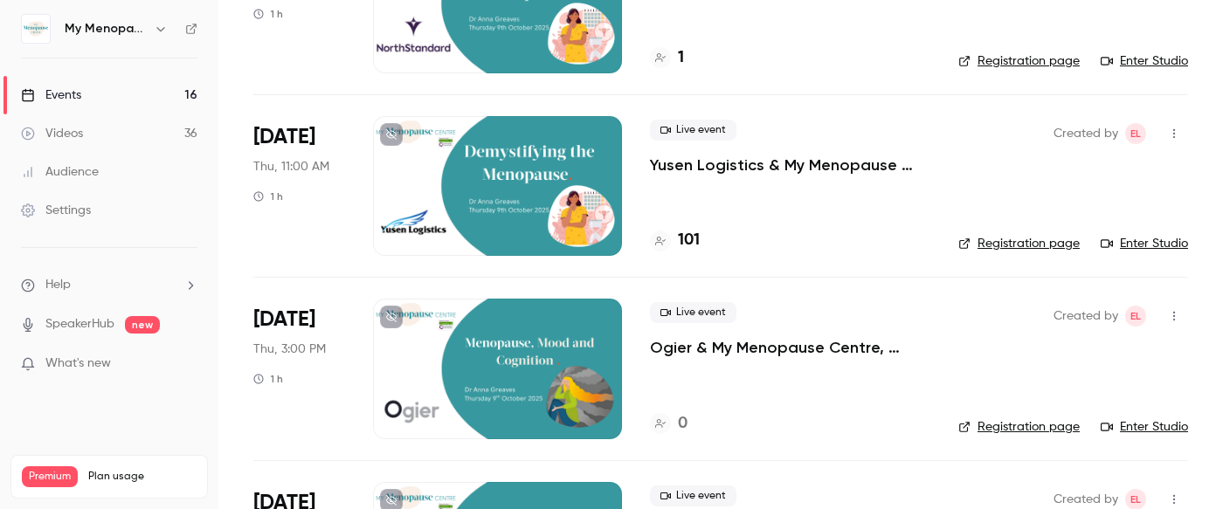
click at [561, 173] on div at bounding box center [497, 186] width 249 height 140
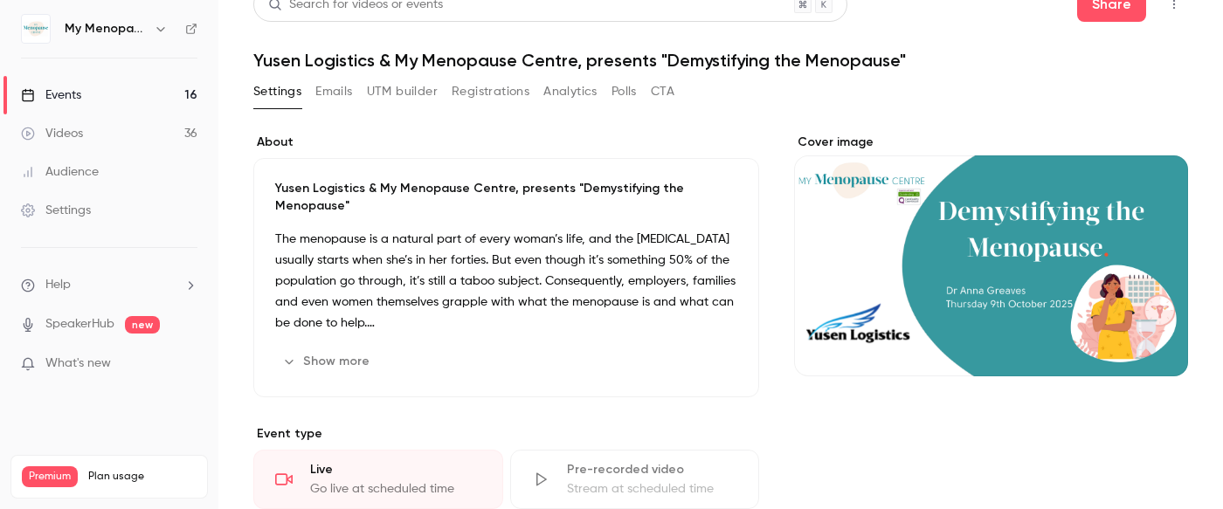
scroll to position [33, 0]
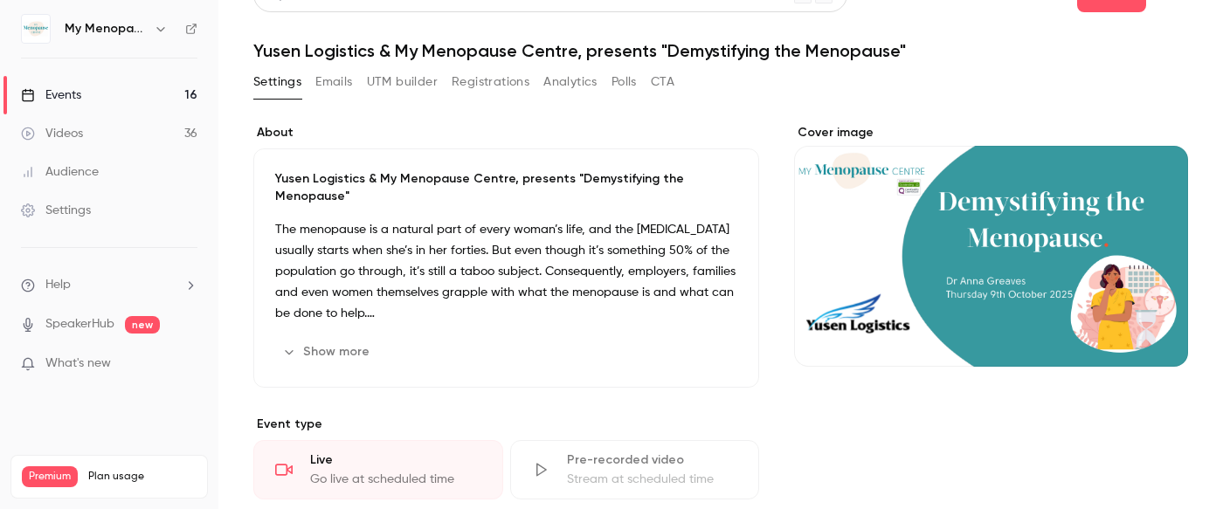
click at [336, 338] on button "Show more" at bounding box center [327, 352] width 105 height 28
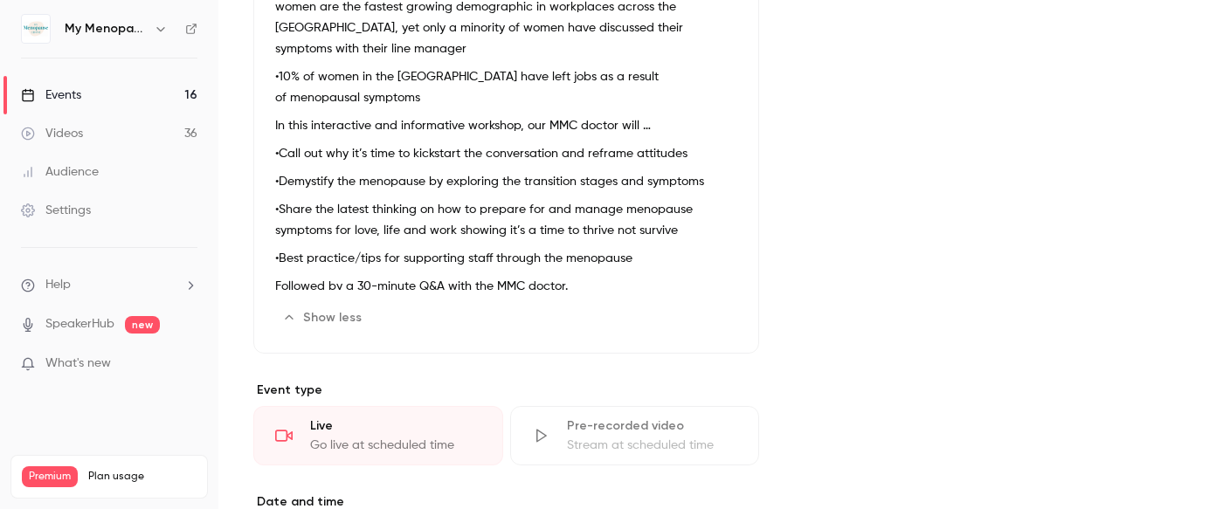
scroll to position [493, 0]
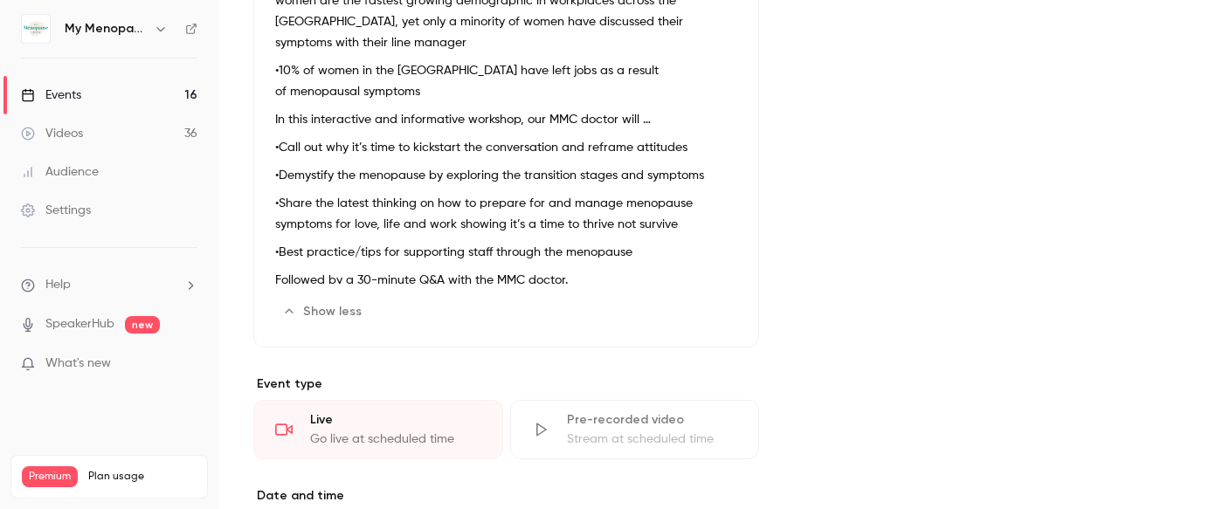
drag, startPoint x: 679, startPoint y: 246, endPoint x: 246, endPoint y: 232, distance: 432.8
click at [246, 232] on main "Search for videos or events Share Yusen Logistics & My Menopause Centre, presen…" at bounding box center [720, 254] width 1005 height 509
copy p "Questions can be submitted in advance to My Menopause Centre, by emailing [EMAI…"
click at [821, 166] on div "Cover image" at bounding box center [991, 346] width 394 height 1365
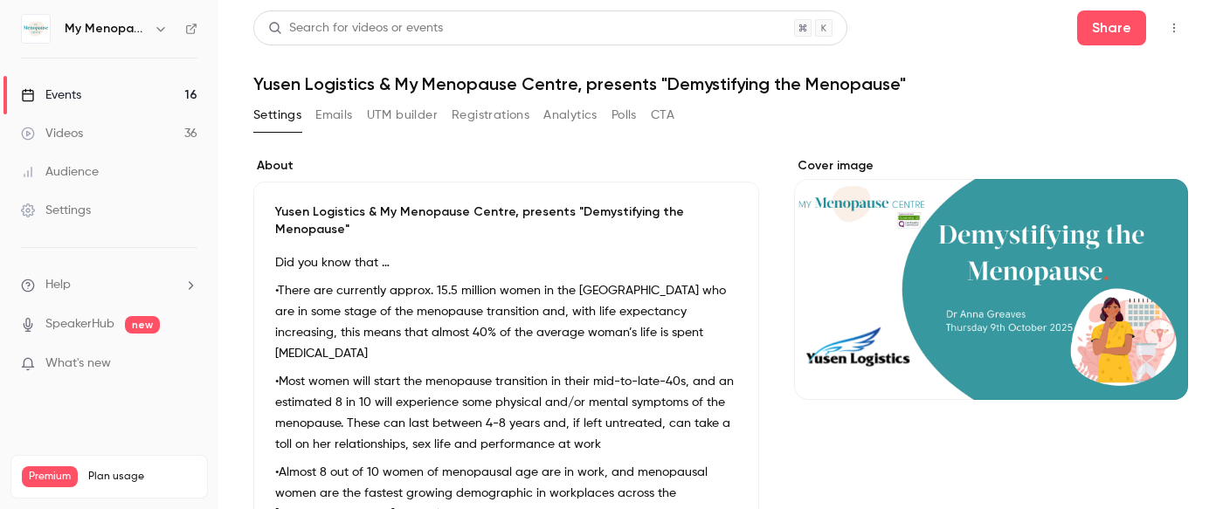
click at [66, 95] on div "Events" at bounding box center [51, 95] width 60 height 17
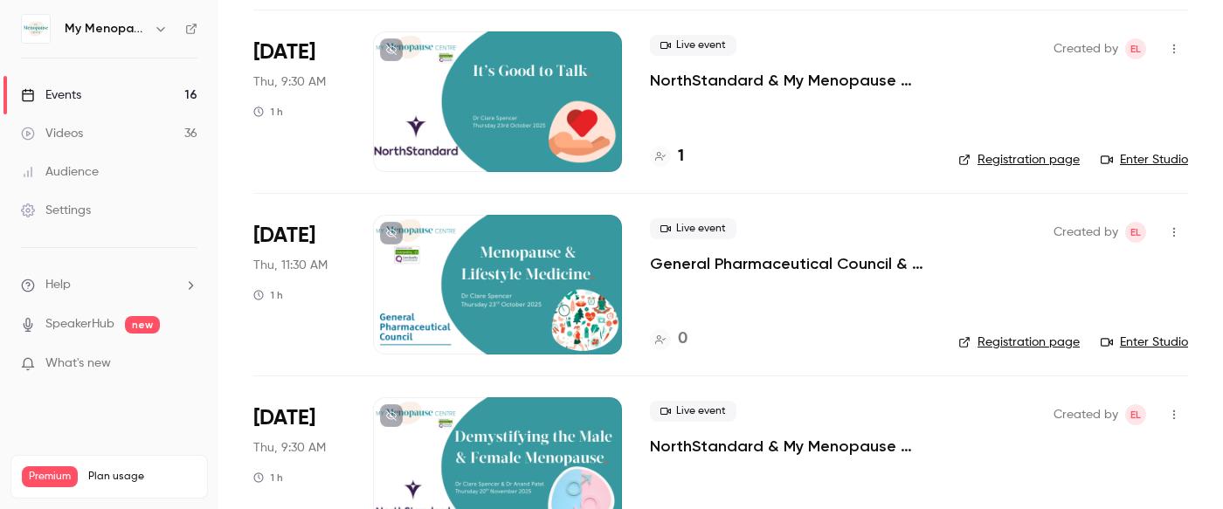
scroll to position [2739, 0]
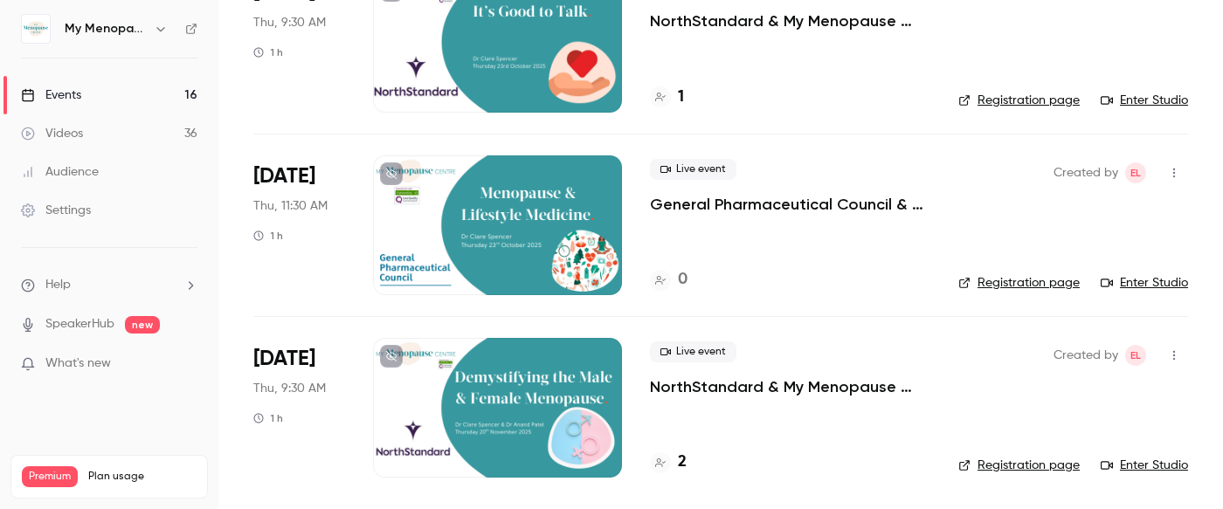
click at [512, 218] on div at bounding box center [497, 226] width 249 height 140
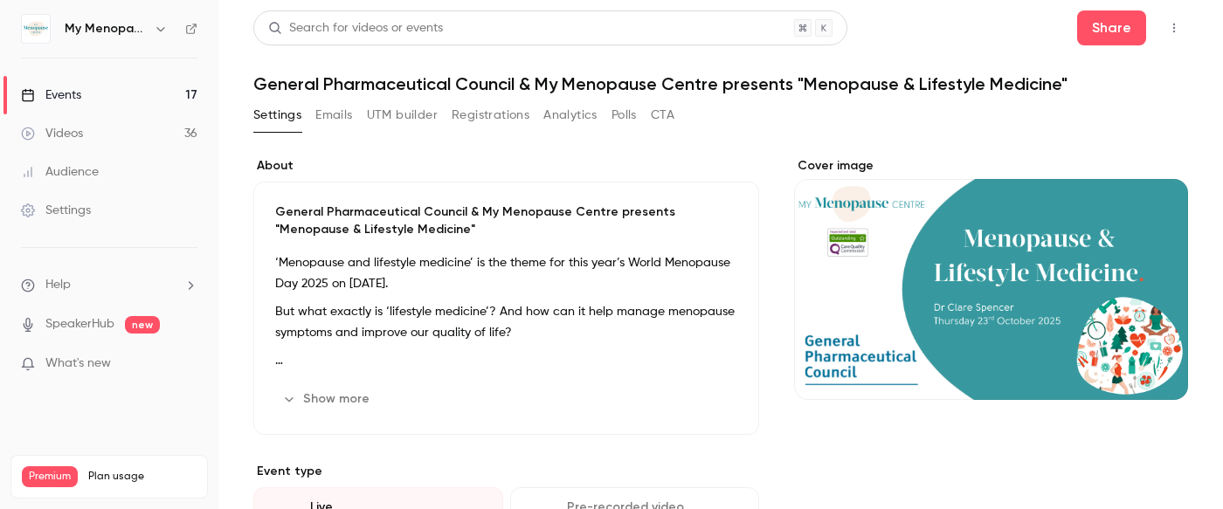
scroll to position [64, 0]
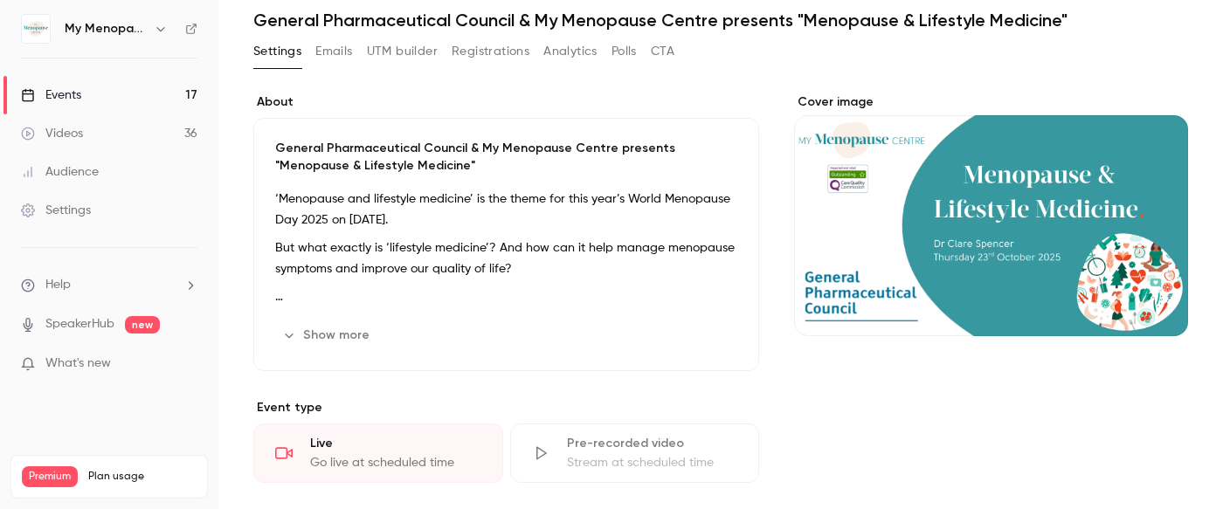
click at [348, 334] on button "Show more" at bounding box center [327, 336] width 105 height 28
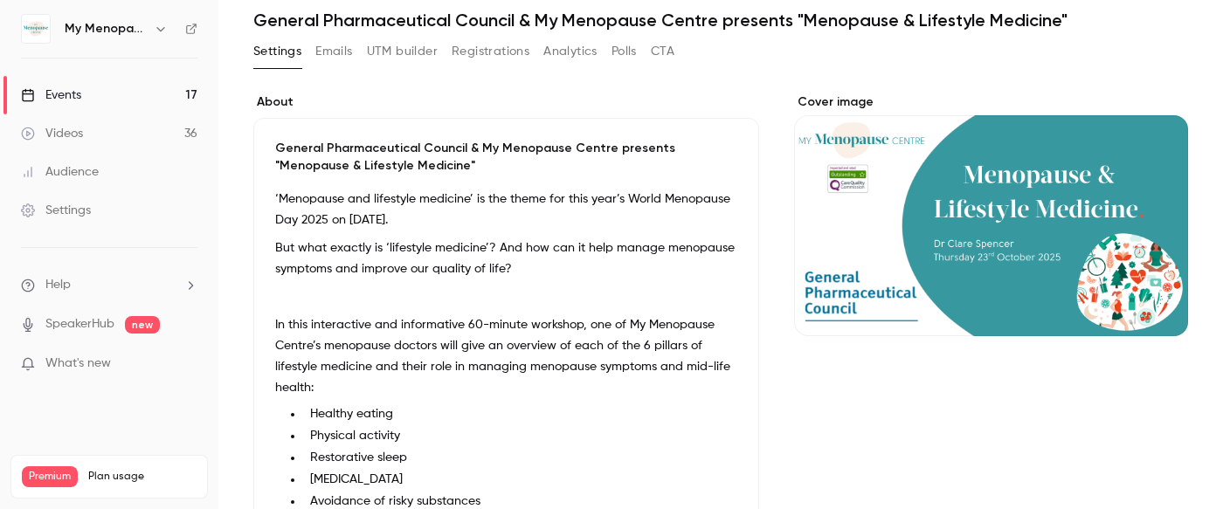
click at [482, 265] on p "But what exactly is ‘lifestyle medicine’? And how can it help manage menopause …" at bounding box center [506, 259] width 462 height 42
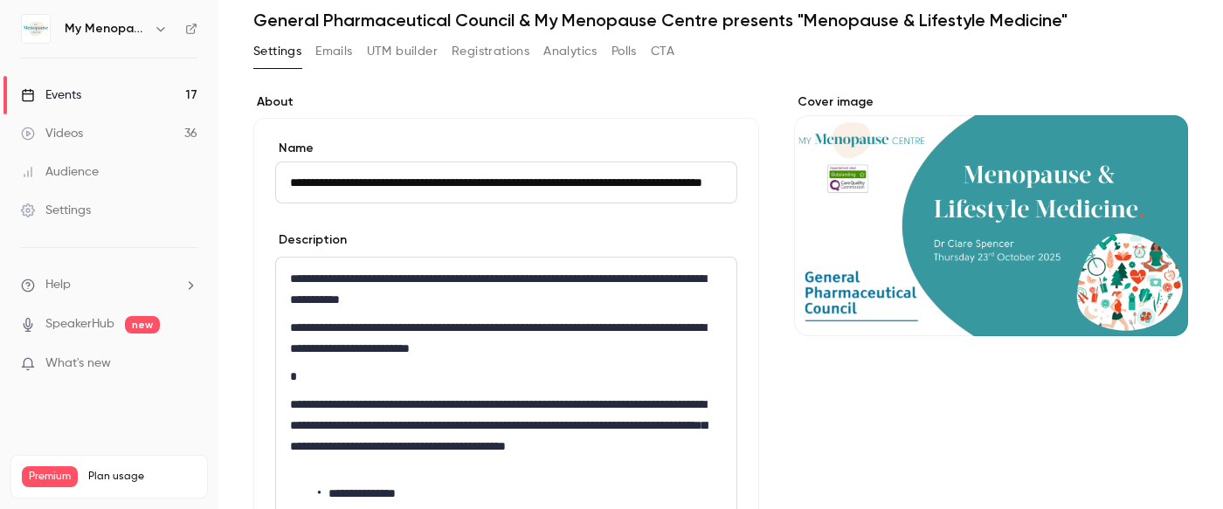
scroll to position [0, 132]
click at [464, 317] on p "**********" at bounding box center [506, 338] width 433 height 42
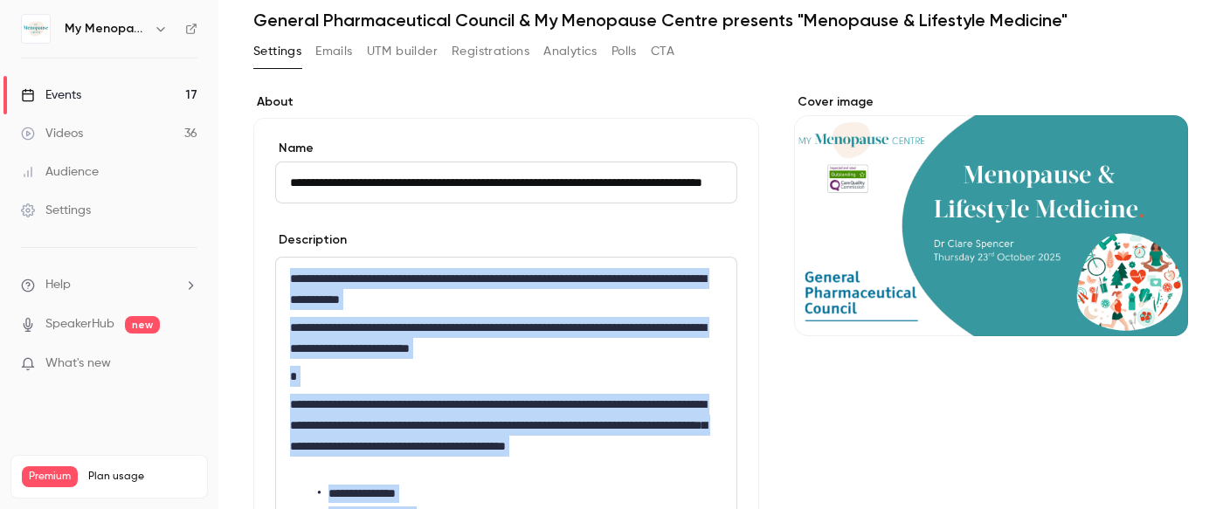
copy div "**********"
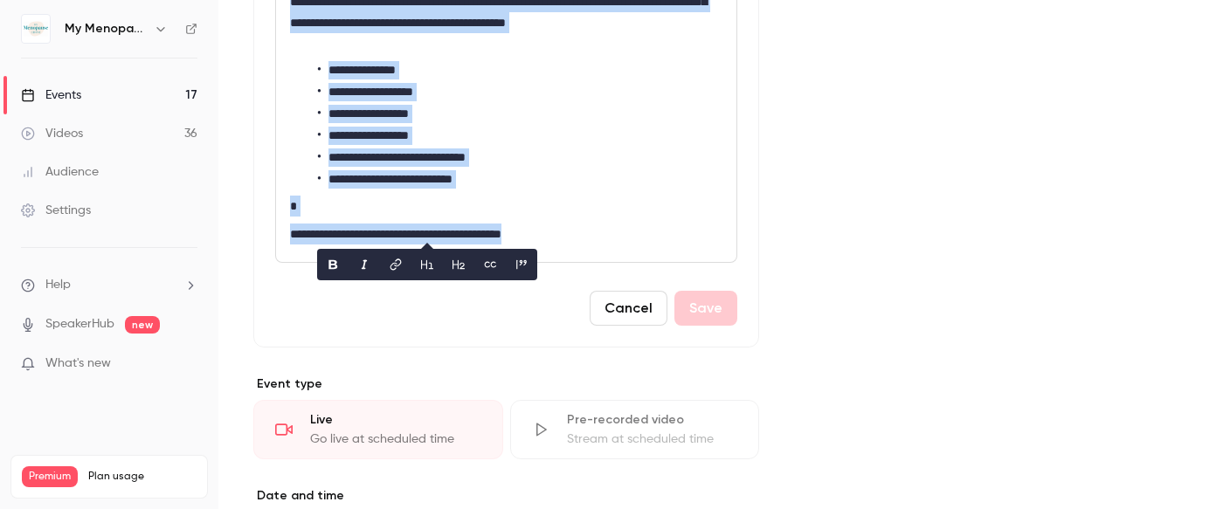
scroll to position [506, 0]
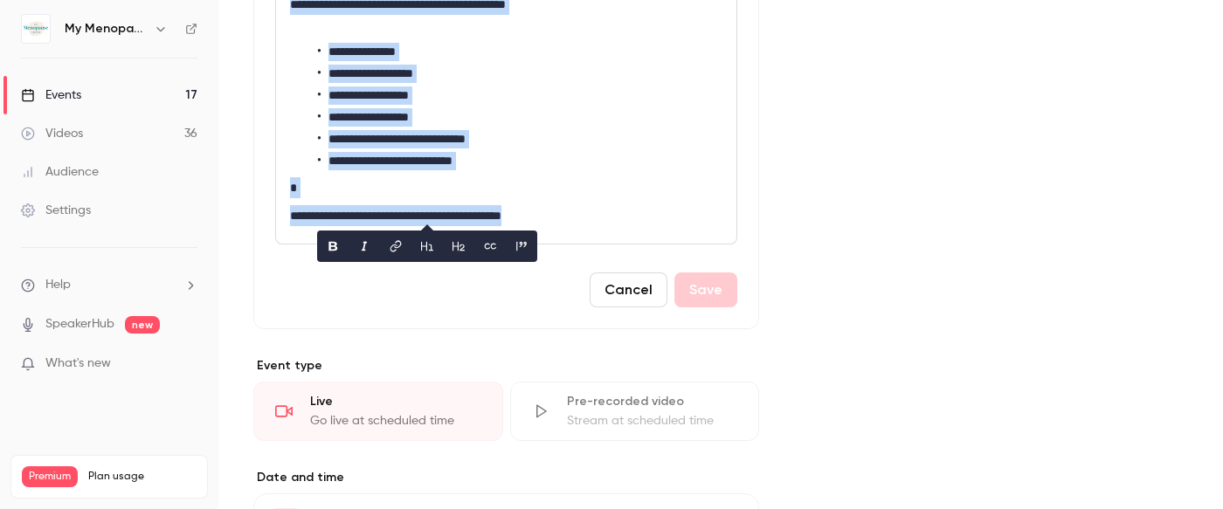
click at [643, 226] on div "**********" at bounding box center [506, 30] width 461 height 428
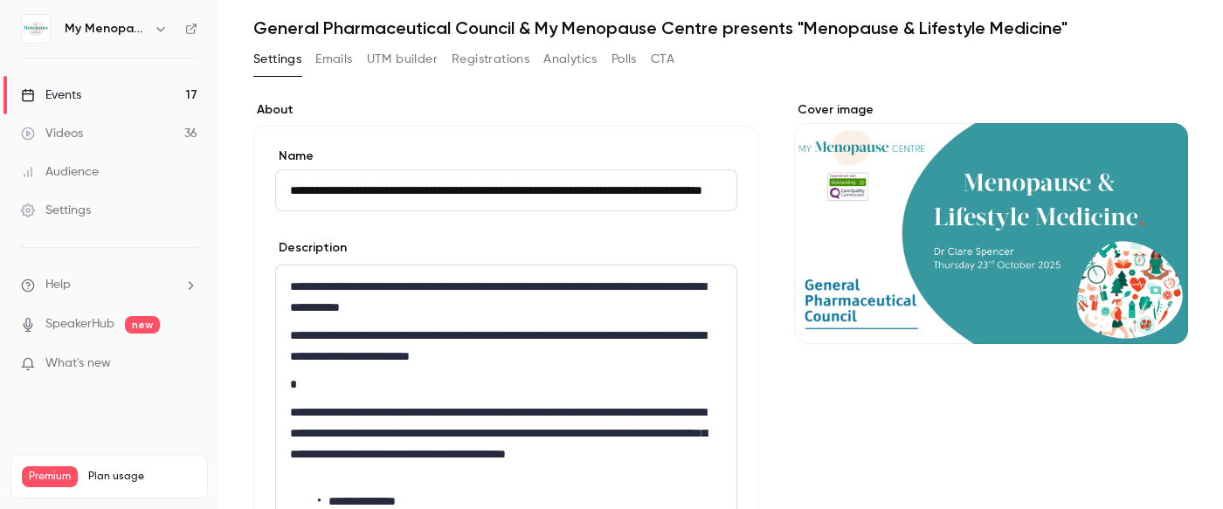
scroll to position [11, 0]
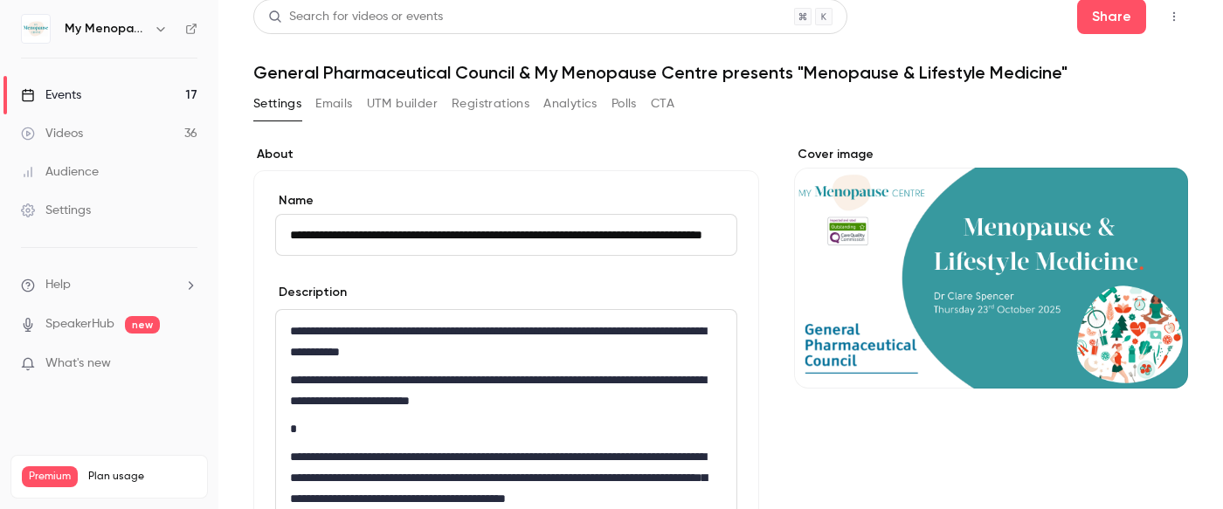
click at [66, 95] on div "Events" at bounding box center [51, 95] width 60 height 17
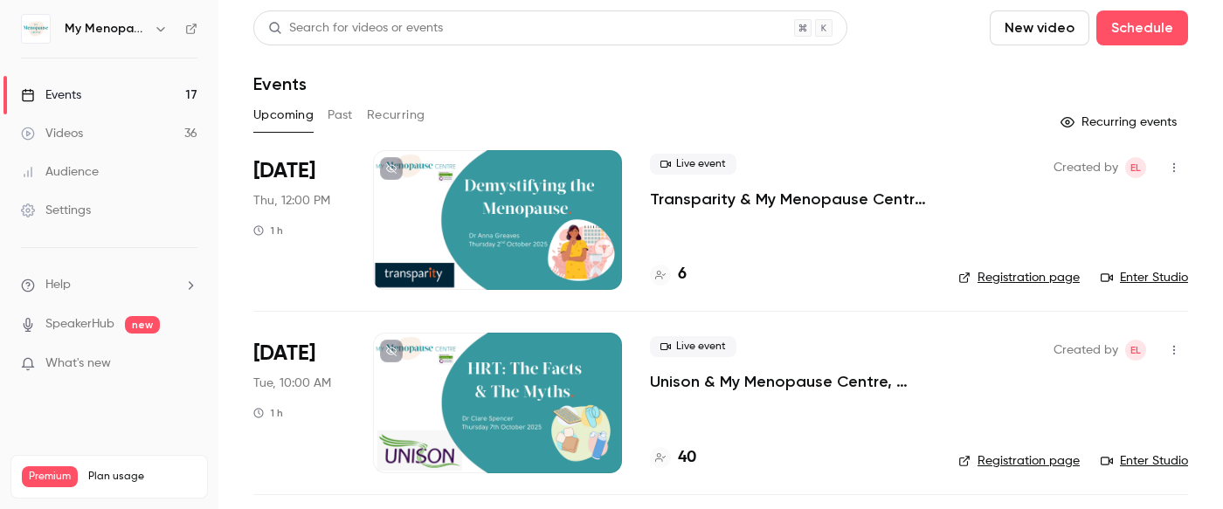
click at [454, 389] on div at bounding box center [497, 403] width 249 height 140
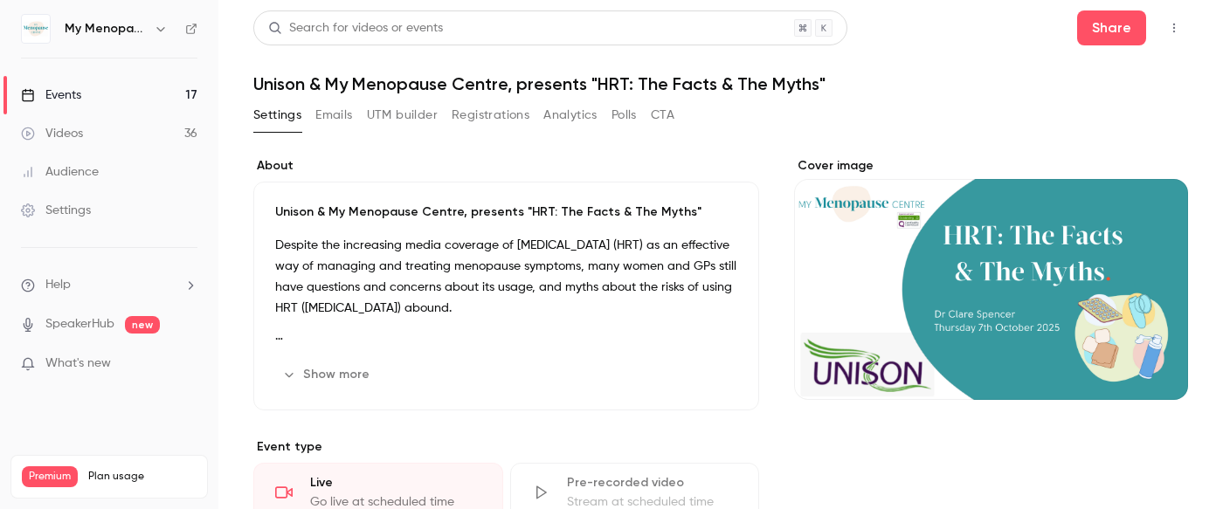
click at [322, 377] on button "Show more" at bounding box center [327, 375] width 105 height 28
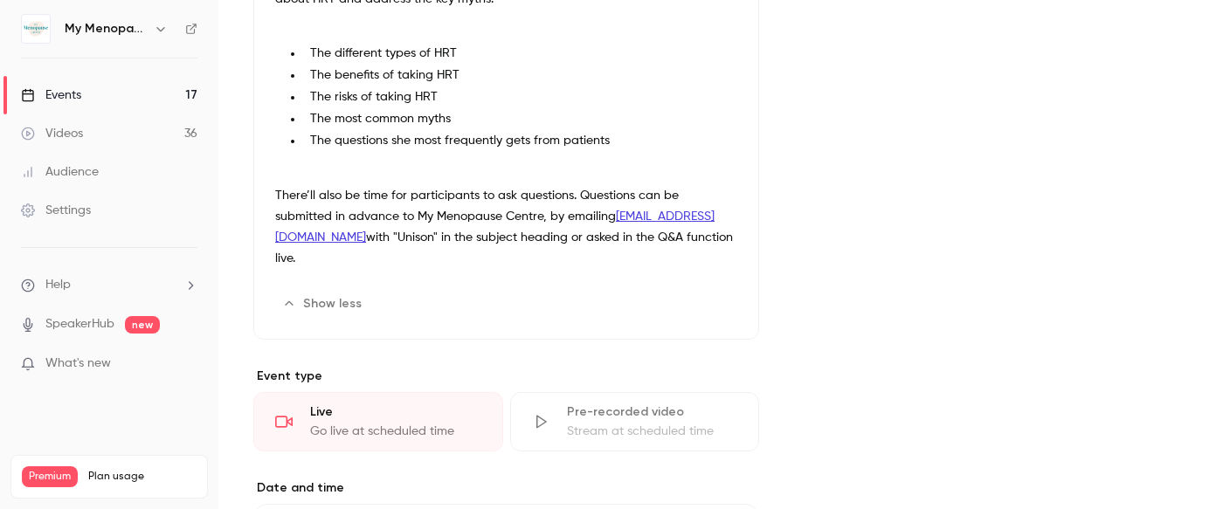
scroll to position [493, 0]
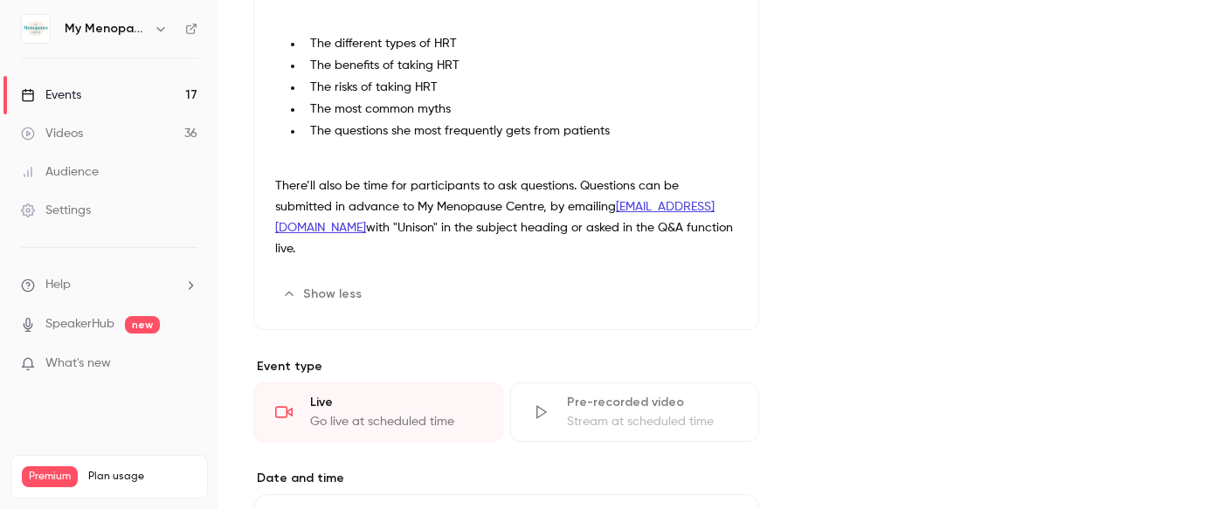
click at [407, 247] on p "There’ll also be time for participants to ask questions. Questions can be submi…" at bounding box center [506, 218] width 462 height 84
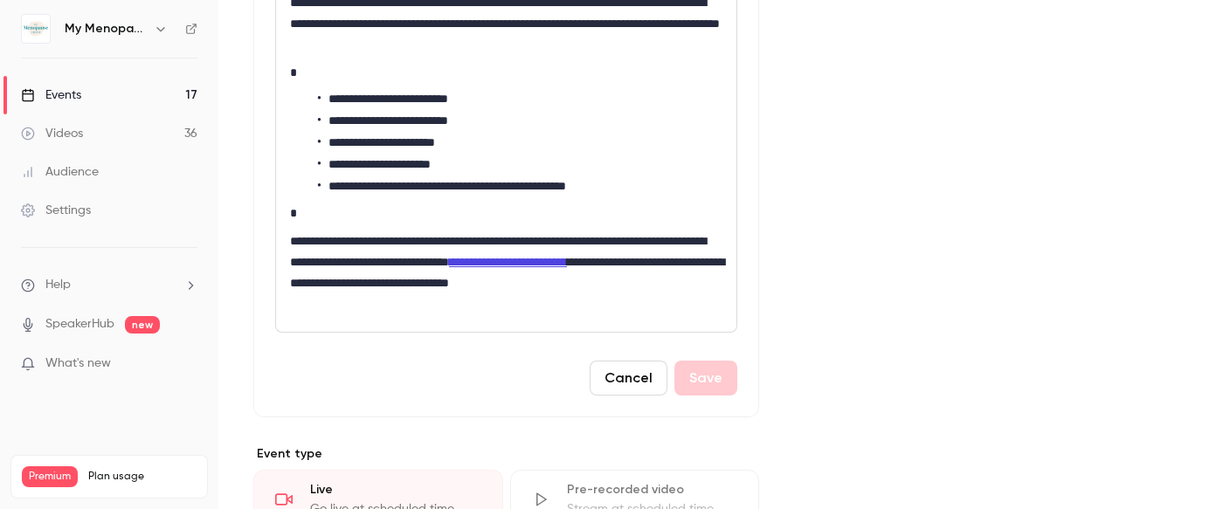
scroll to position [558, 0]
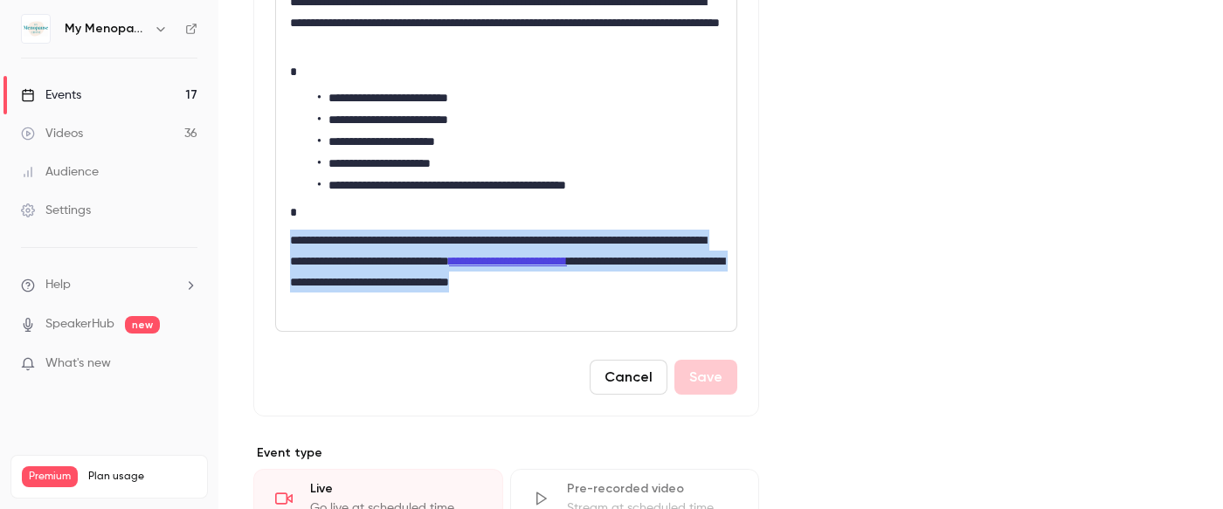
drag, startPoint x: 291, startPoint y: 238, endPoint x: 473, endPoint y: 295, distance: 190.7
click at [473, 295] on p "**********" at bounding box center [506, 272] width 433 height 84
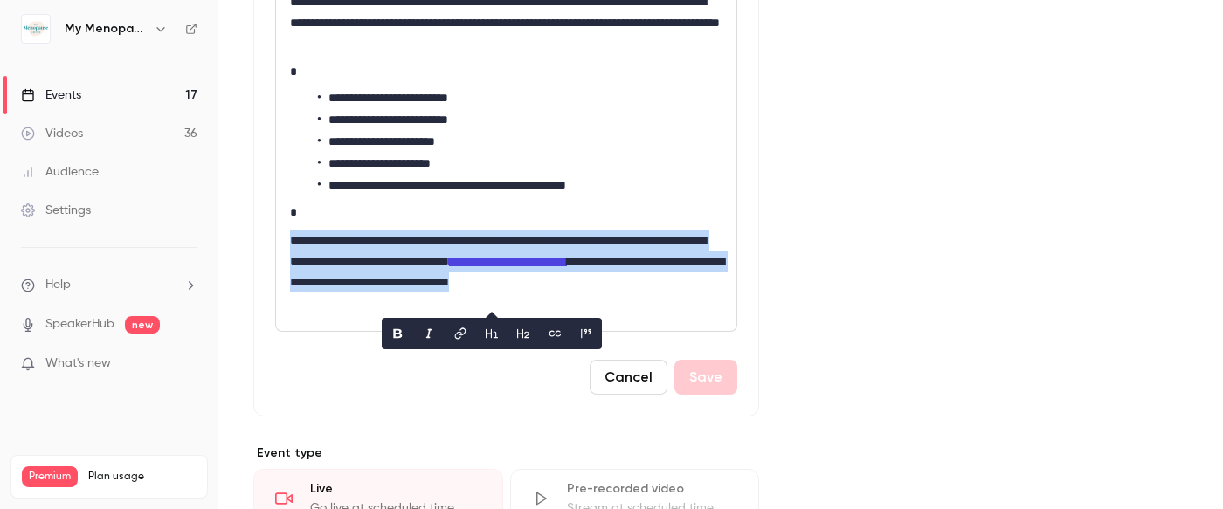
copy p "**********"
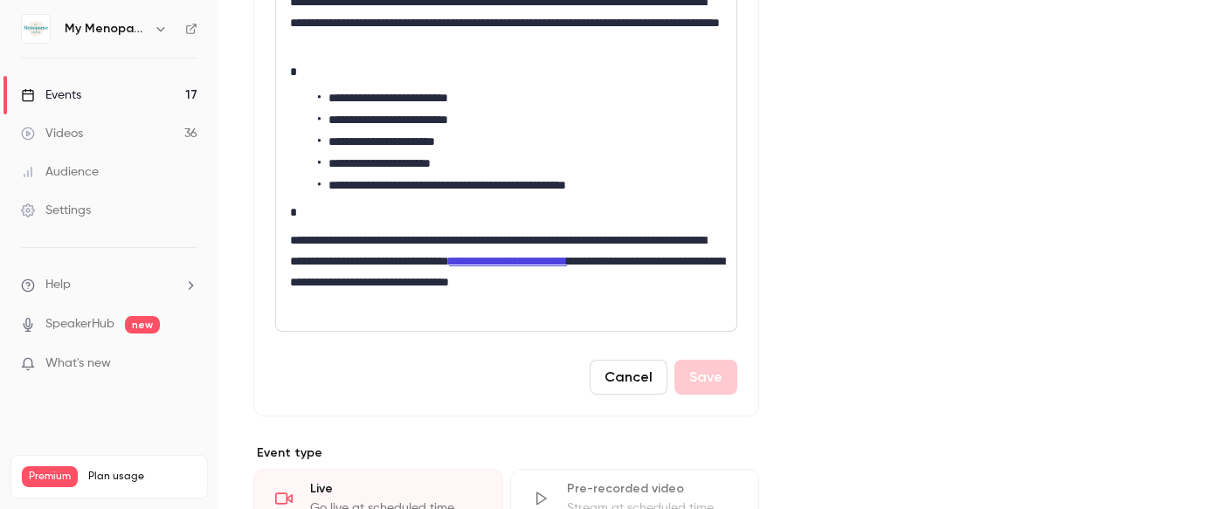
click at [610, 140] on li "**********" at bounding box center [520, 142] width 405 height 18
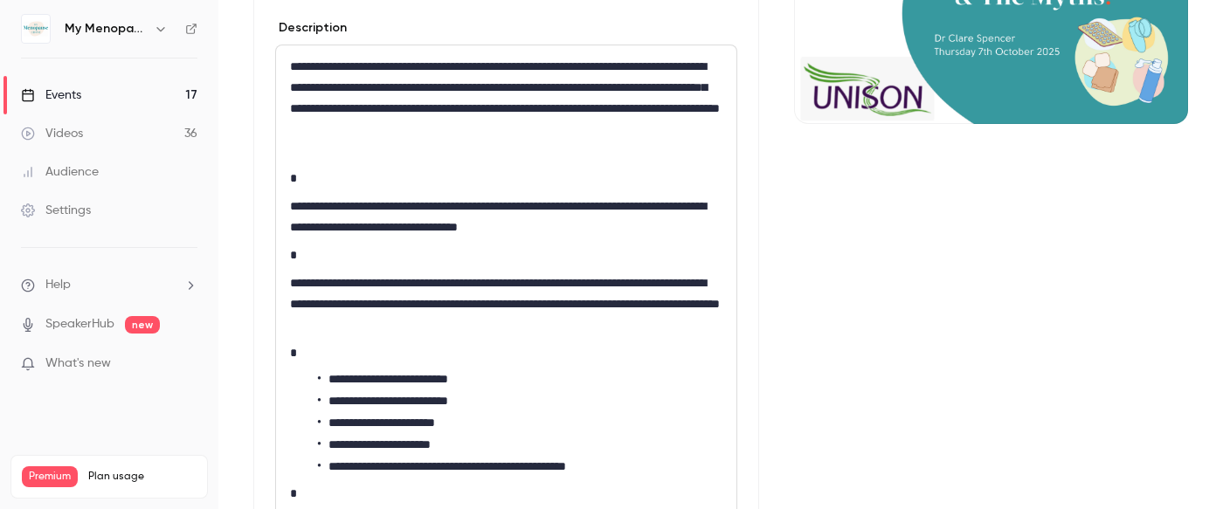
scroll to position [0, 0]
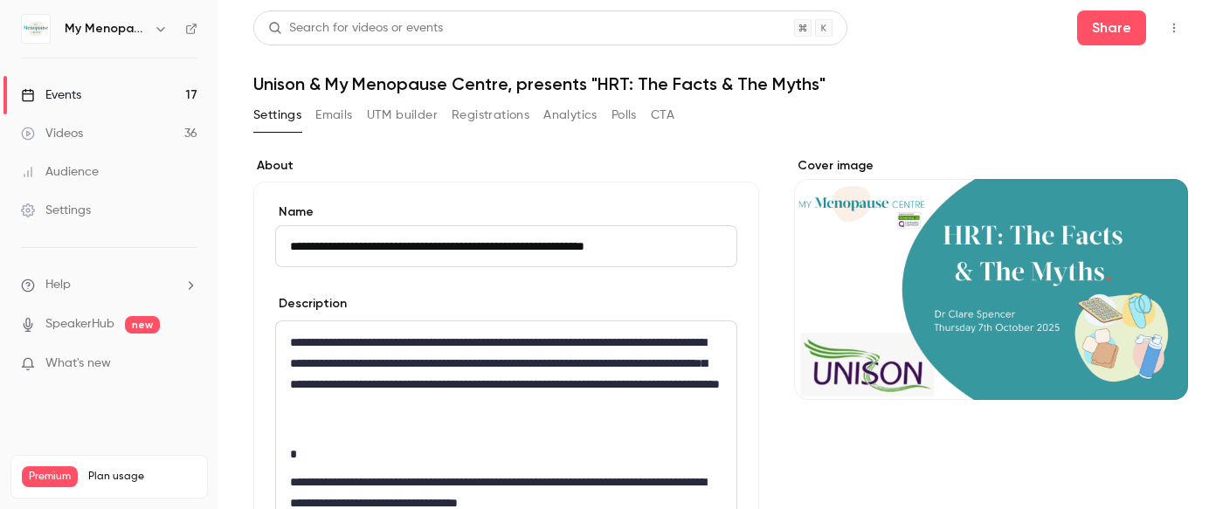
click at [51, 87] on div "Events" at bounding box center [51, 95] width 60 height 17
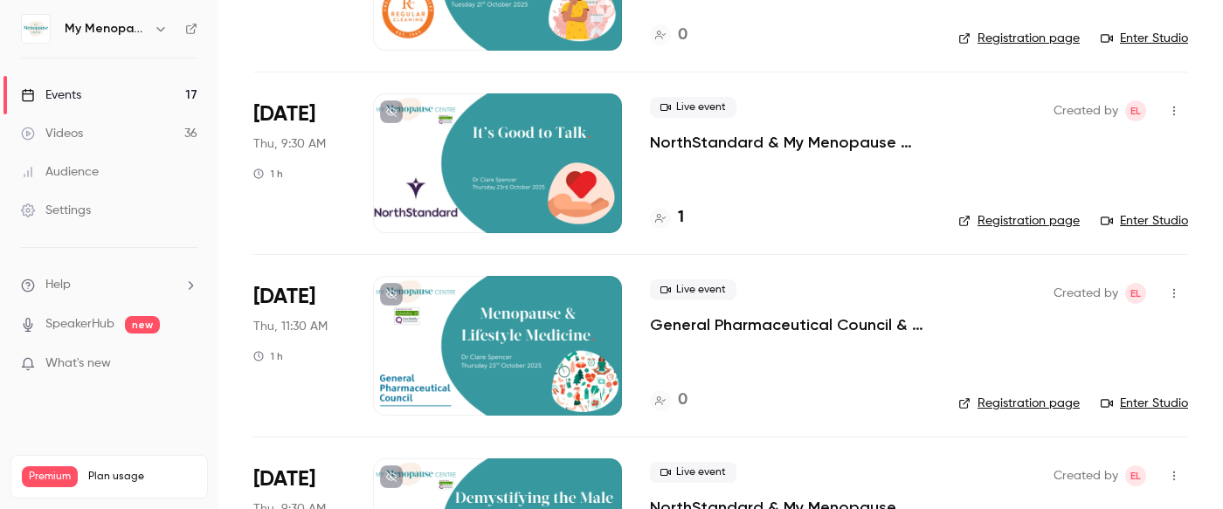
scroll to position [2922, 0]
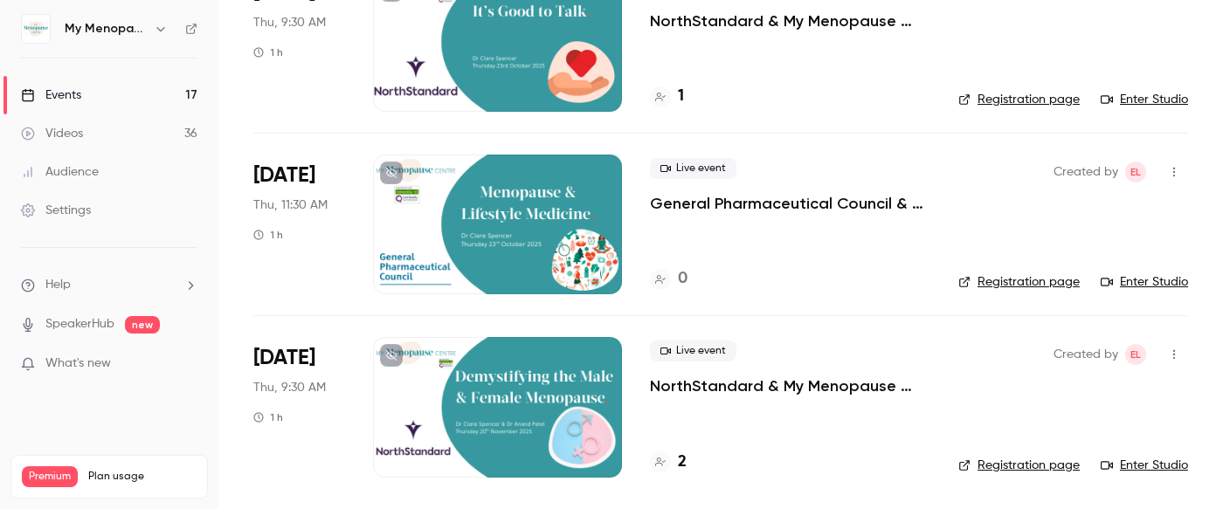
click at [537, 416] on div at bounding box center [497, 407] width 249 height 140
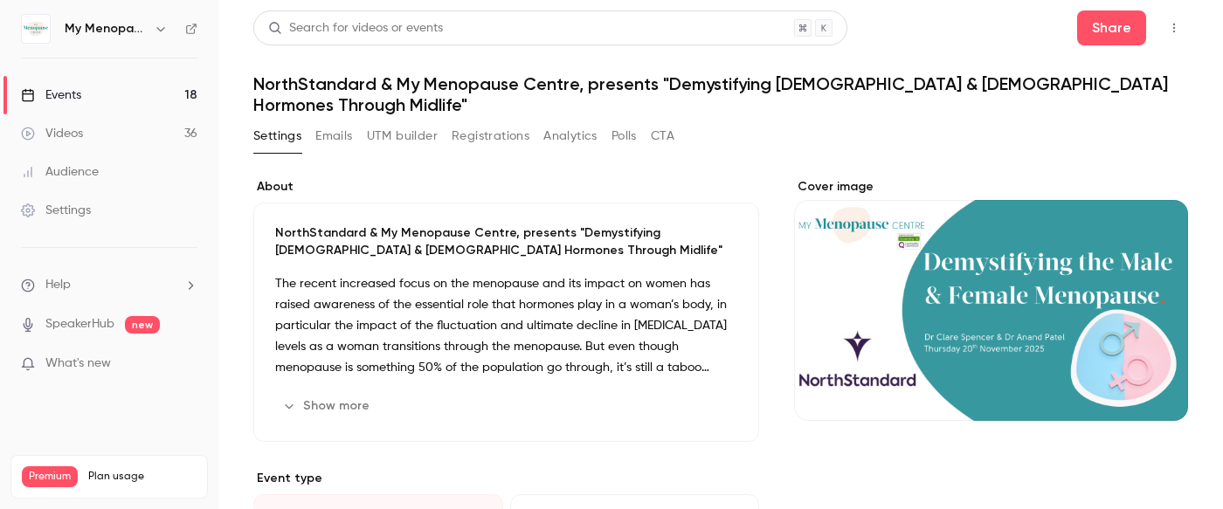
click at [350, 392] on button "Show more" at bounding box center [327, 406] width 105 height 28
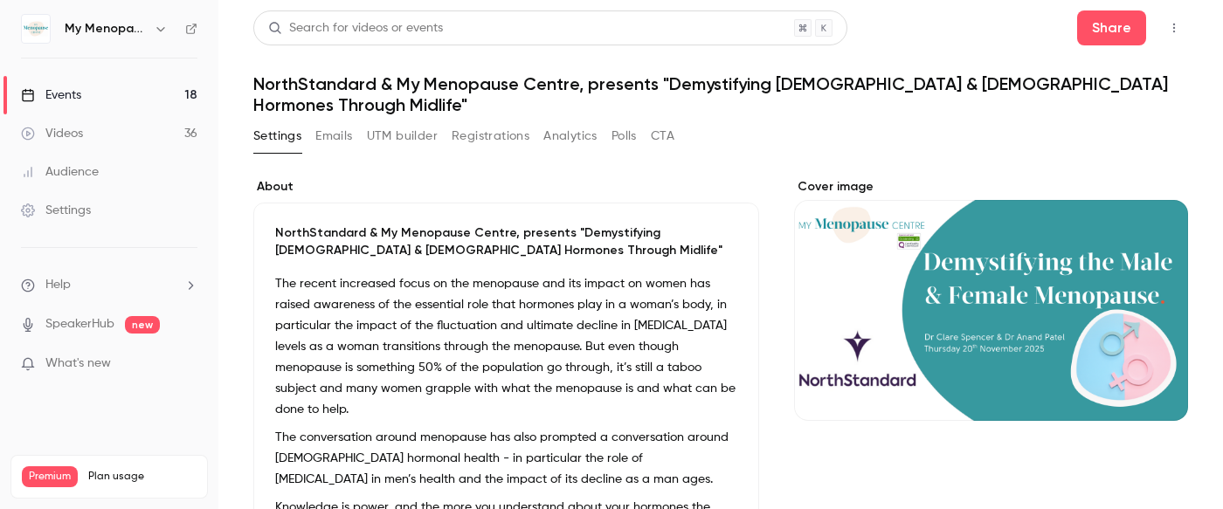
click at [448, 427] on p "The conversation around menopause has also prompted a conversation around [DEMO…" at bounding box center [506, 458] width 462 height 63
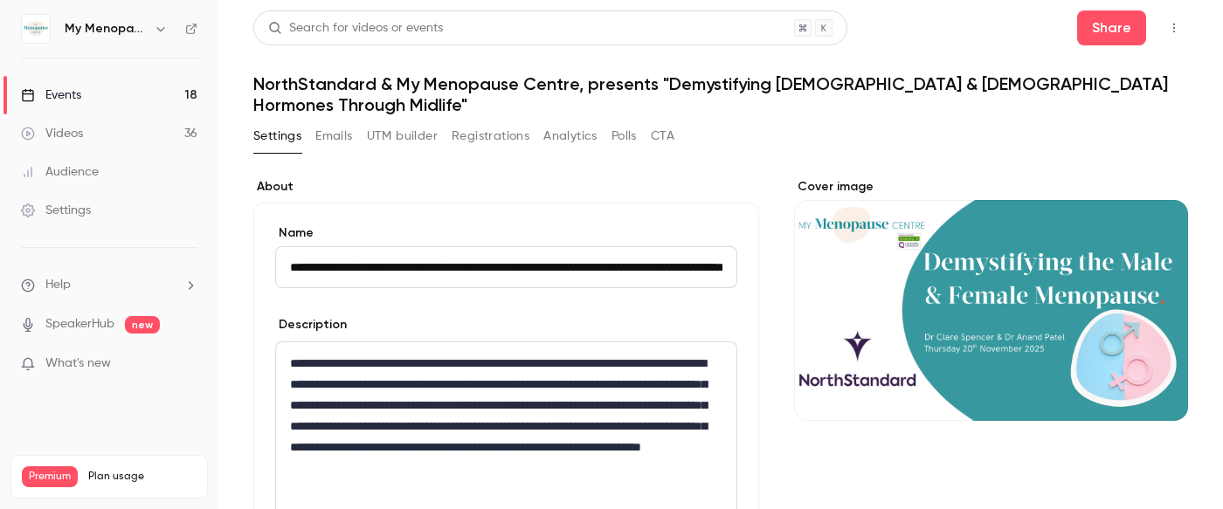
scroll to position [0, 164]
click at [447, 391] on p "**********" at bounding box center [506, 426] width 433 height 147
